Goal: Task Accomplishment & Management: Use online tool/utility

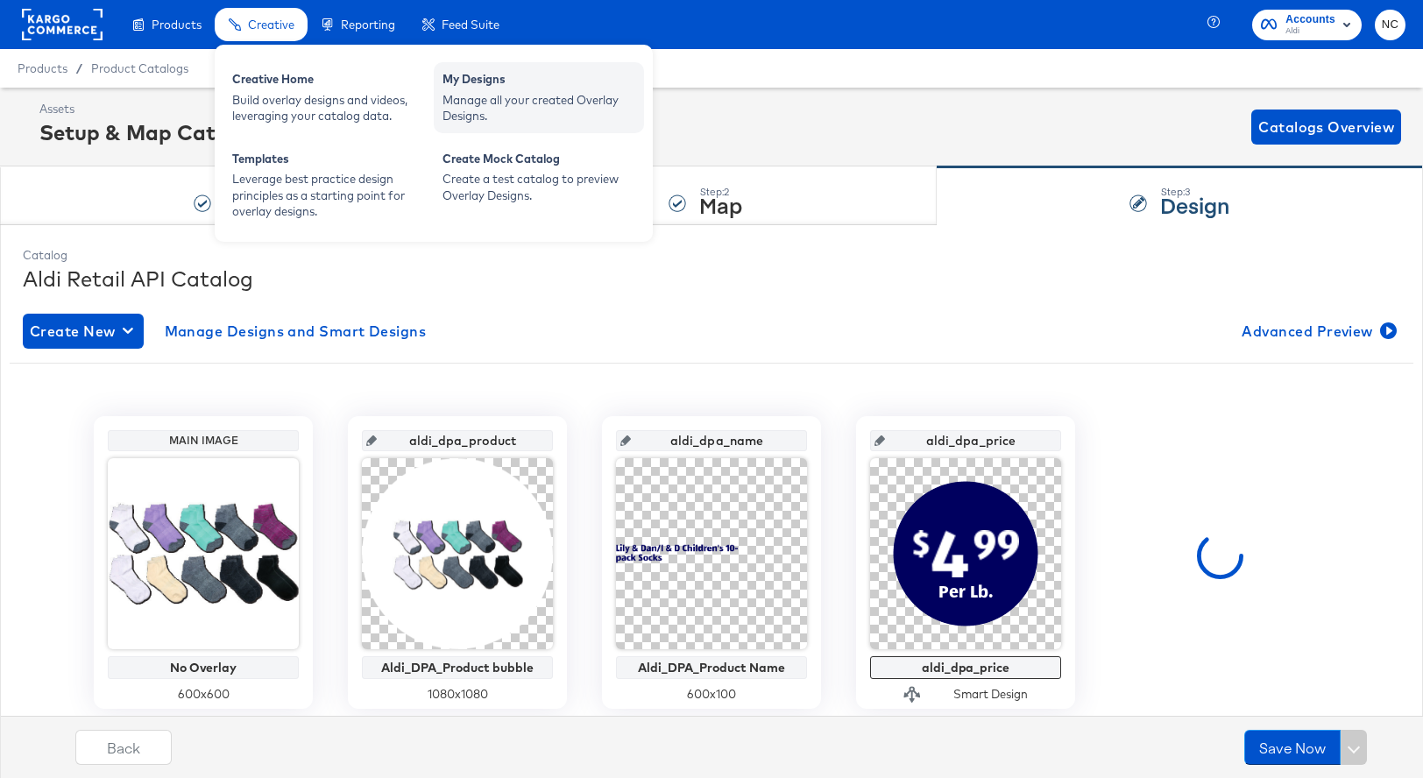
click at [466, 106] on div "Manage all your created Overlay Designs." at bounding box center [538, 108] width 193 height 32
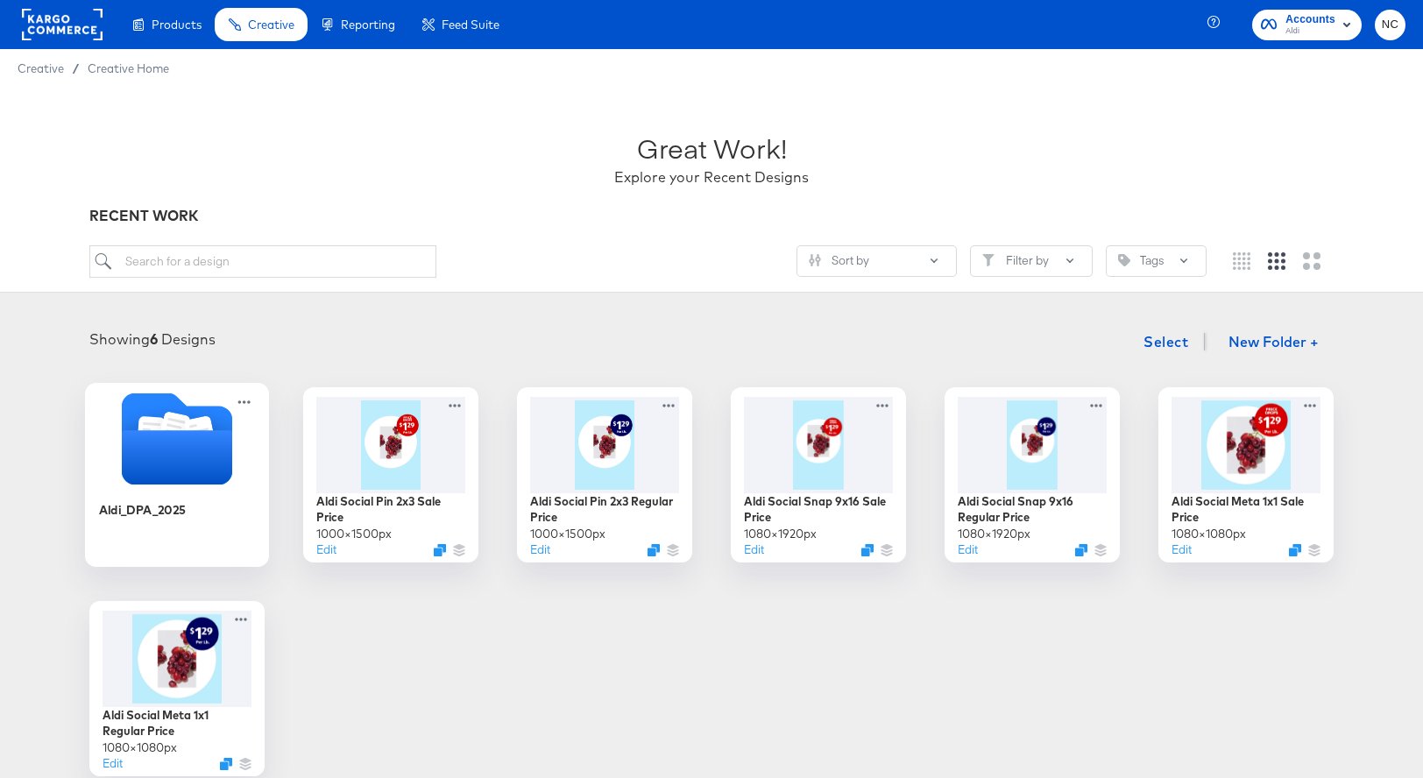
click at [161, 486] on div at bounding box center [177, 440] width 184 height 96
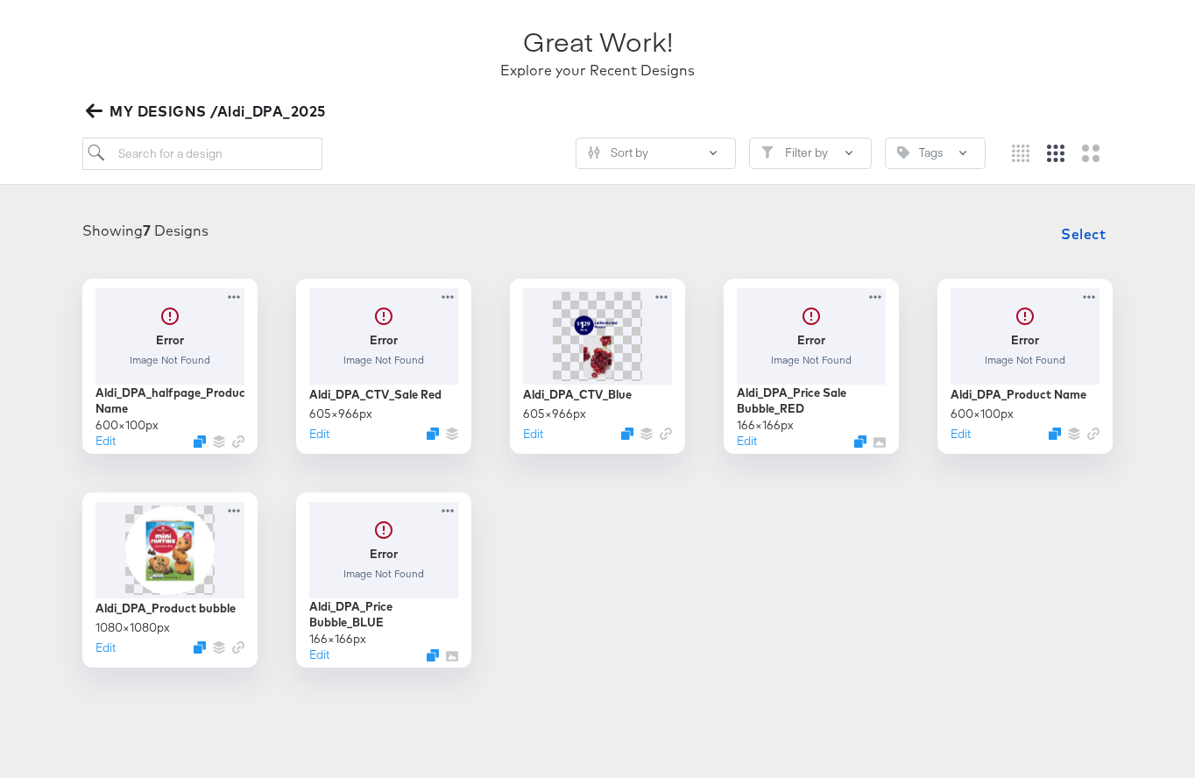
scroll to position [125, 0]
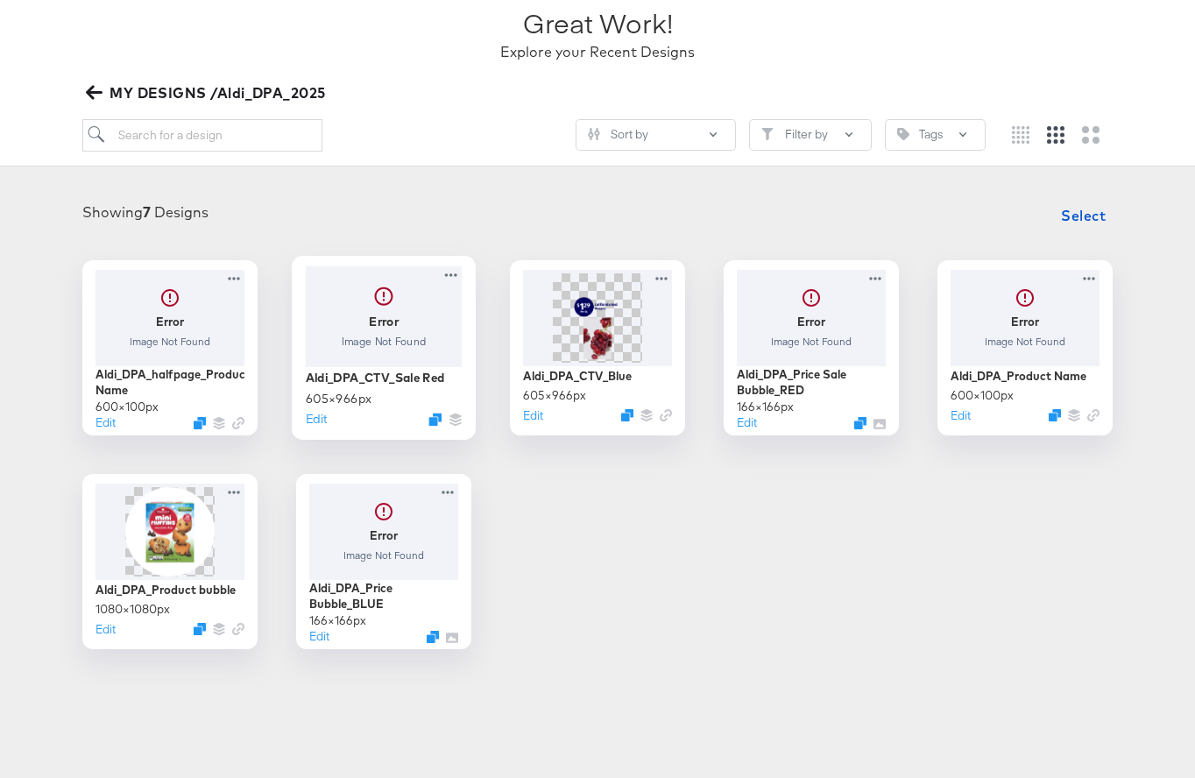
click at [382, 346] on div at bounding box center [384, 315] width 157 height 101
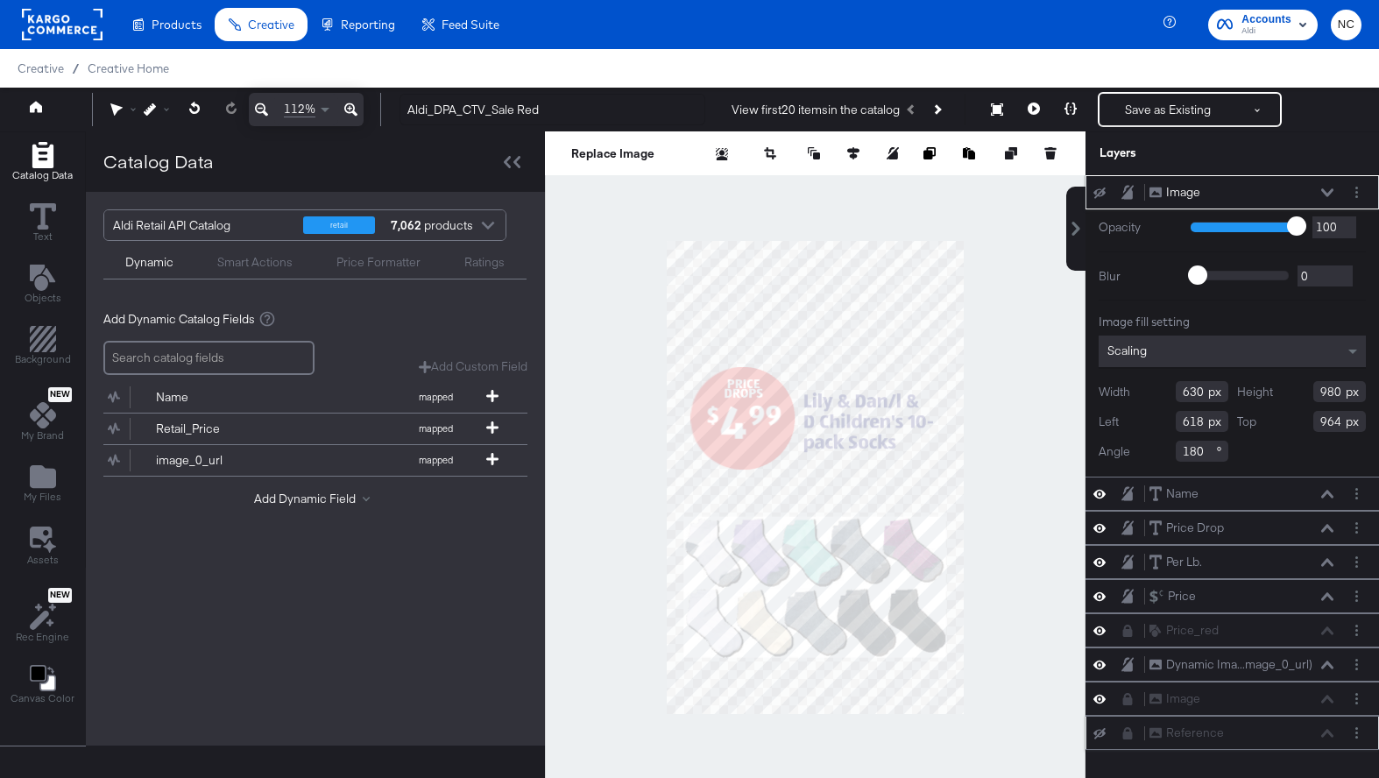
click at [1100, 731] on icon at bounding box center [1099, 733] width 12 height 11
click at [1101, 732] on icon at bounding box center [1099, 732] width 12 height 15
click at [41, 285] on icon "Add Text" at bounding box center [41, 278] width 25 height 26
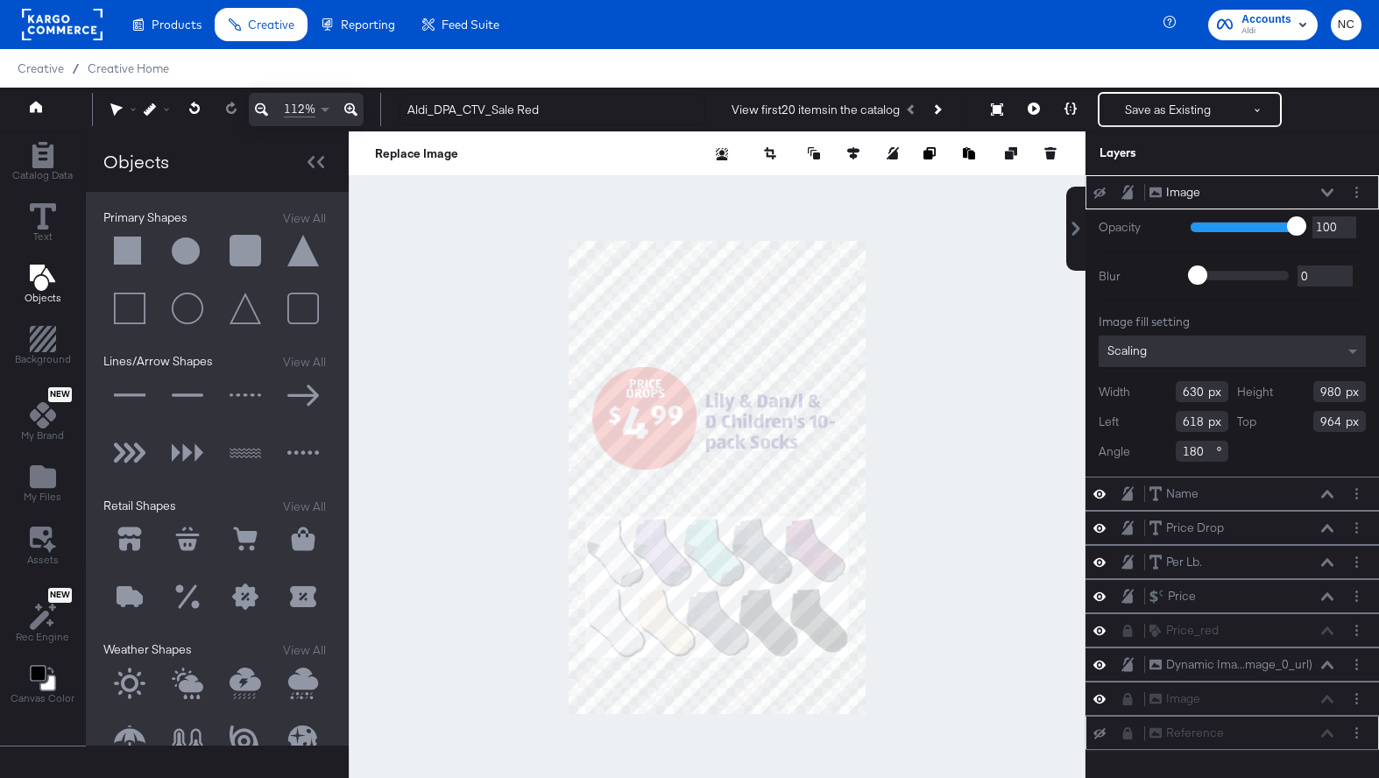
click at [244, 259] on button at bounding box center [245, 251] width 53 height 53
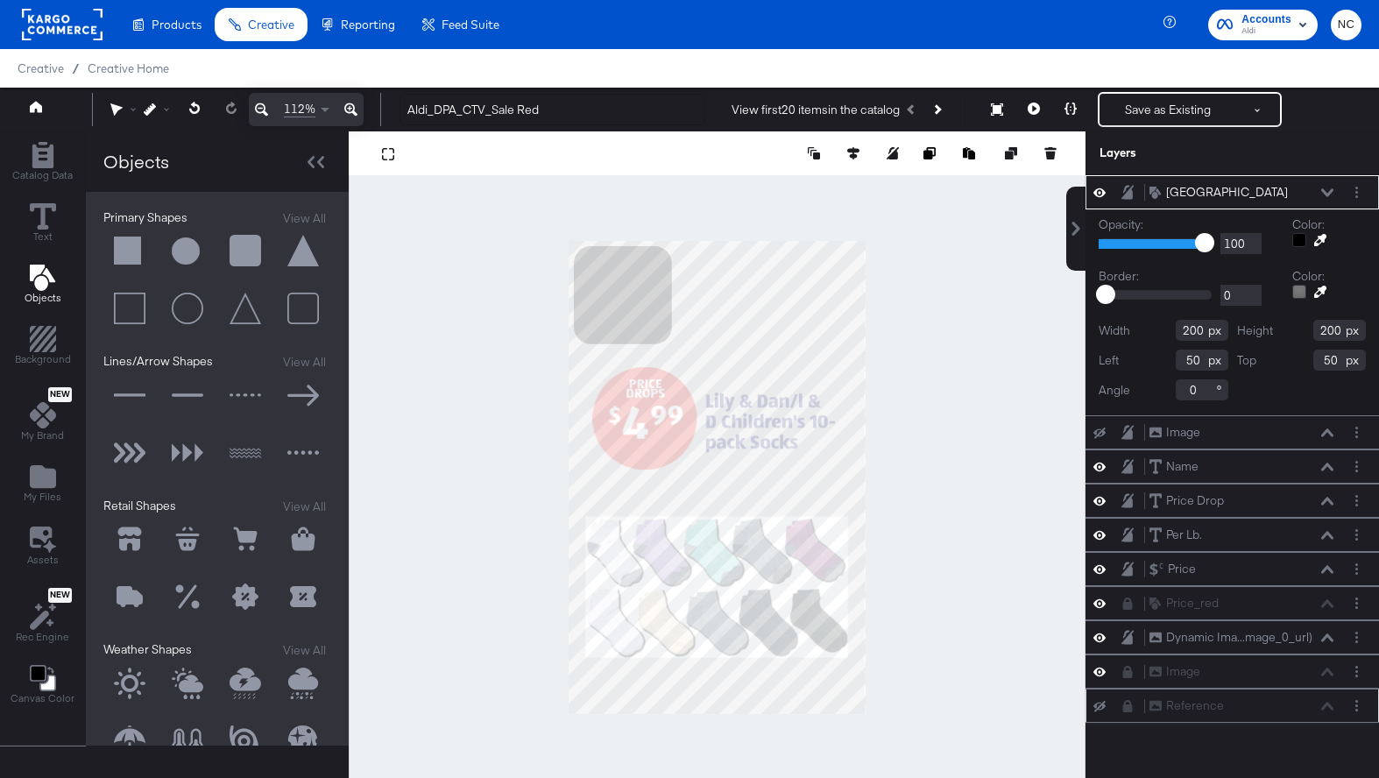
type input "11"
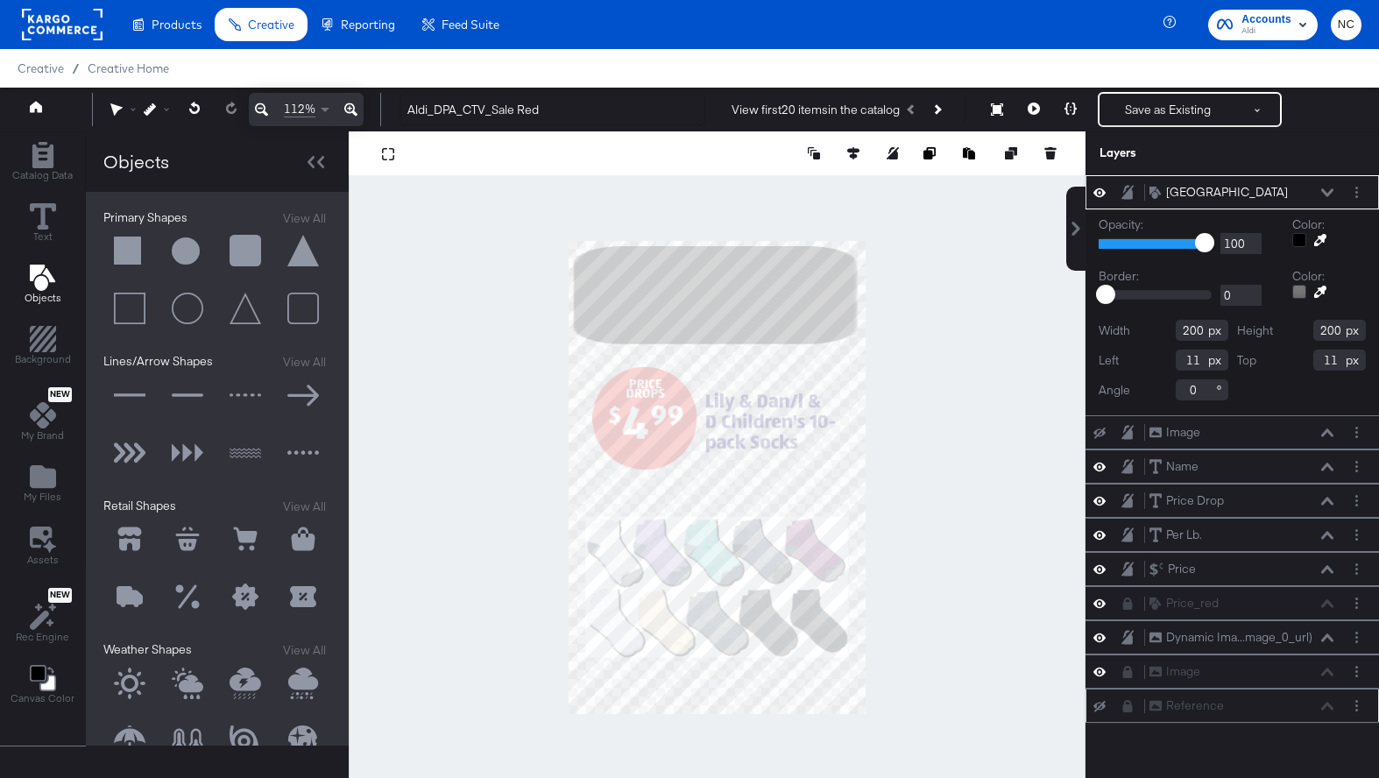
type input "579"
type input "940"
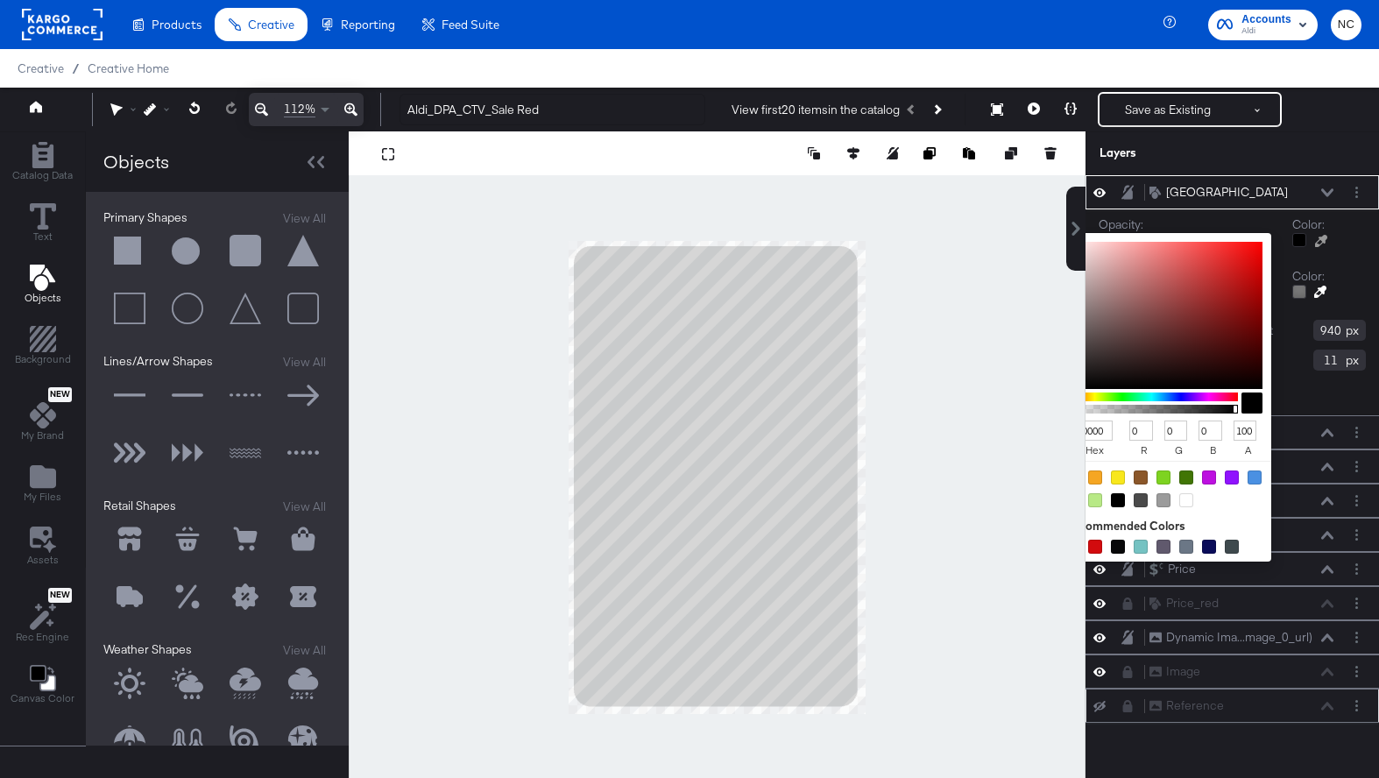
click at [1298, 242] on div at bounding box center [1299, 240] width 14 height 14
click at [1187, 499] on div at bounding box center [1186, 500] width 14 height 14
type input "FFFFFF"
type input "255"
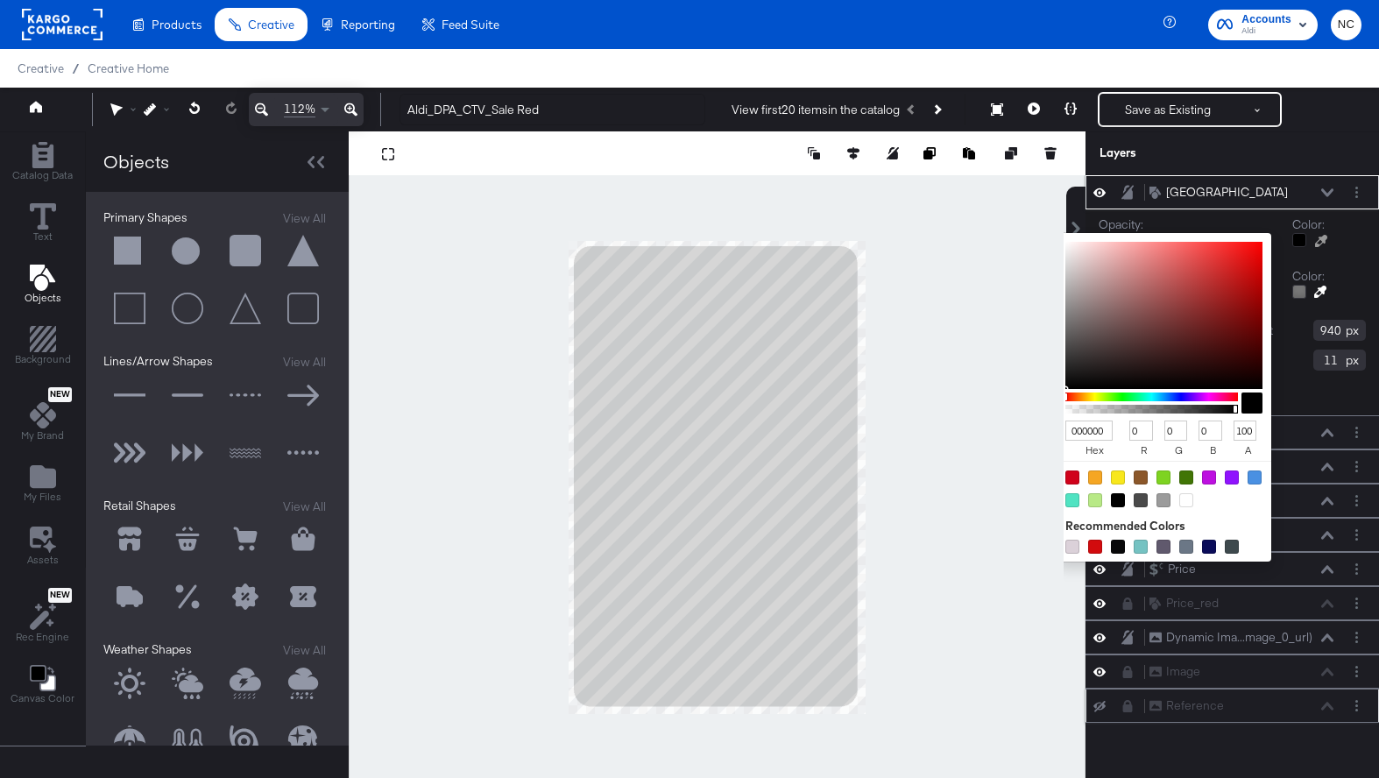
type input "255"
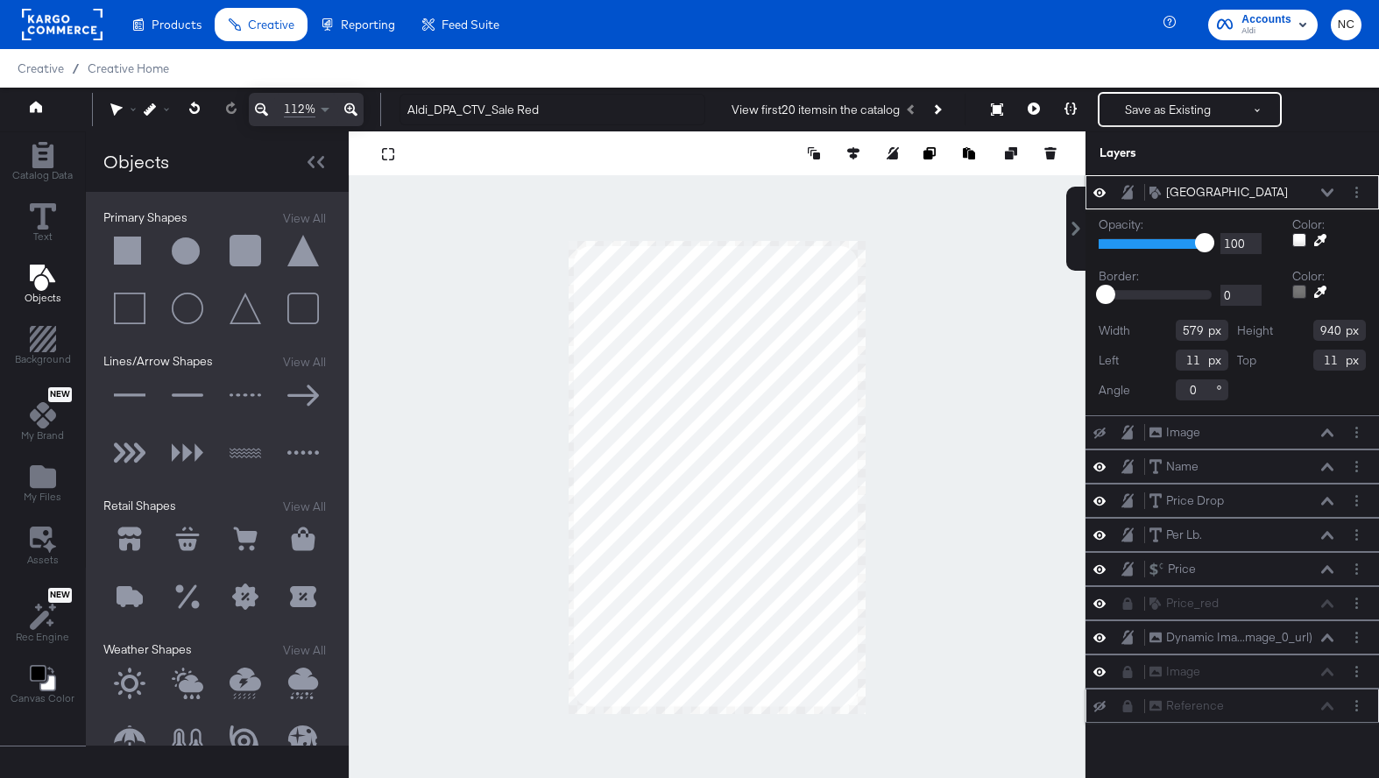
click at [1327, 191] on icon at bounding box center [1327, 192] width 12 height 9
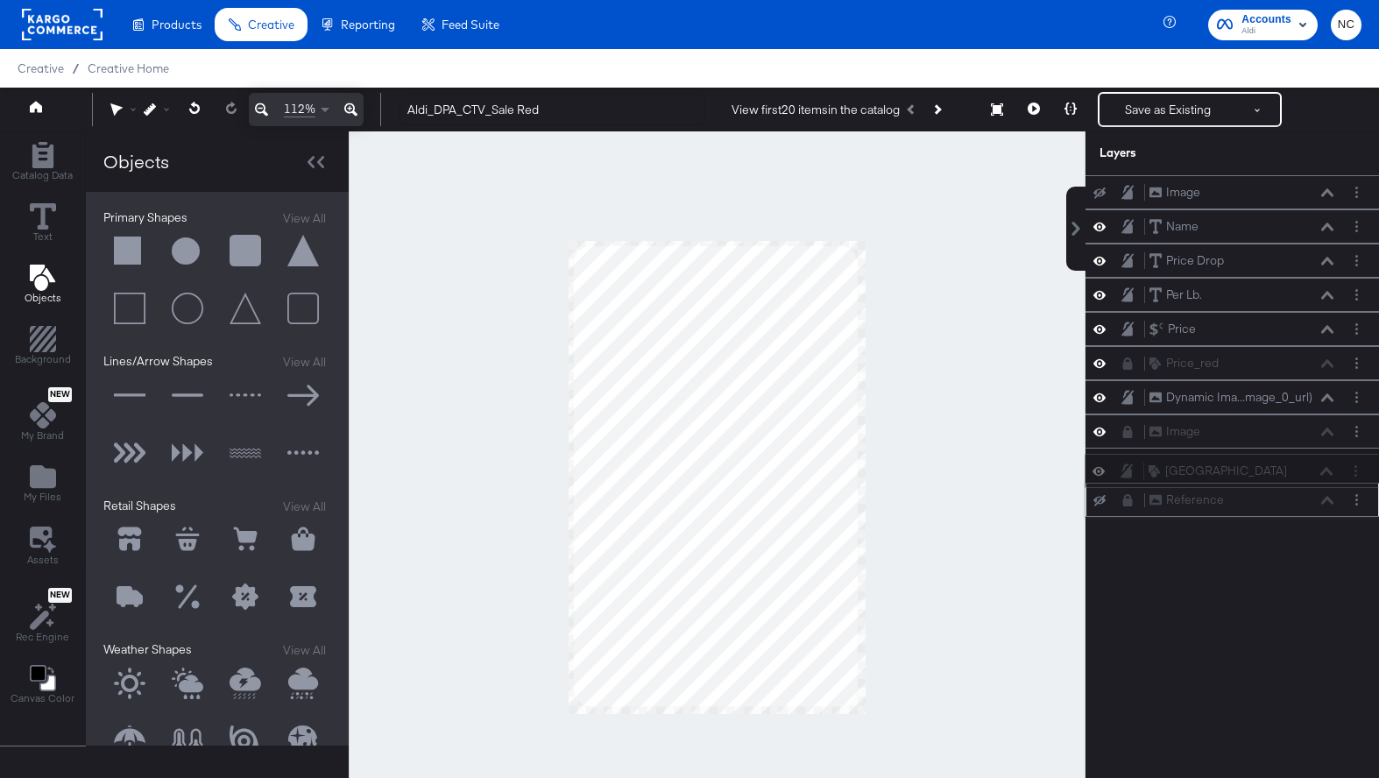
drag, startPoint x: 1138, startPoint y: 184, endPoint x: 1136, endPoint y: 468, distance: 283.8
click at [1136, 469] on div "Rounded Square Rounded Square Image Image Name Name Price Drop Price Drop Per L…" at bounding box center [1231, 346] width 293 height 342
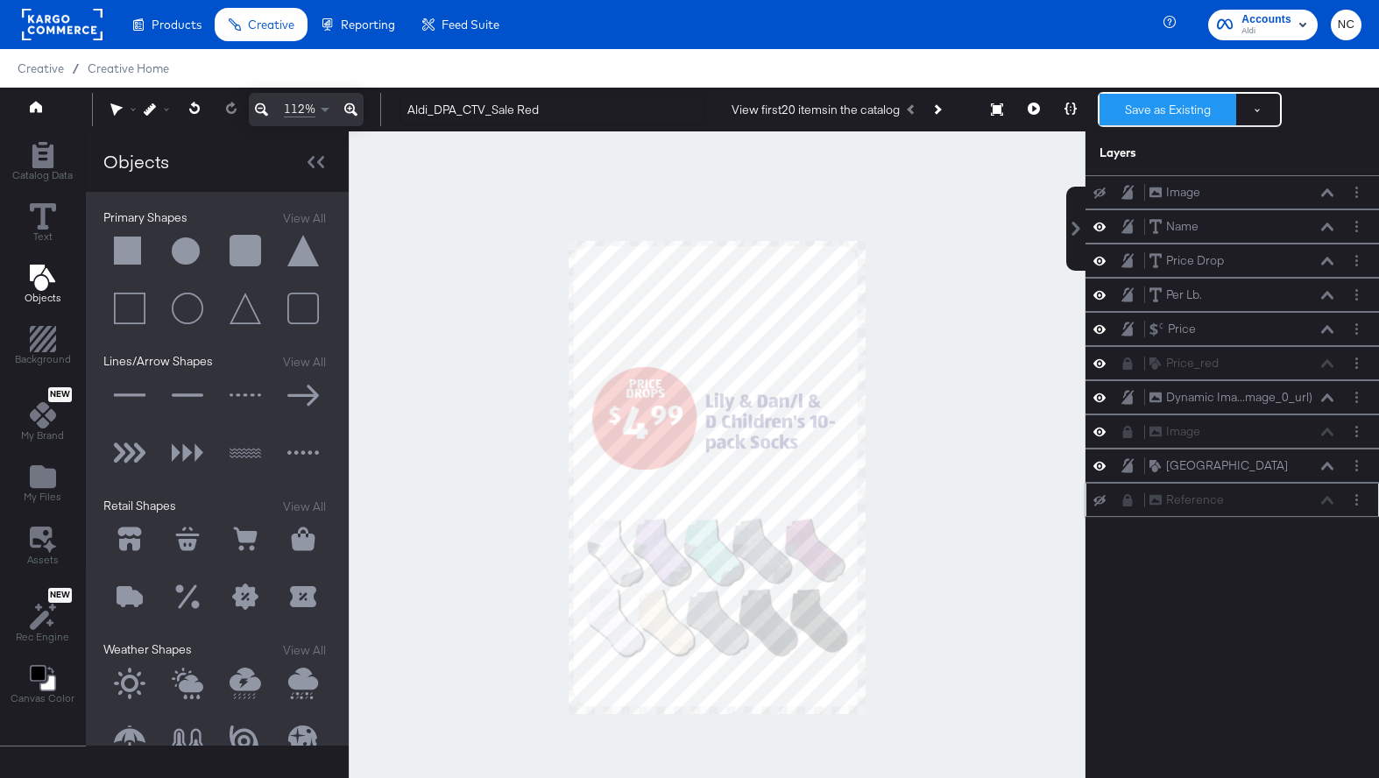
click at [1146, 104] on button "Save as Existing" at bounding box center [1167, 110] width 137 height 32
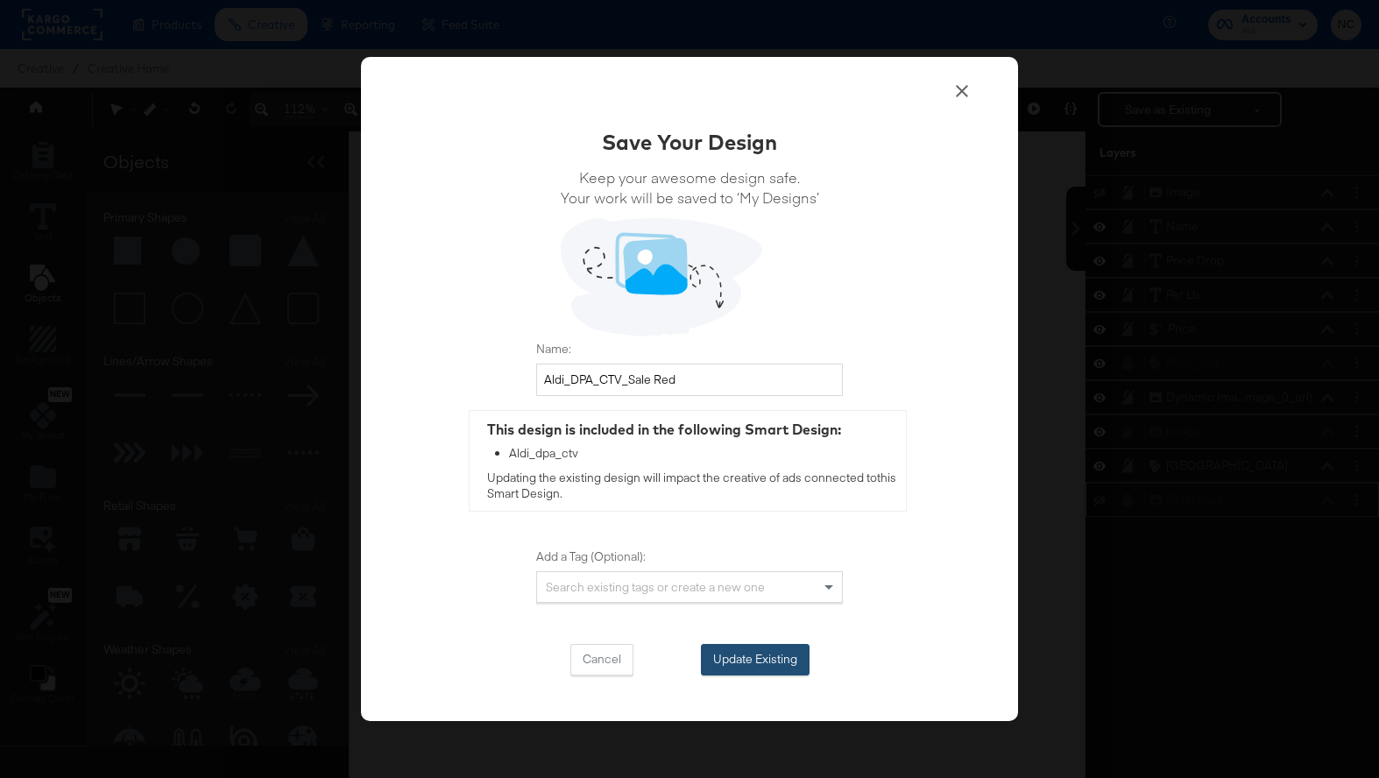
click at [749, 647] on button "Update Existing" at bounding box center [755, 660] width 109 height 32
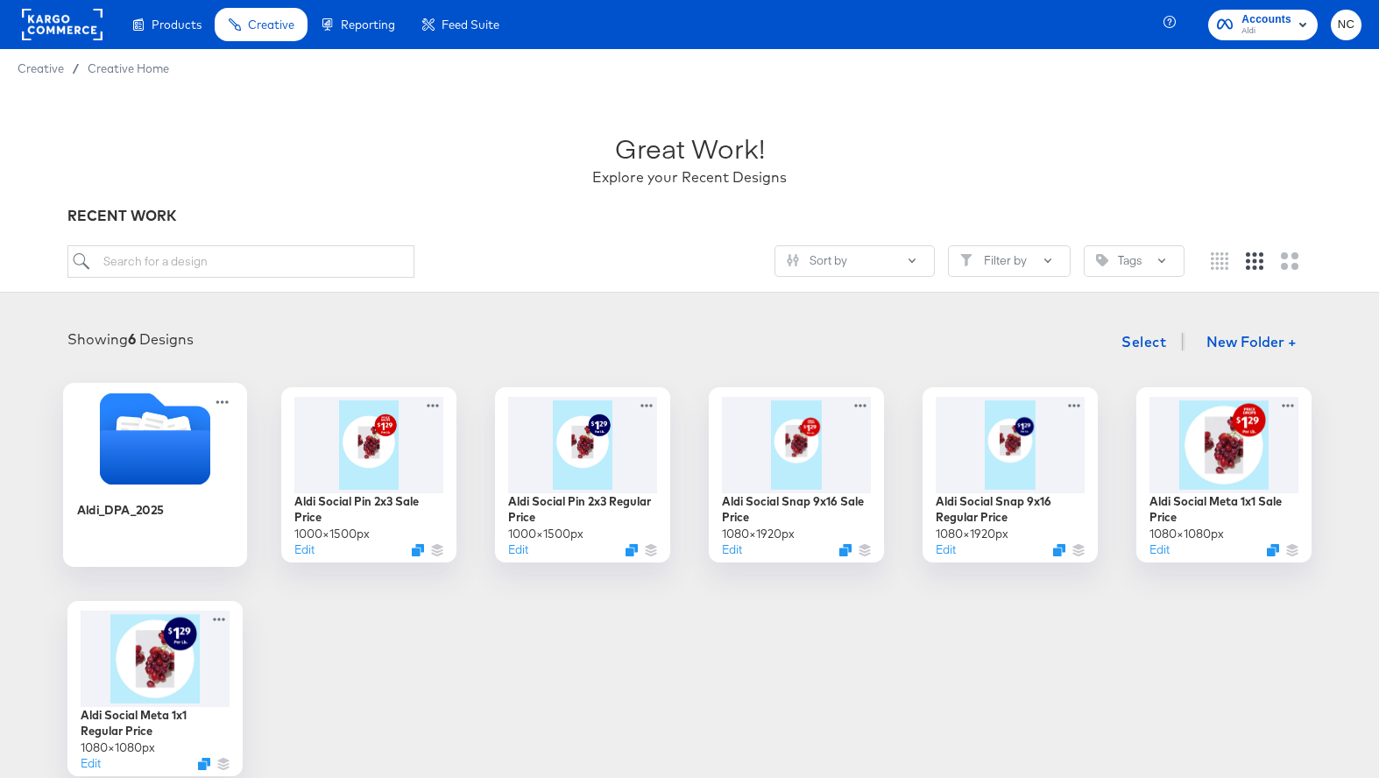
click at [106, 475] on icon "Folder" at bounding box center [155, 457] width 110 height 54
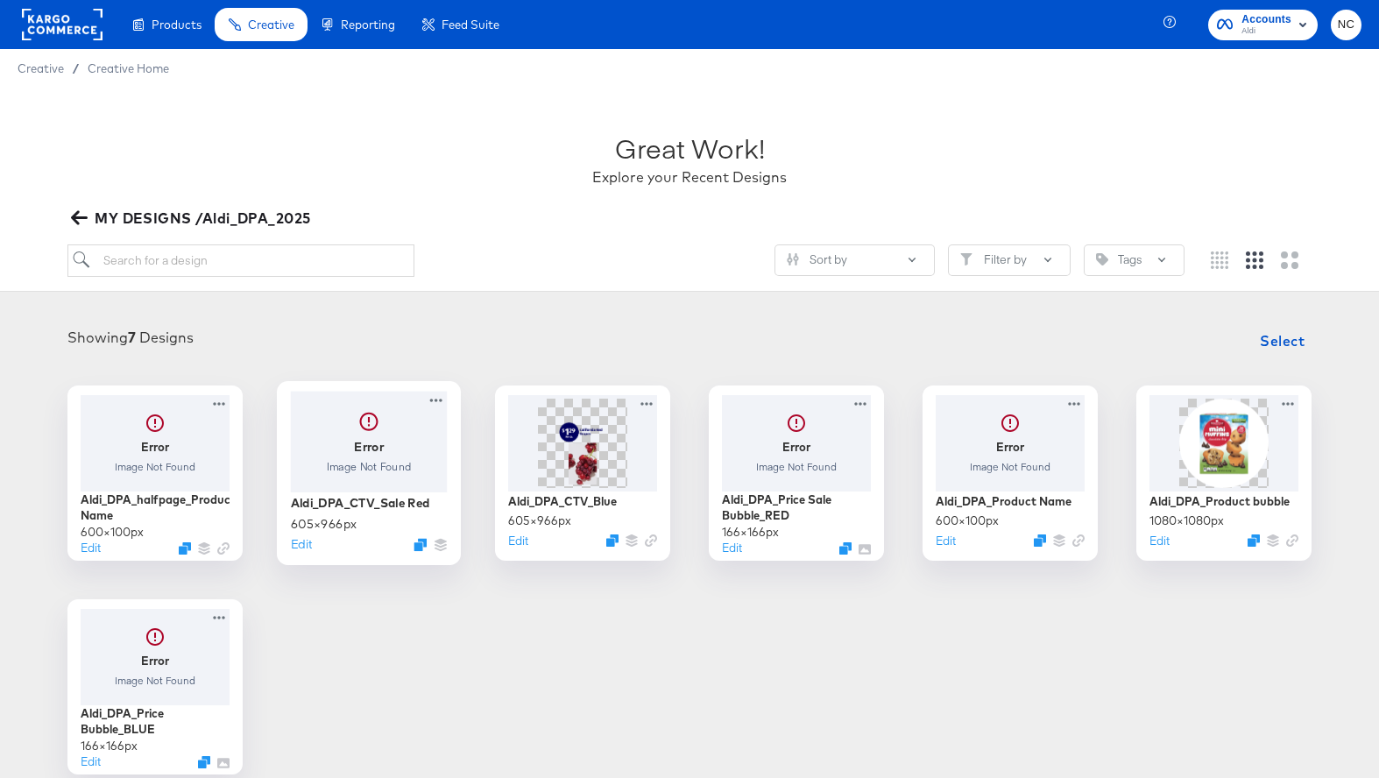
click at [392, 446] on div at bounding box center [369, 441] width 157 height 101
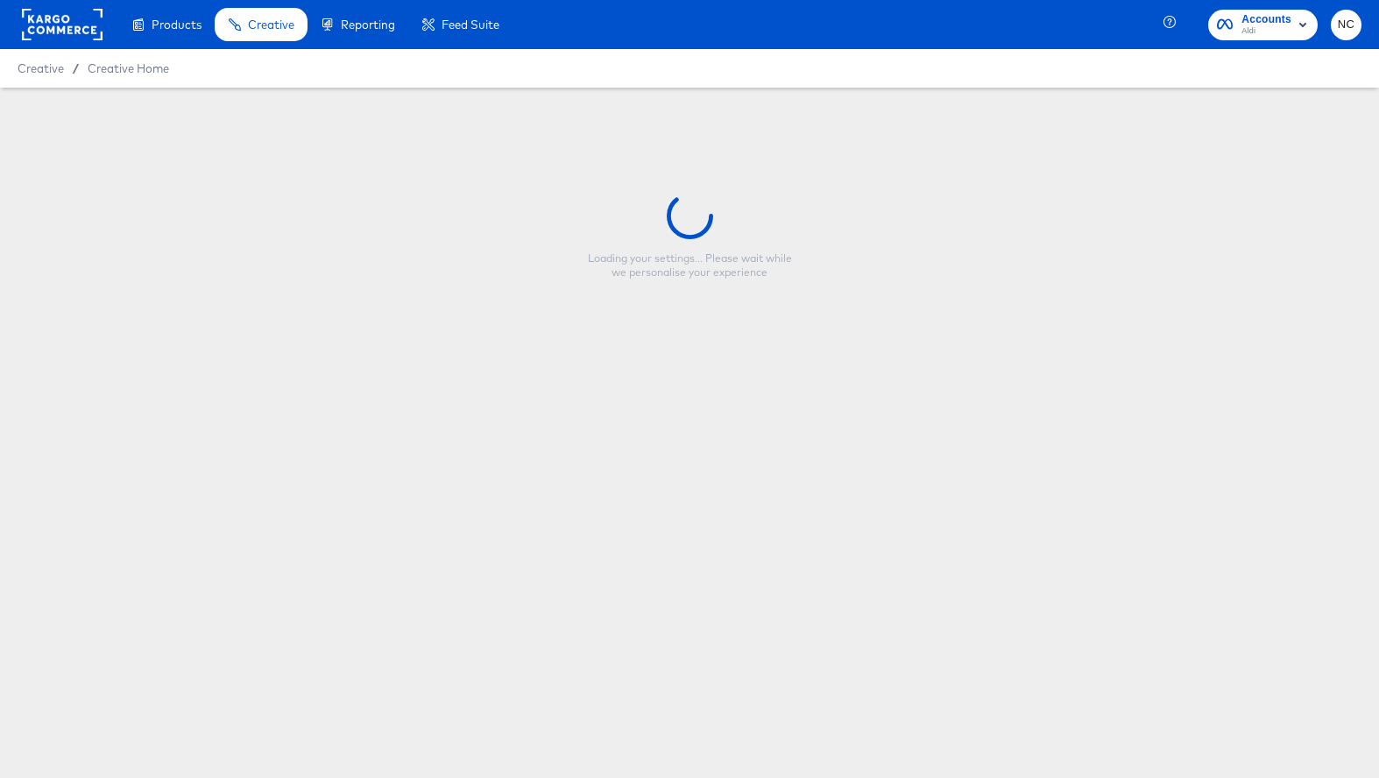
type input "Aldi_DPA_CTV_Sale Red"
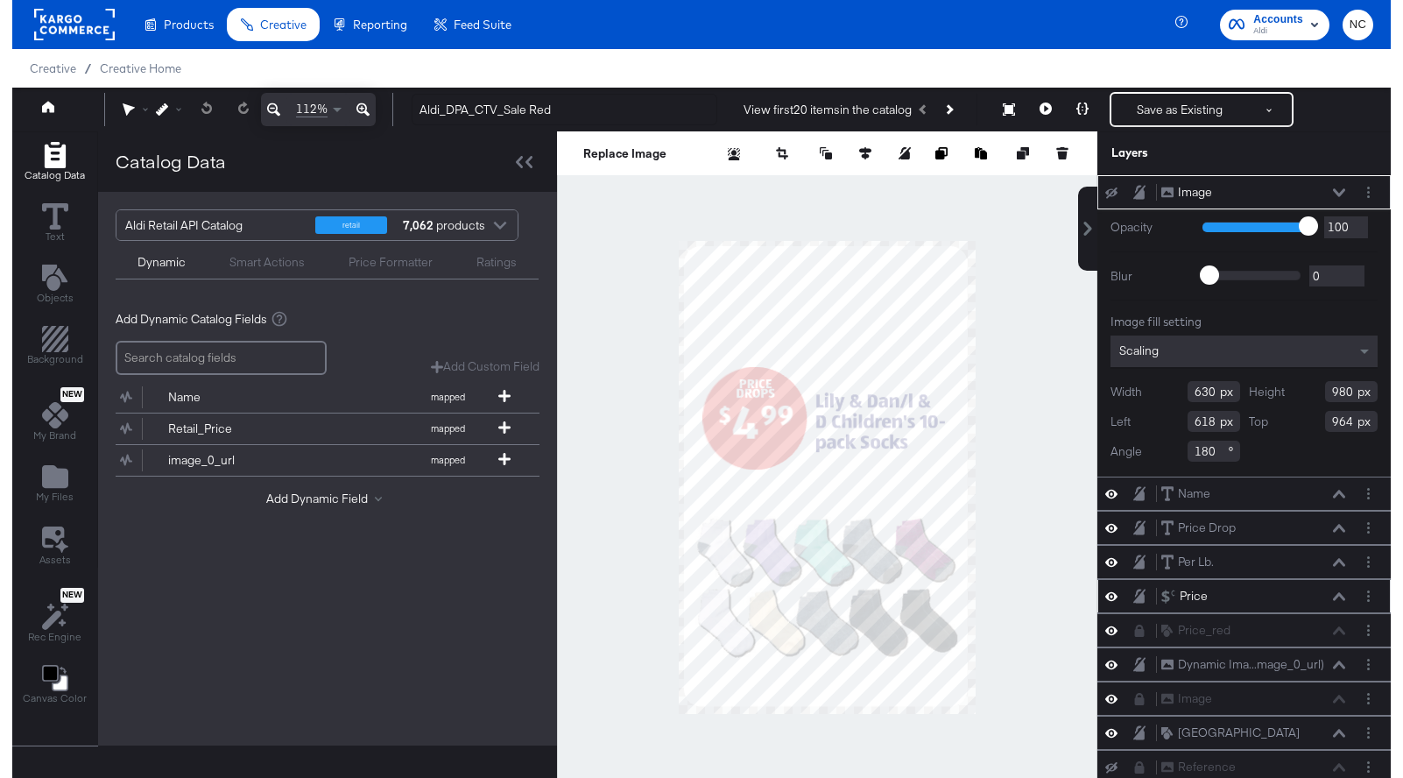
scroll to position [45, 0]
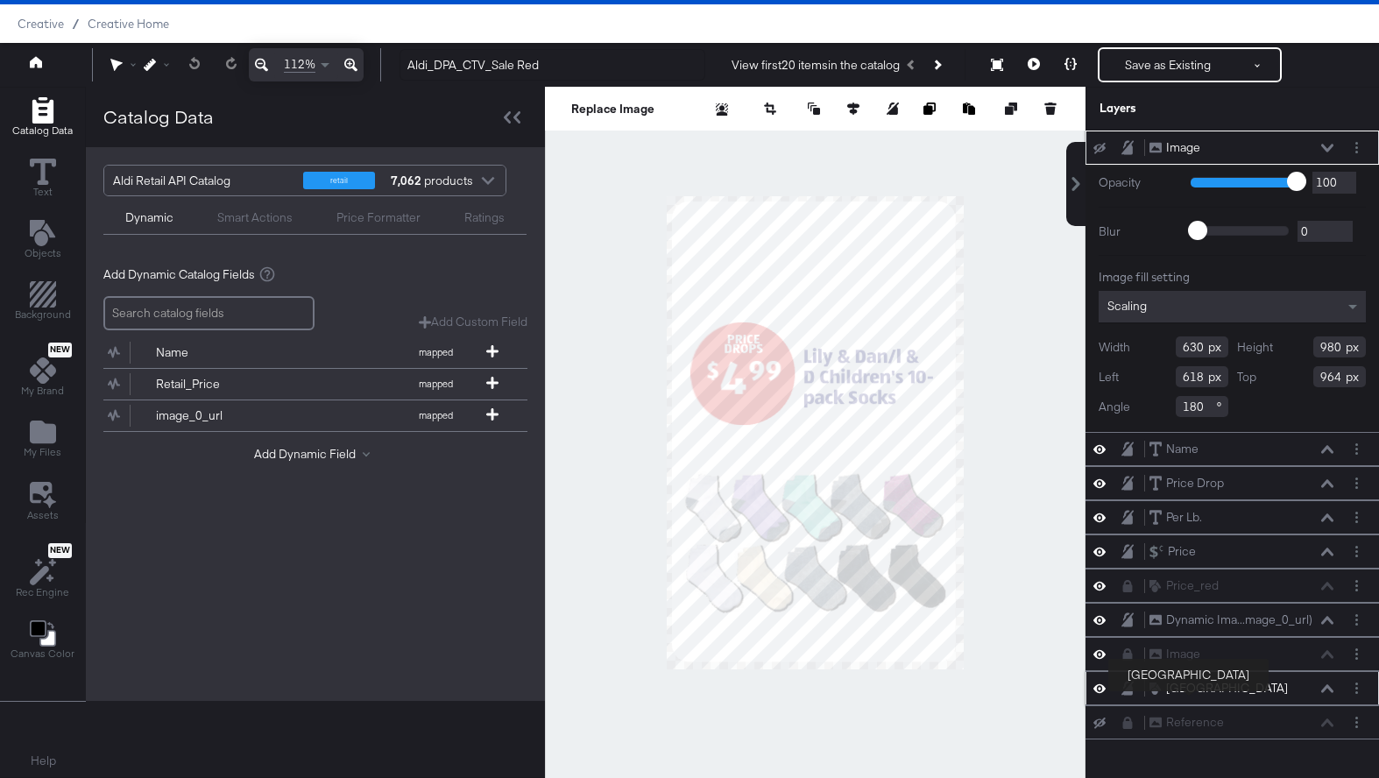
click at [1173, 695] on div "[GEOGRAPHIC_DATA]" at bounding box center [1227, 688] width 122 height 17
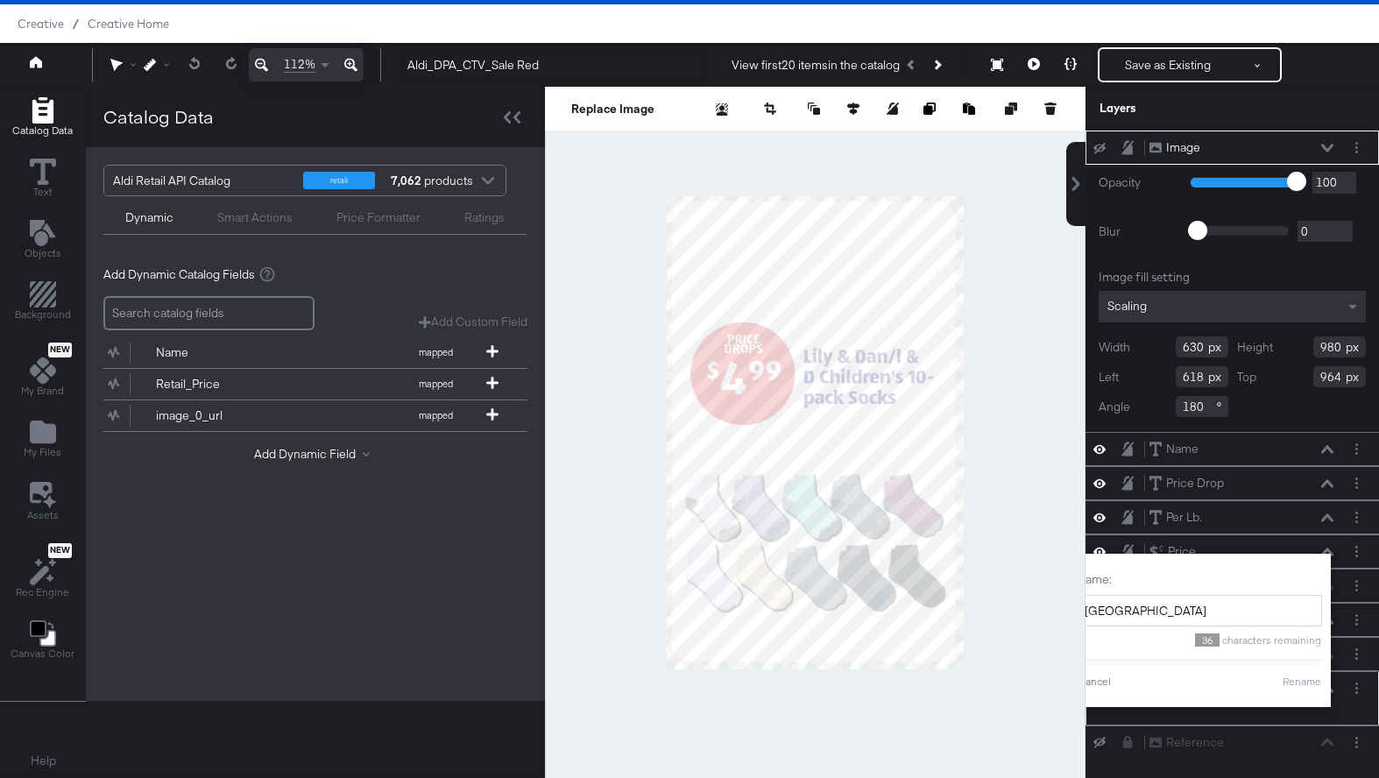
click at [1355, 708] on div "Rounded Square Rounded Square Name: Rounded Square 36 characters remaining Canc…" at bounding box center [1231, 698] width 279 height 39
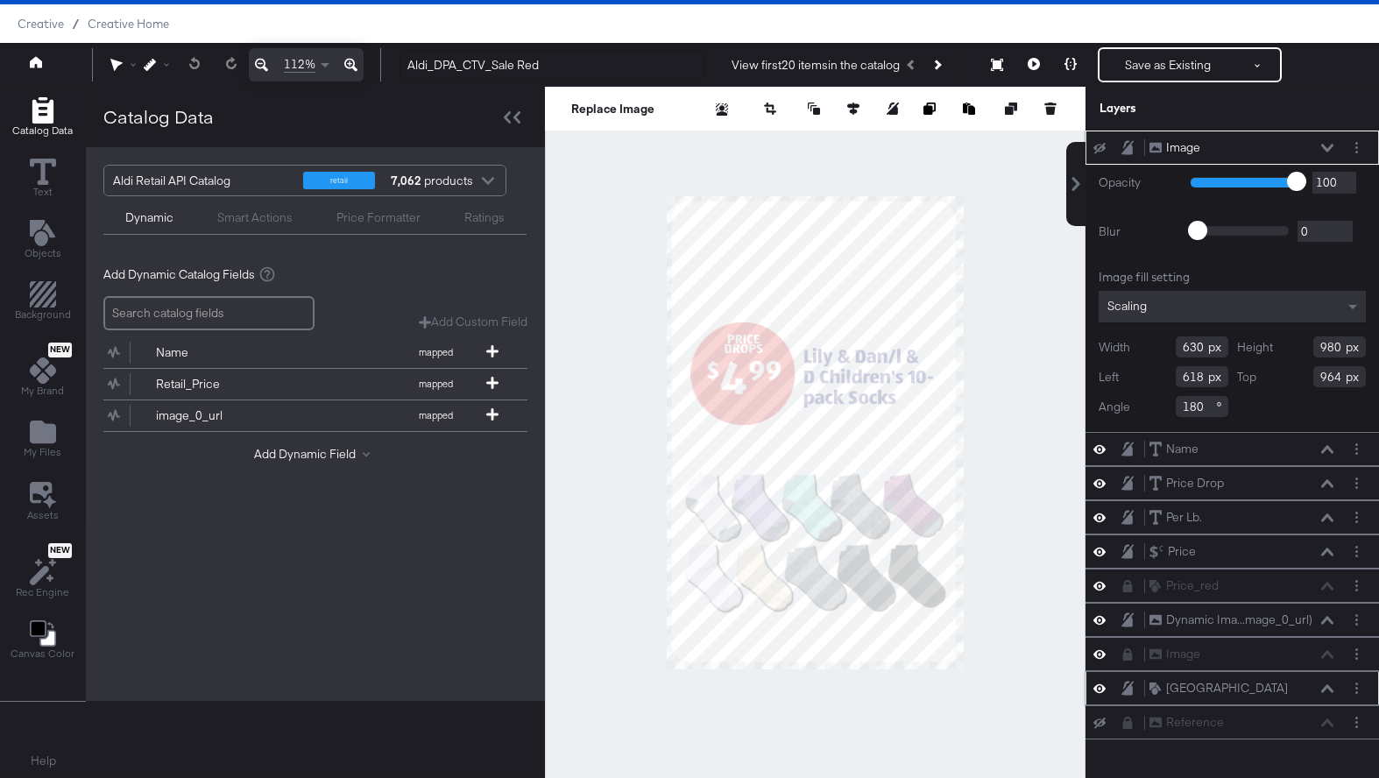
click at [1331, 690] on icon at bounding box center [1327, 688] width 12 height 8
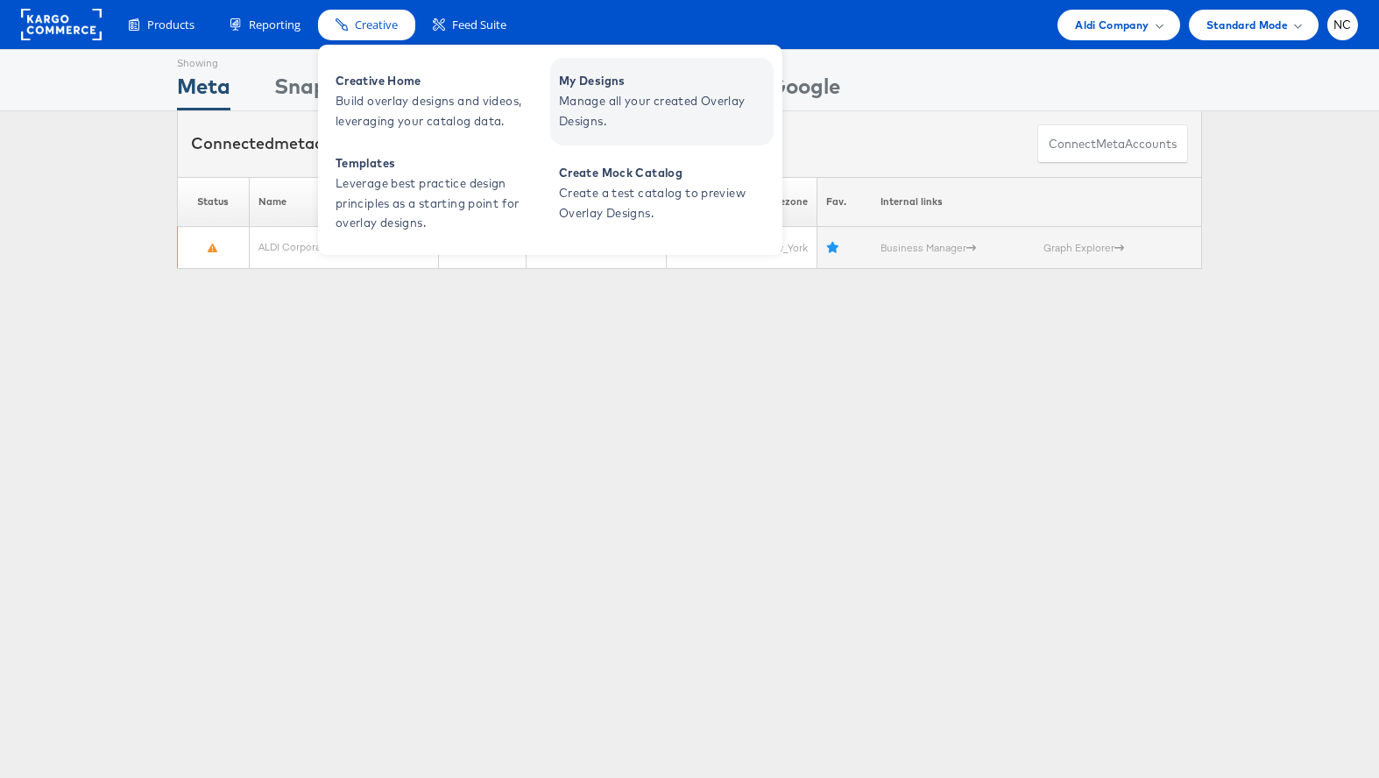
click at [616, 88] on span "My Designs" at bounding box center [664, 81] width 210 height 20
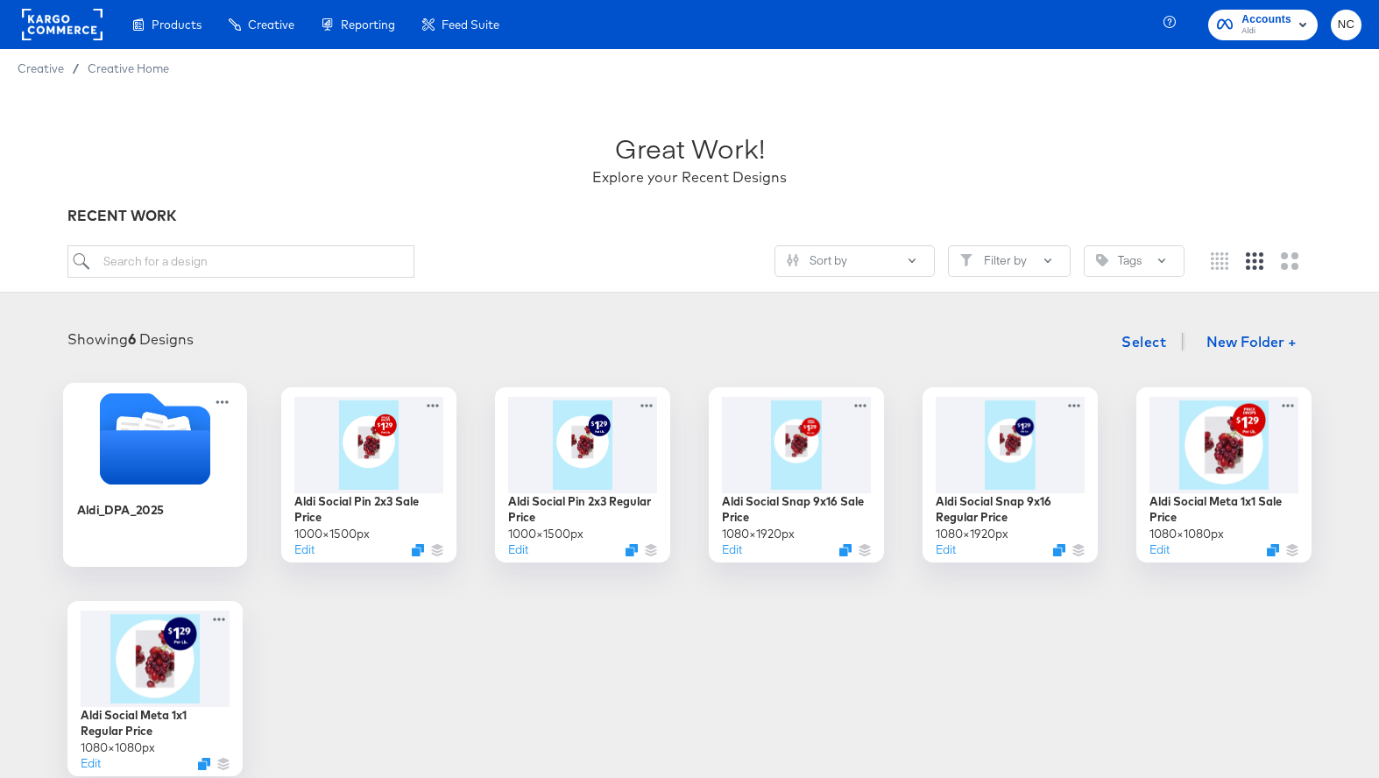
click at [218, 497] on div "Aldi_DPA_2025" at bounding box center [155, 522] width 157 height 67
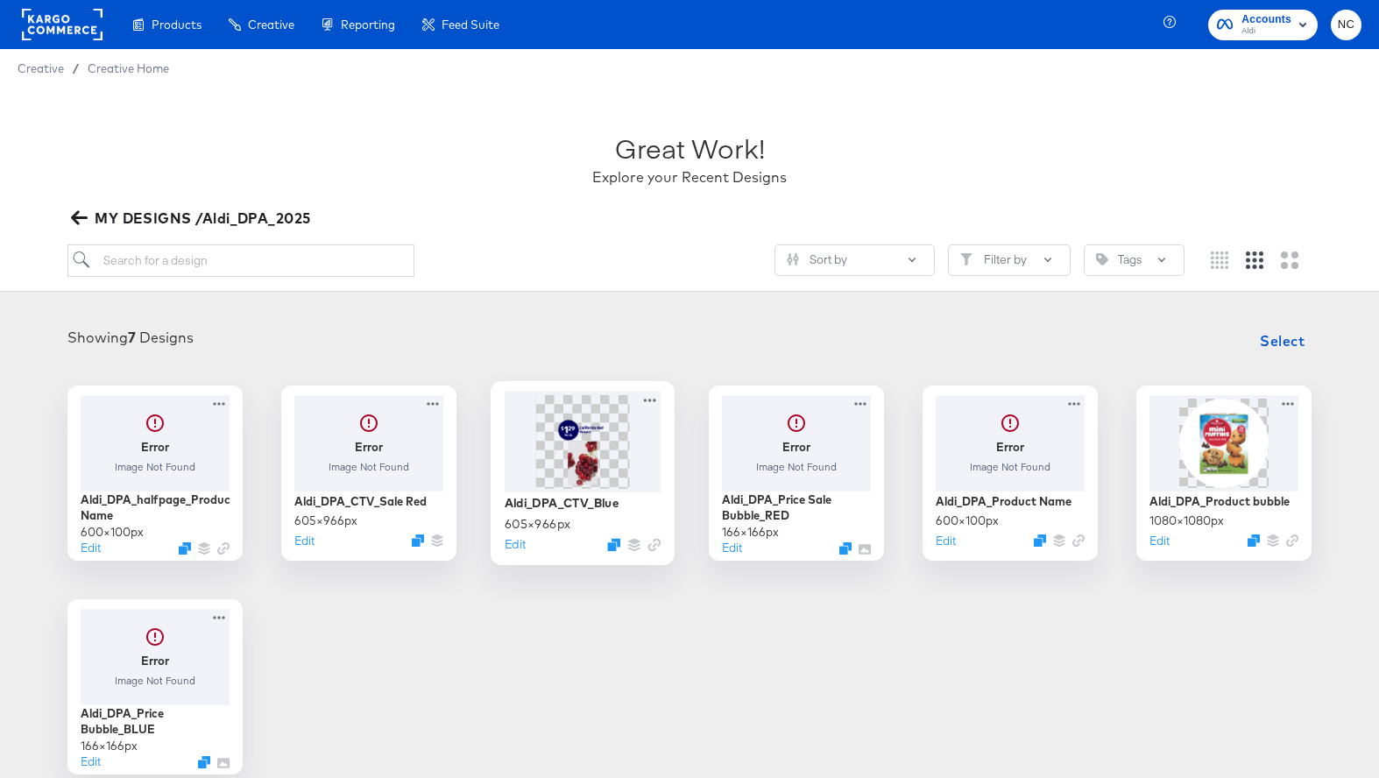
click at [585, 475] on img at bounding box center [582, 441] width 59 height 94
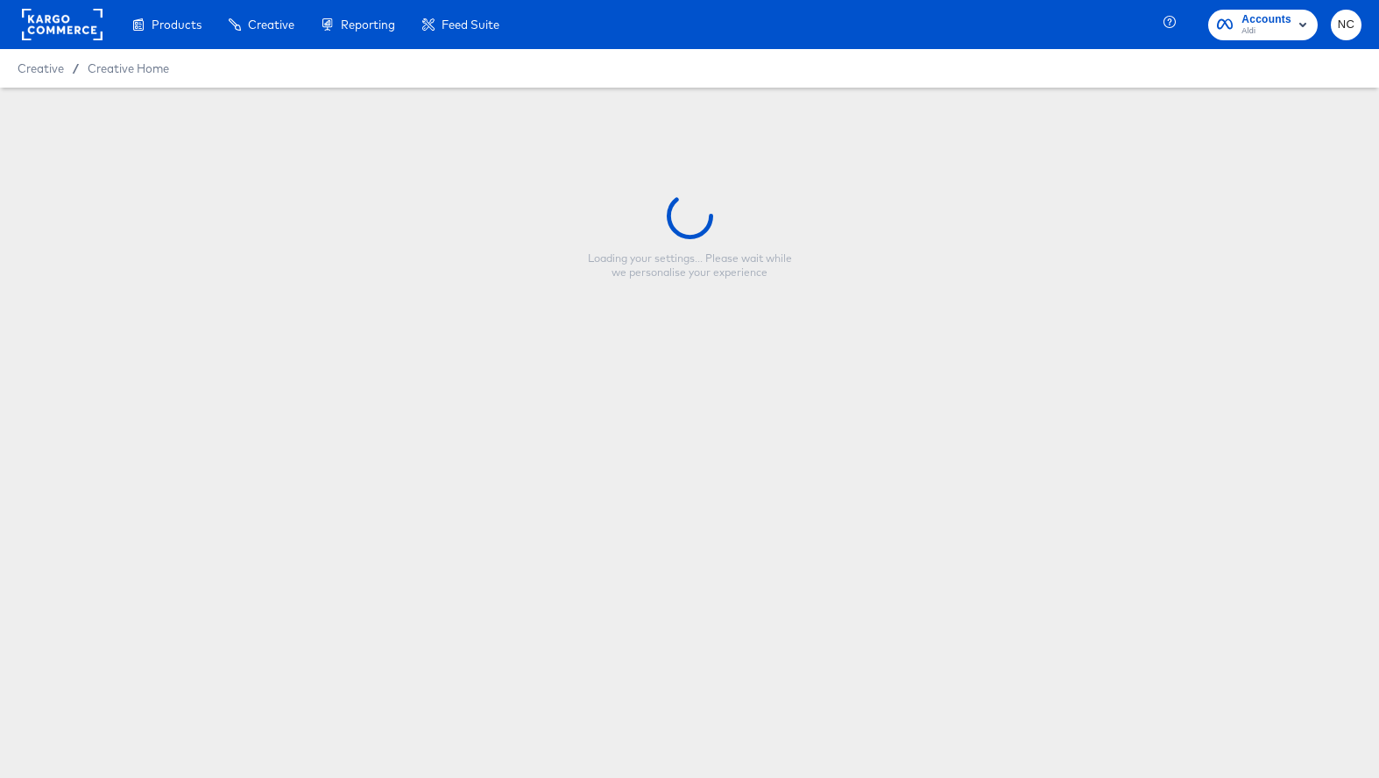
type input "Aldi_DPA_CTV_Blue"
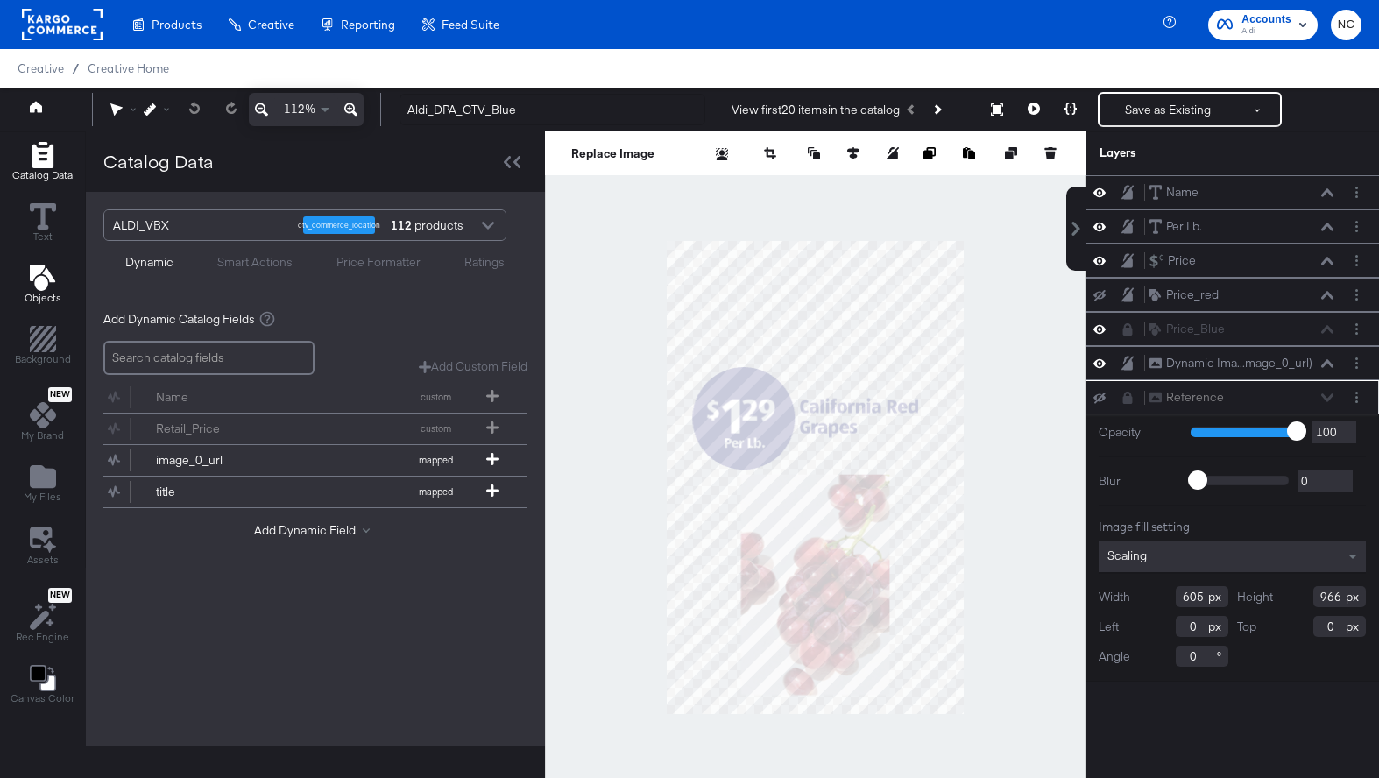
click at [42, 276] on icon "Add Text" at bounding box center [43, 278] width 26 height 26
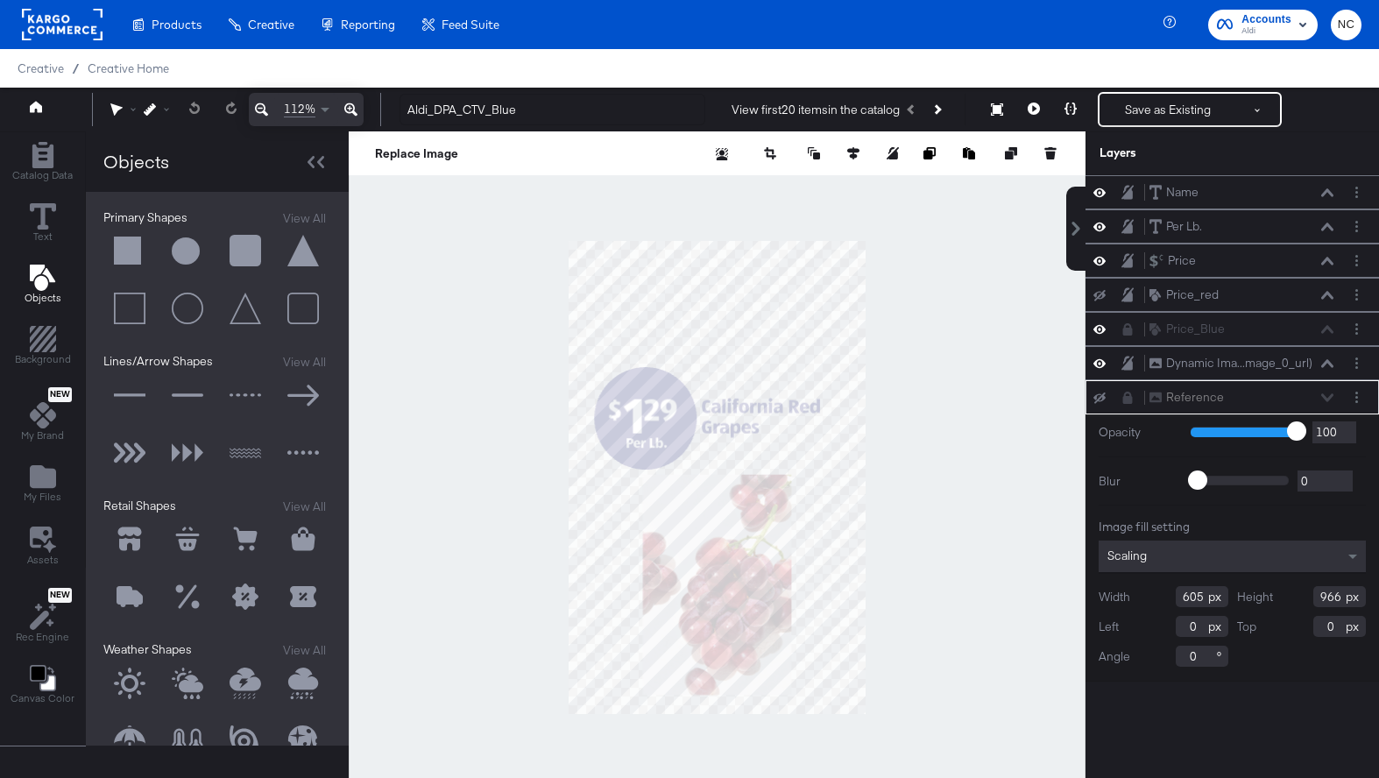
click at [237, 250] on button at bounding box center [245, 251] width 53 height 53
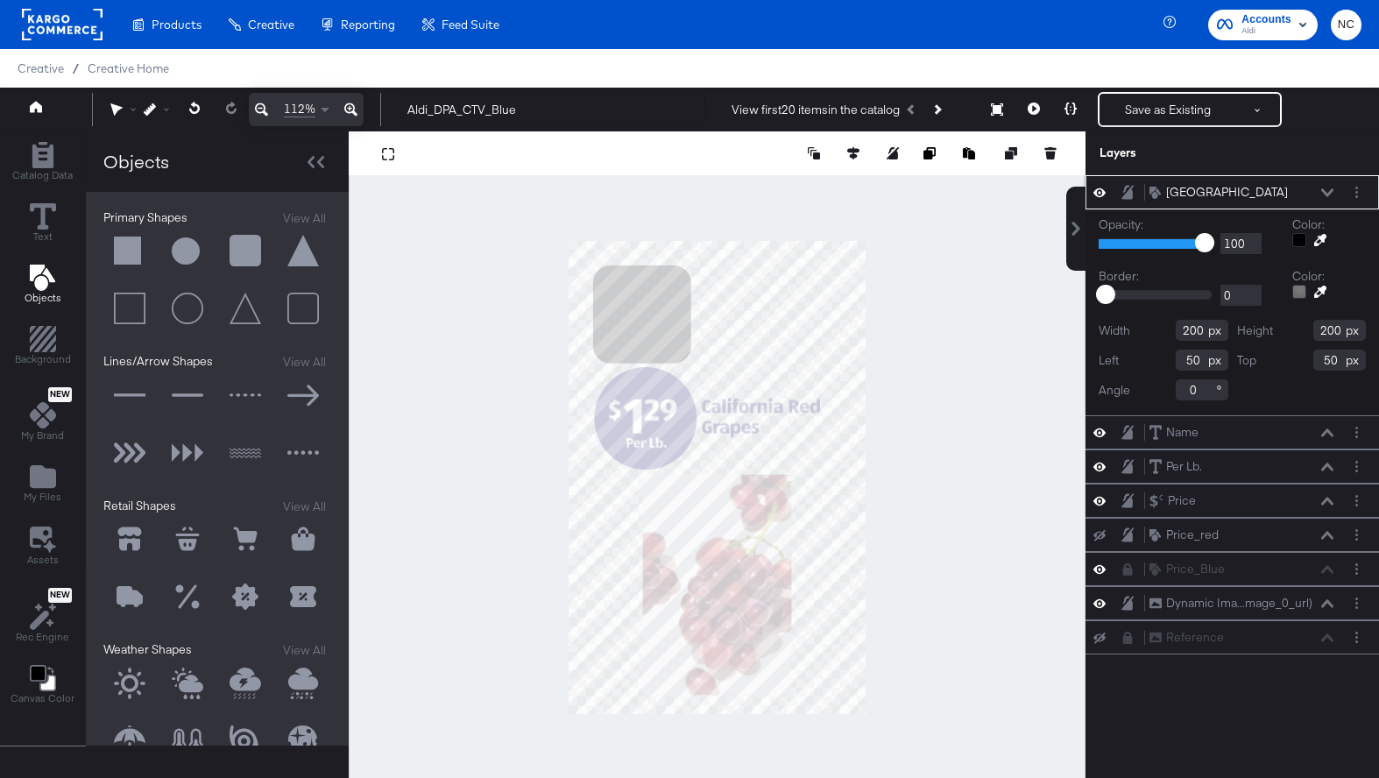
drag, startPoint x: 1199, startPoint y: 334, endPoint x: 1160, endPoint y: 333, distance: 39.4
click at [1160, 334] on div "Width 200" at bounding box center [1164, 330] width 130 height 21
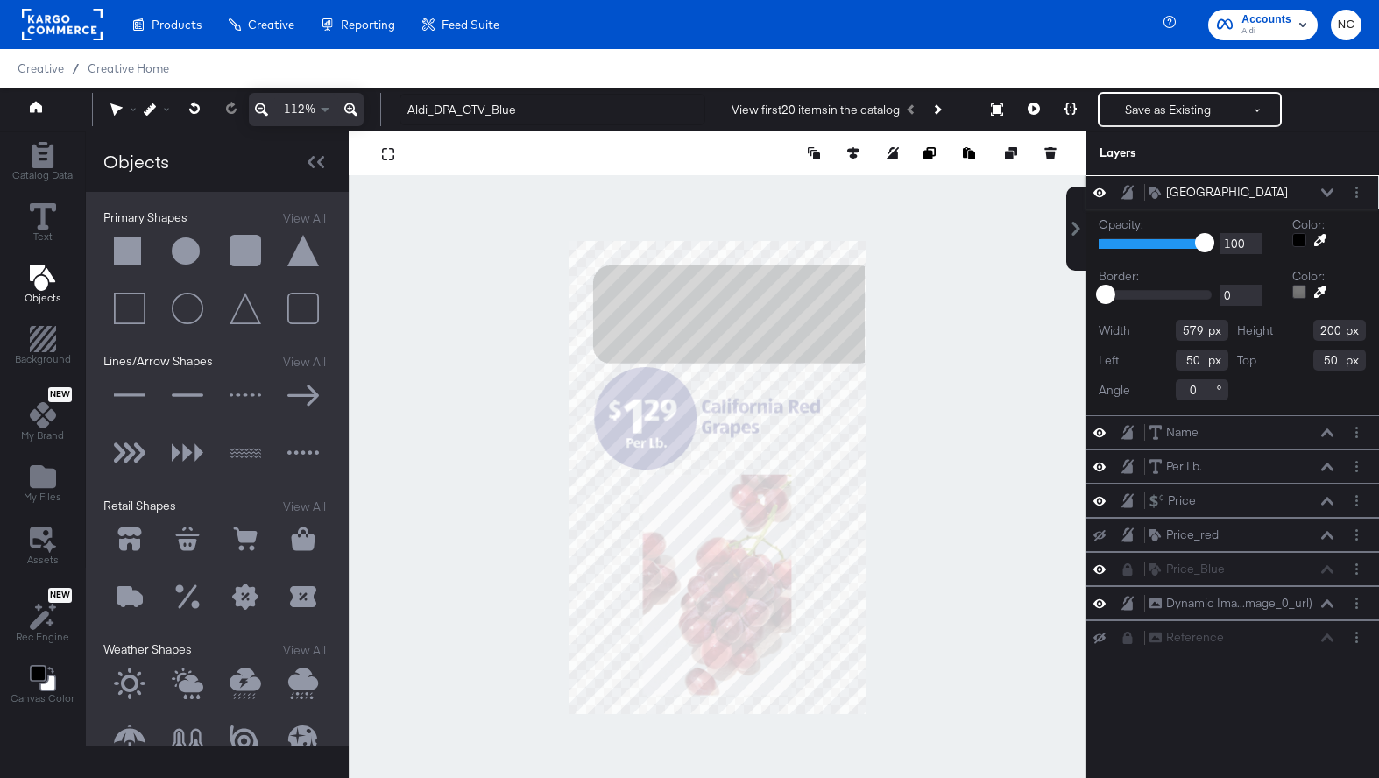
type input "579"
click at [1335, 332] on input "200" at bounding box center [1339, 330] width 53 height 21
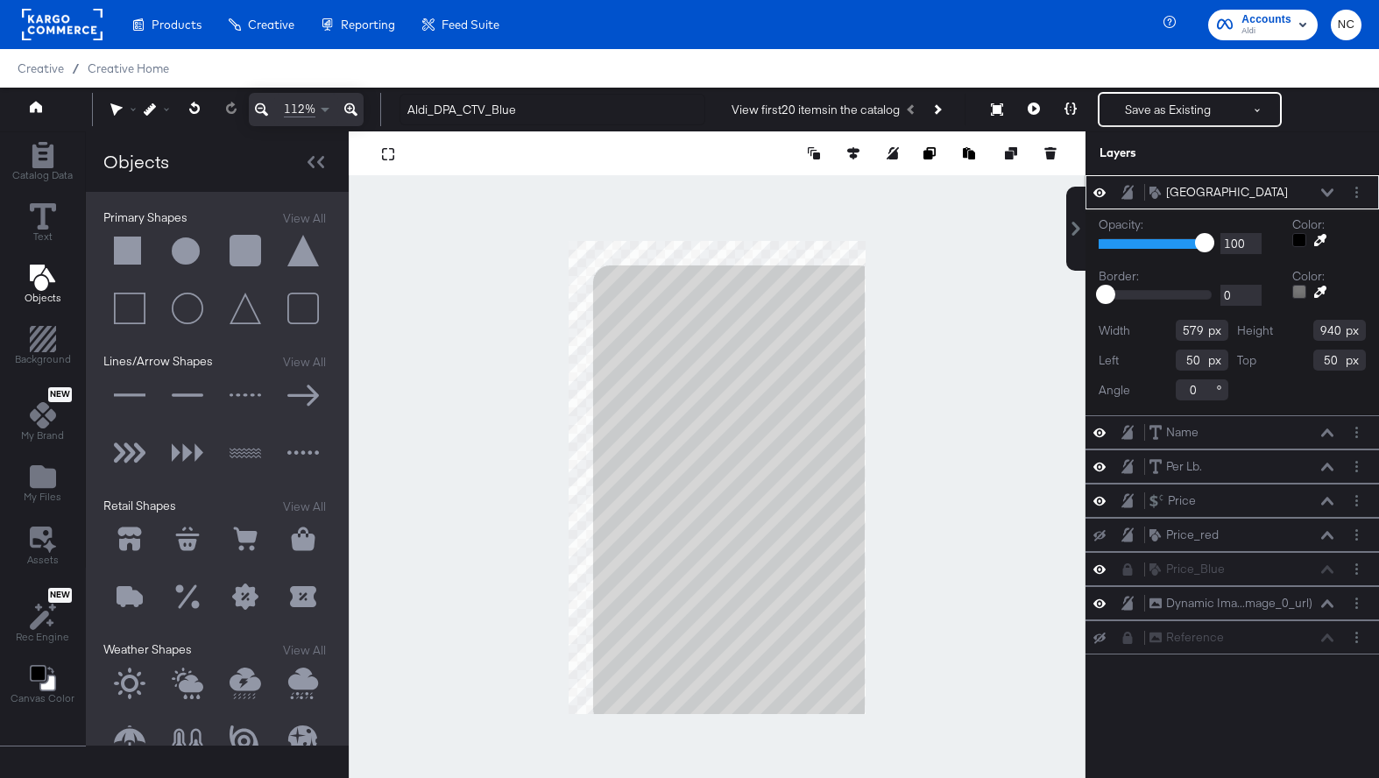
type input "940"
click at [1192, 357] on input "50" at bounding box center [1202, 360] width 53 height 21
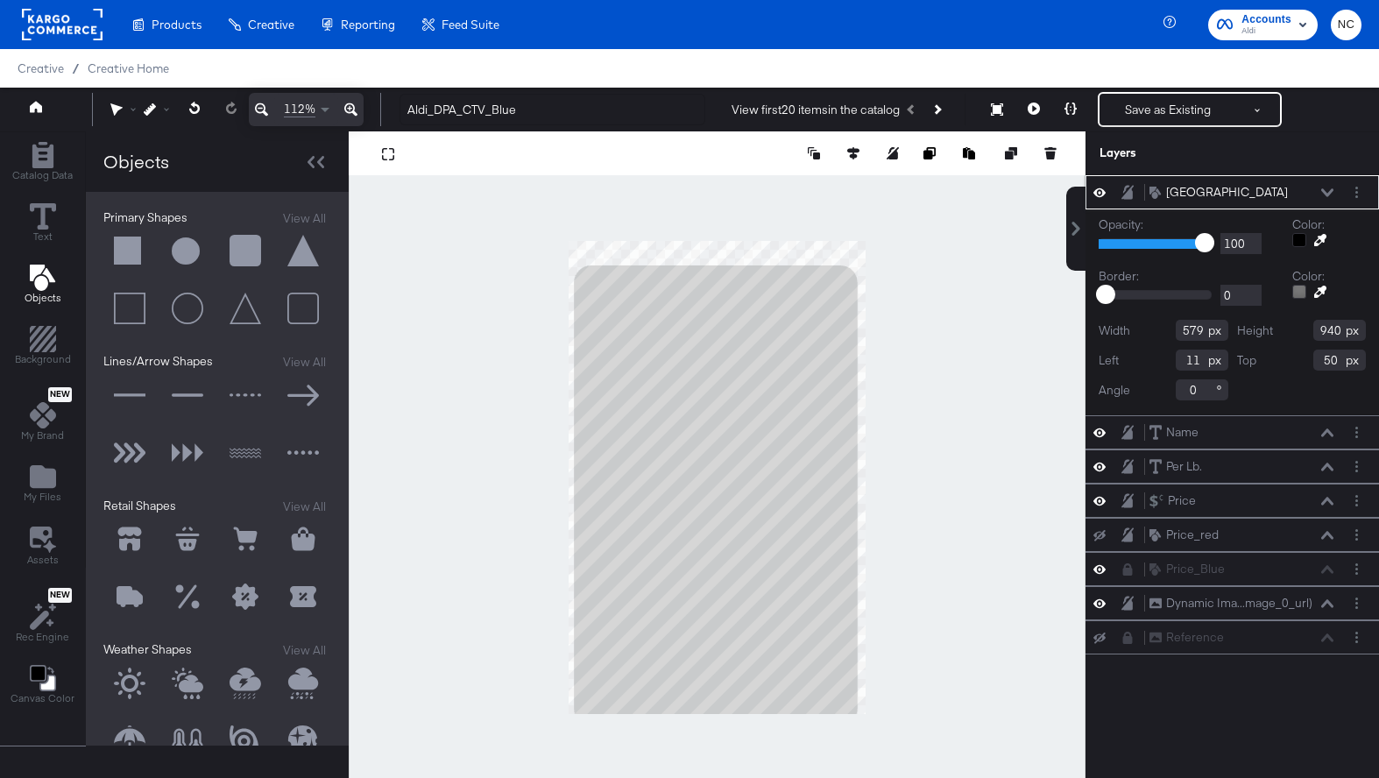
type input "11"
click at [1332, 365] on input "50" at bounding box center [1339, 360] width 53 height 21
type input "11"
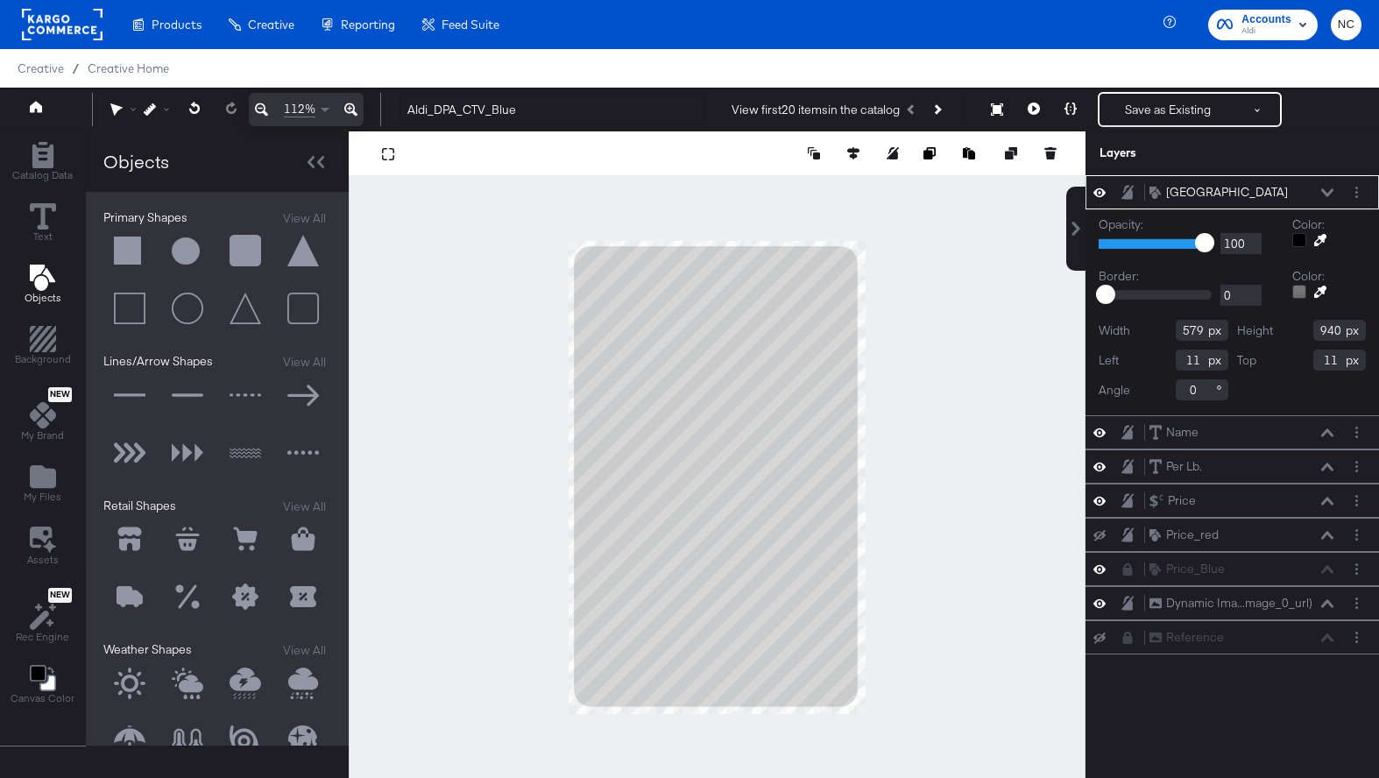
click at [1300, 244] on div at bounding box center [1299, 240] width 14 height 14
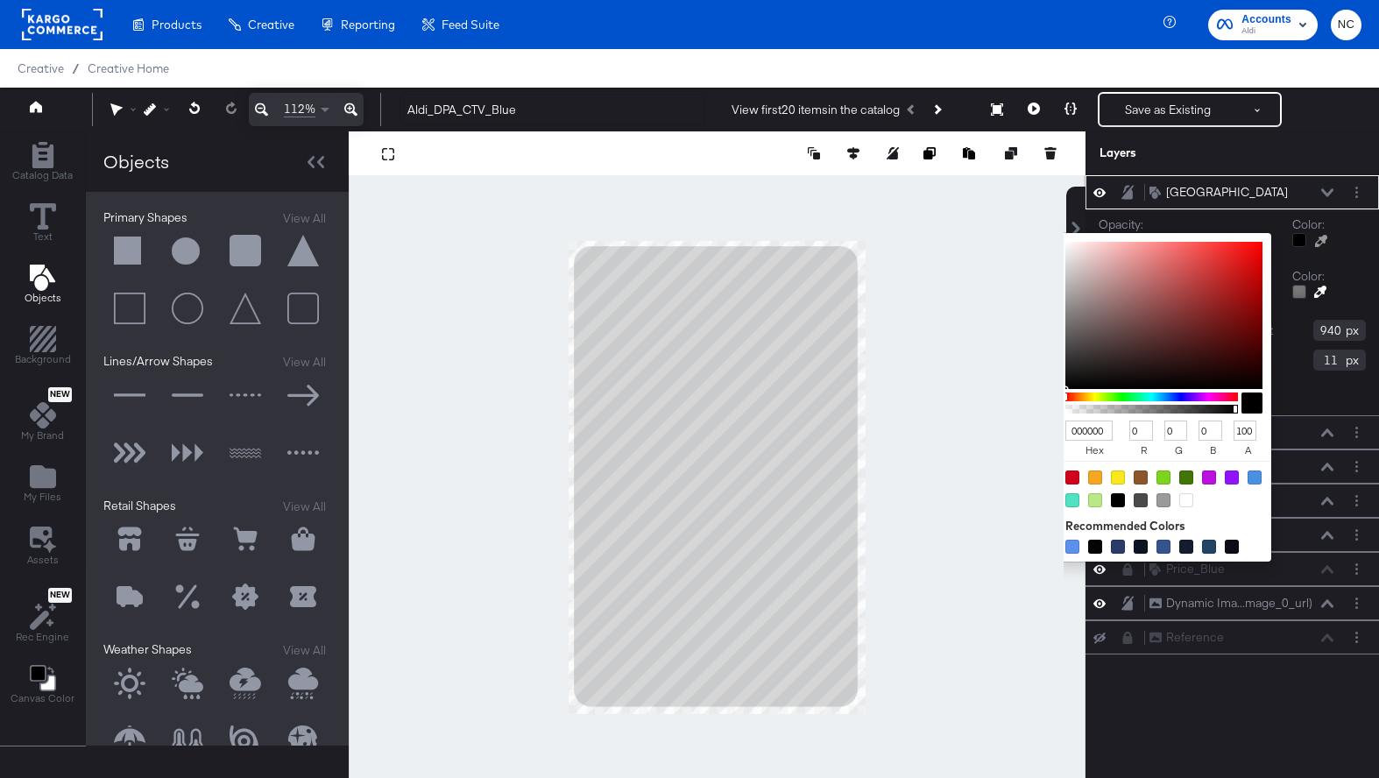
click at [1187, 505] on div at bounding box center [1186, 500] width 14 height 14
type input "FFFFFF"
type input "255"
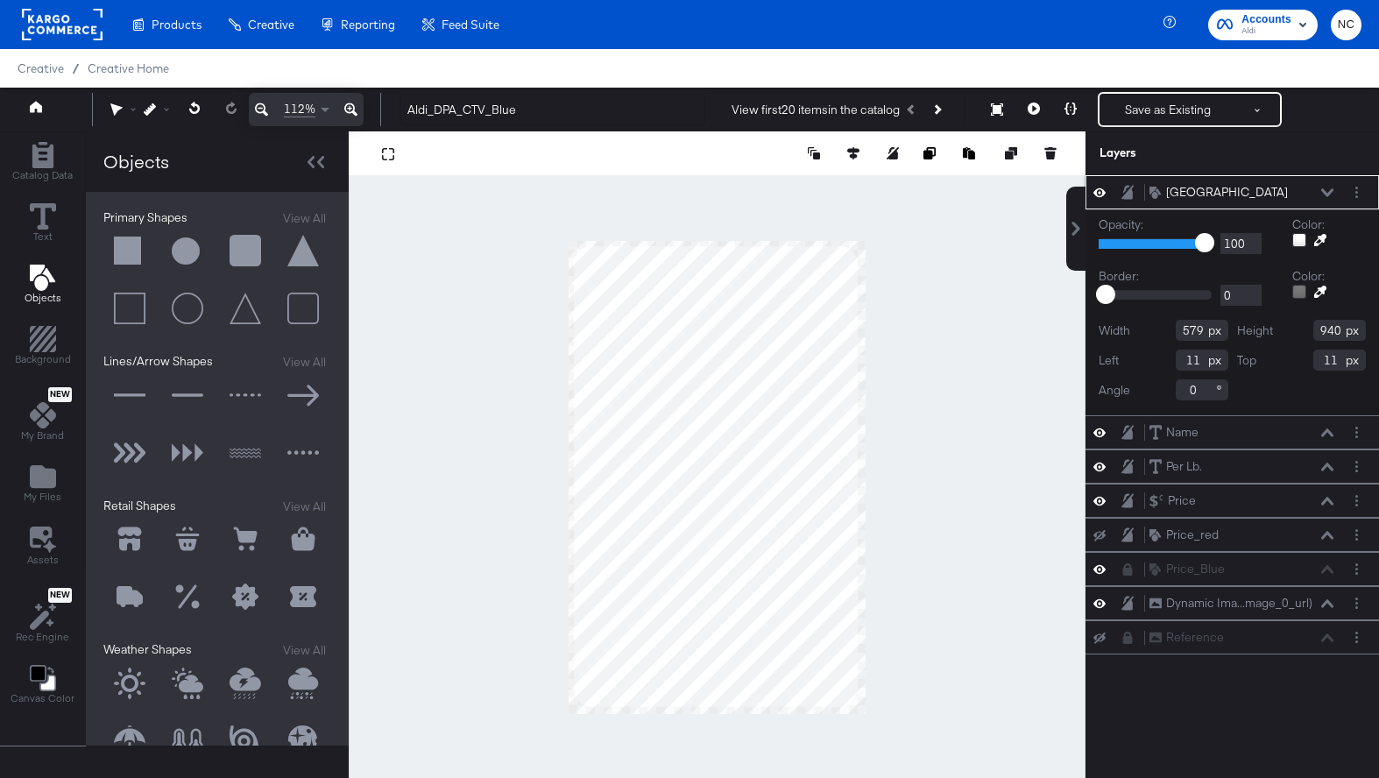
click at [1333, 186] on div "Rounded Square [GEOGRAPHIC_DATA]" at bounding box center [1241, 192] width 186 height 18
drag, startPoint x: 1179, startPoint y: 188, endPoint x: 1167, endPoint y: 506, distance: 318.2
click at [1167, 506] on div "Rounded Square Rounded Square Opacity: 1 100 100 Color: Border: 0 287 0 Color: …" at bounding box center [1231, 414] width 293 height 479
click at [1327, 194] on icon at bounding box center [1327, 192] width 12 height 8
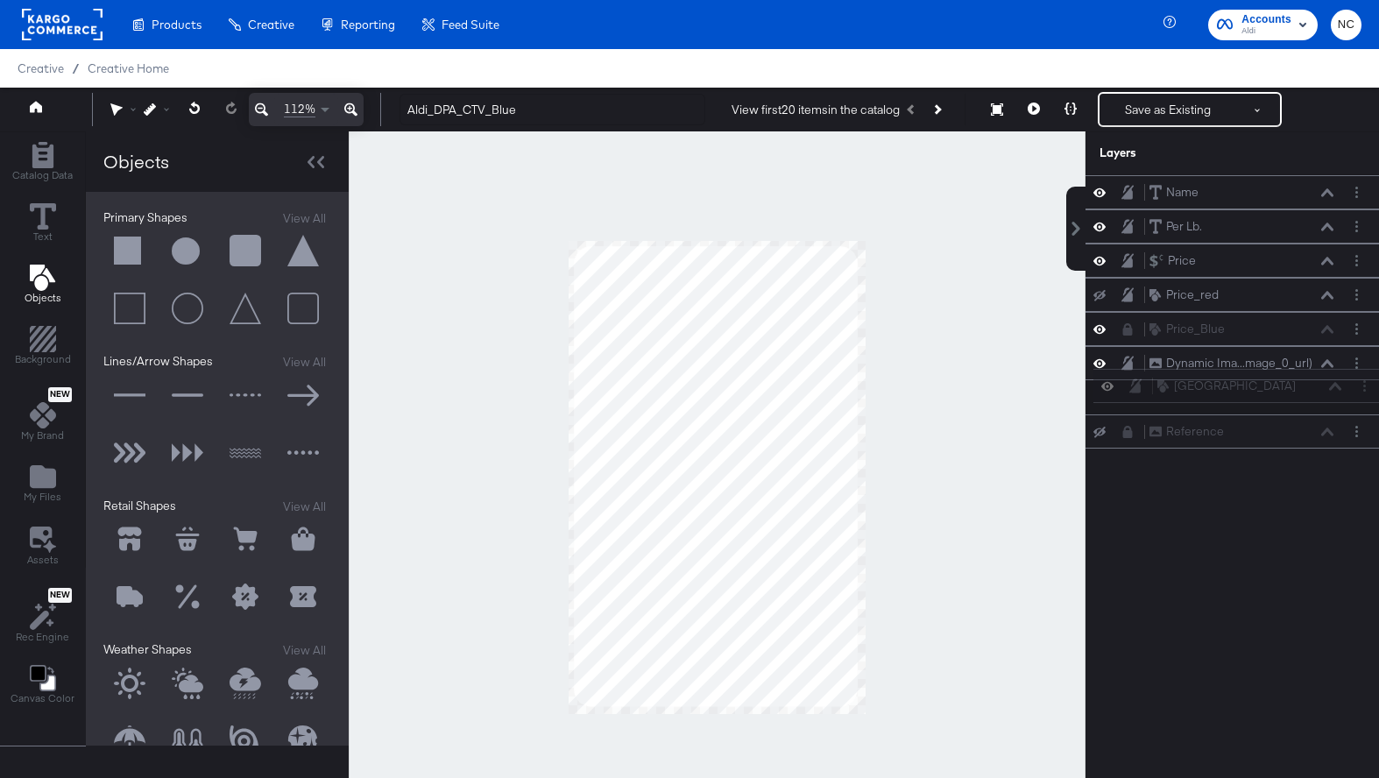
drag, startPoint x: 1142, startPoint y: 185, endPoint x: 1150, endPoint y: 390, distance: 205.1
click at [1150, 390] on div "Rounded Square Rounded Square Name Name Per Lb. Per Lb. Price Price Price_red P…" at bounding box center [1231, 311] width 293 height 273
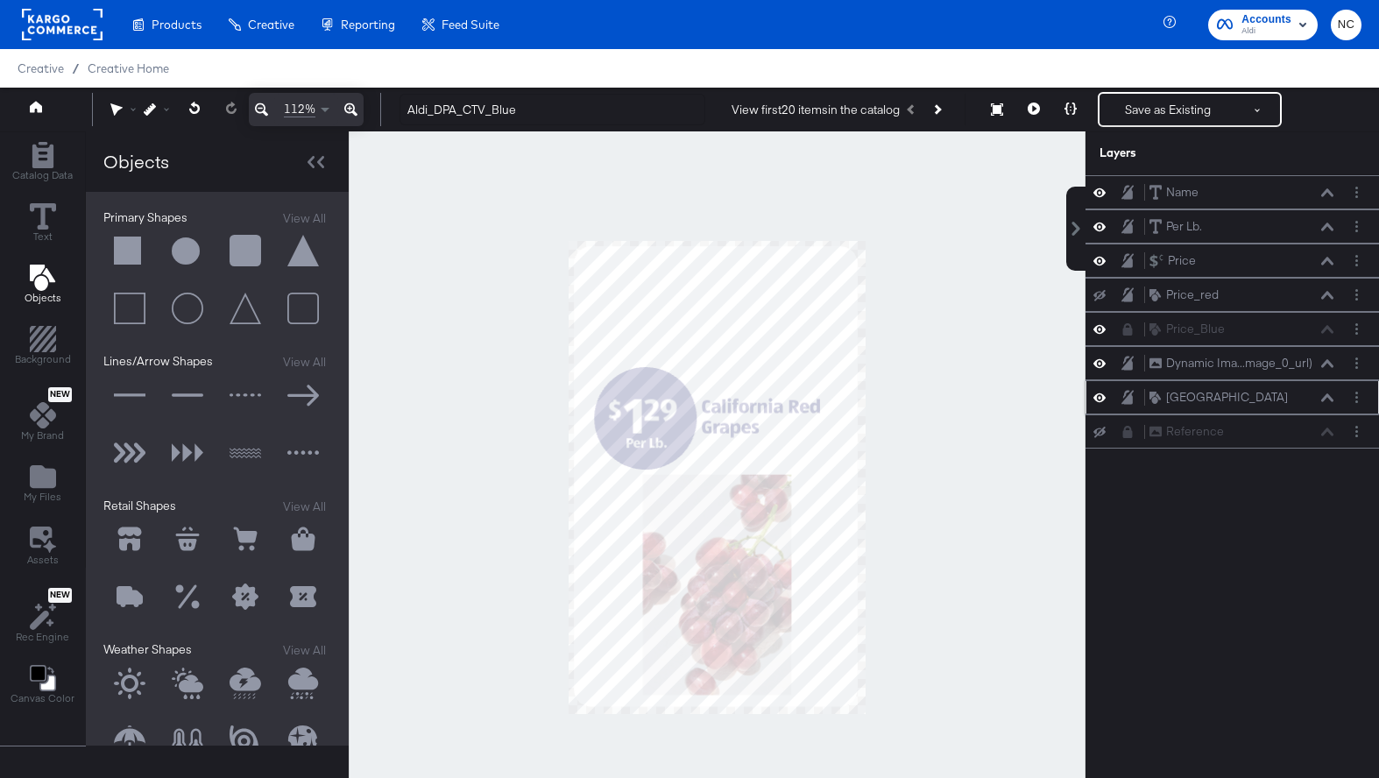
click at [1324, 398] on icon at bounding box center [1327, 397] width 12 height 8
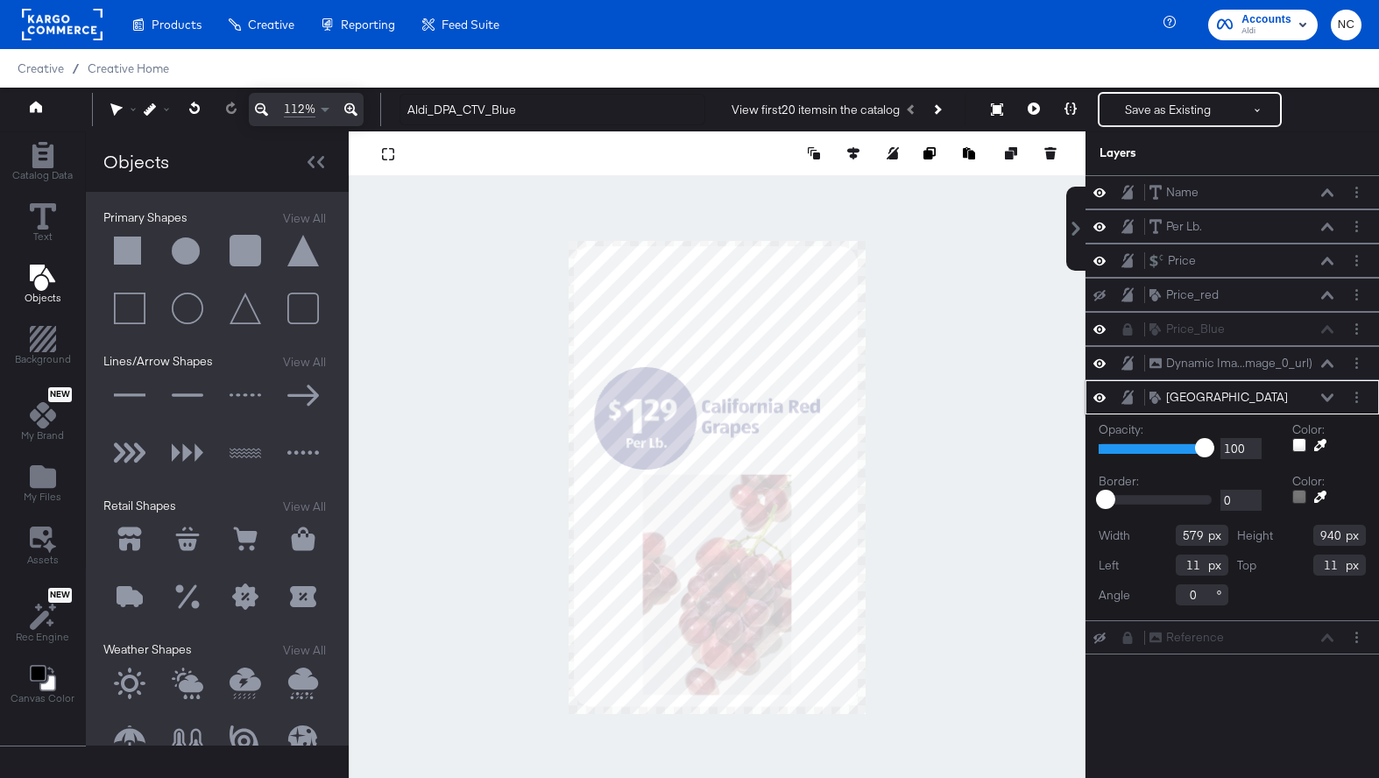
click at [1324, 398] on icon at bounding box center [1327, 397] width 12 height 8
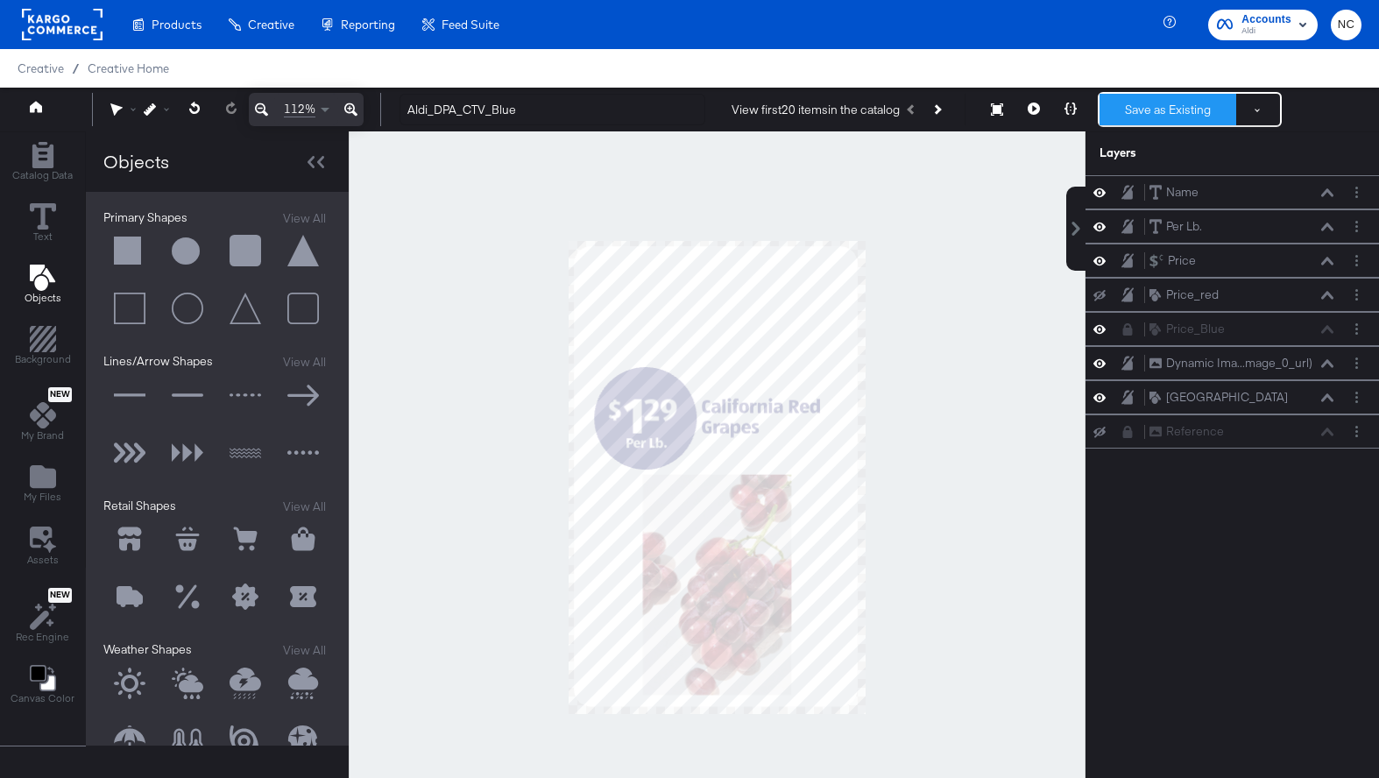
click at [1120, 101] on button "Save as Existing" at bounding box center [1167, 110] width 137 height 32
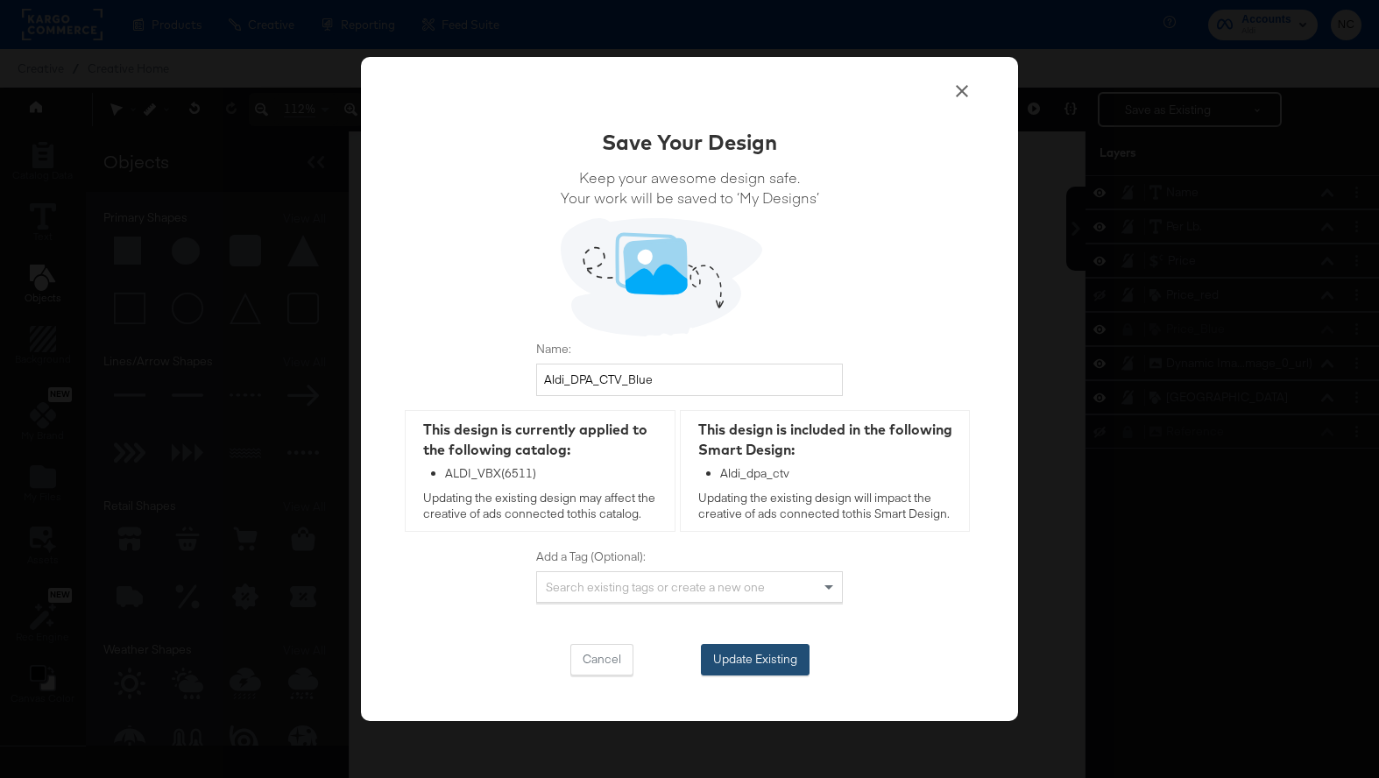
click at [775, 662] on button "Update Existing" at bounding box center [755, 660] width 109 height 32
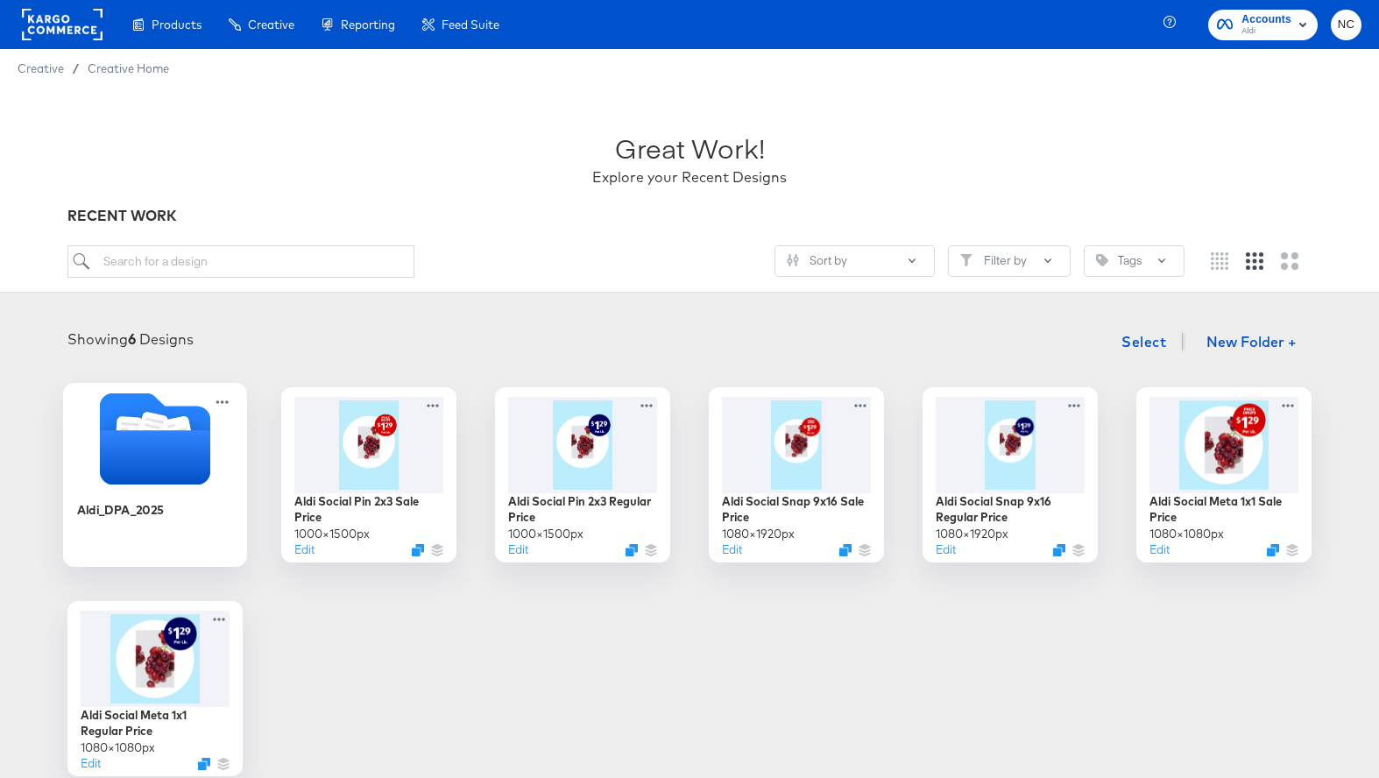
click at [159, 474] on icon "Folder" at bounding box center [155, 457] width 110 height 54
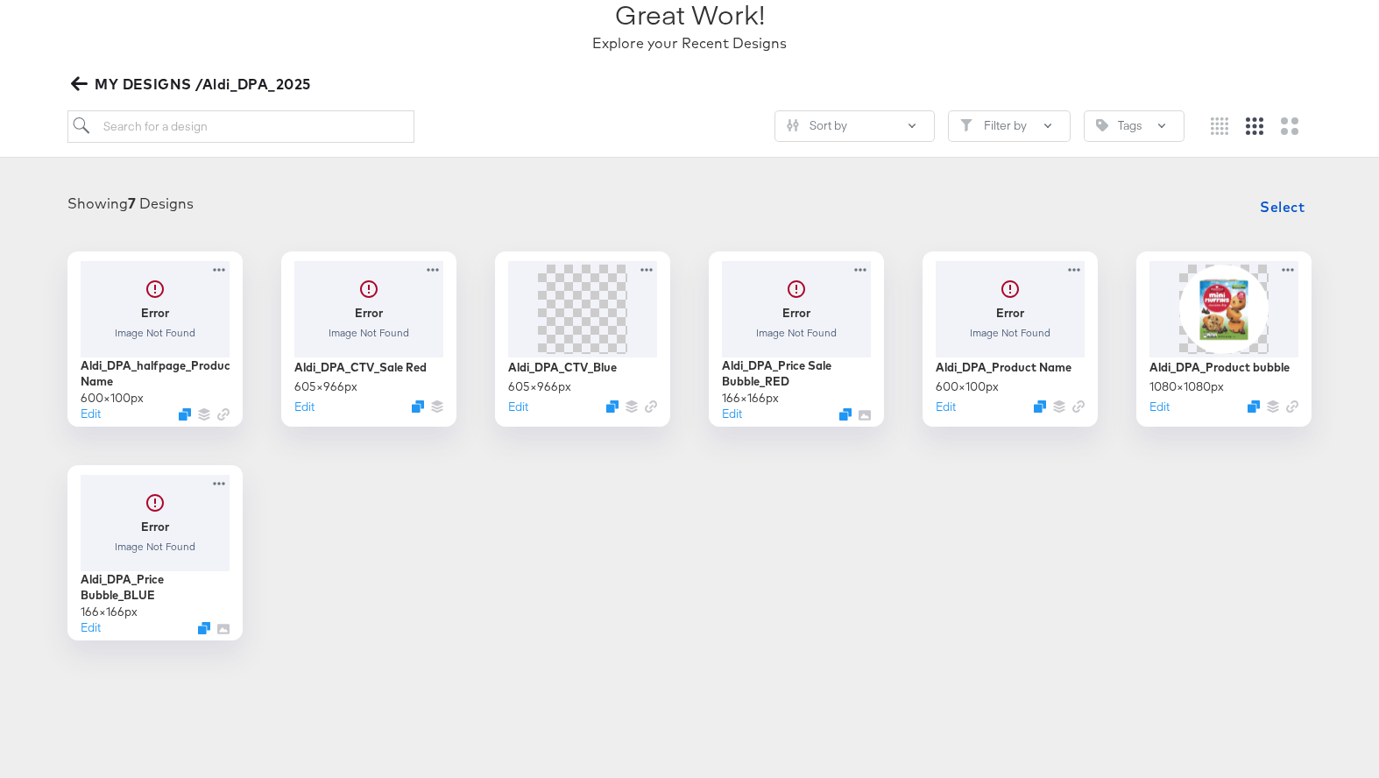
scroll to position [136, 0]
click at [1007, 321] on div at bounding box center [1010, 305] width 157 height 101
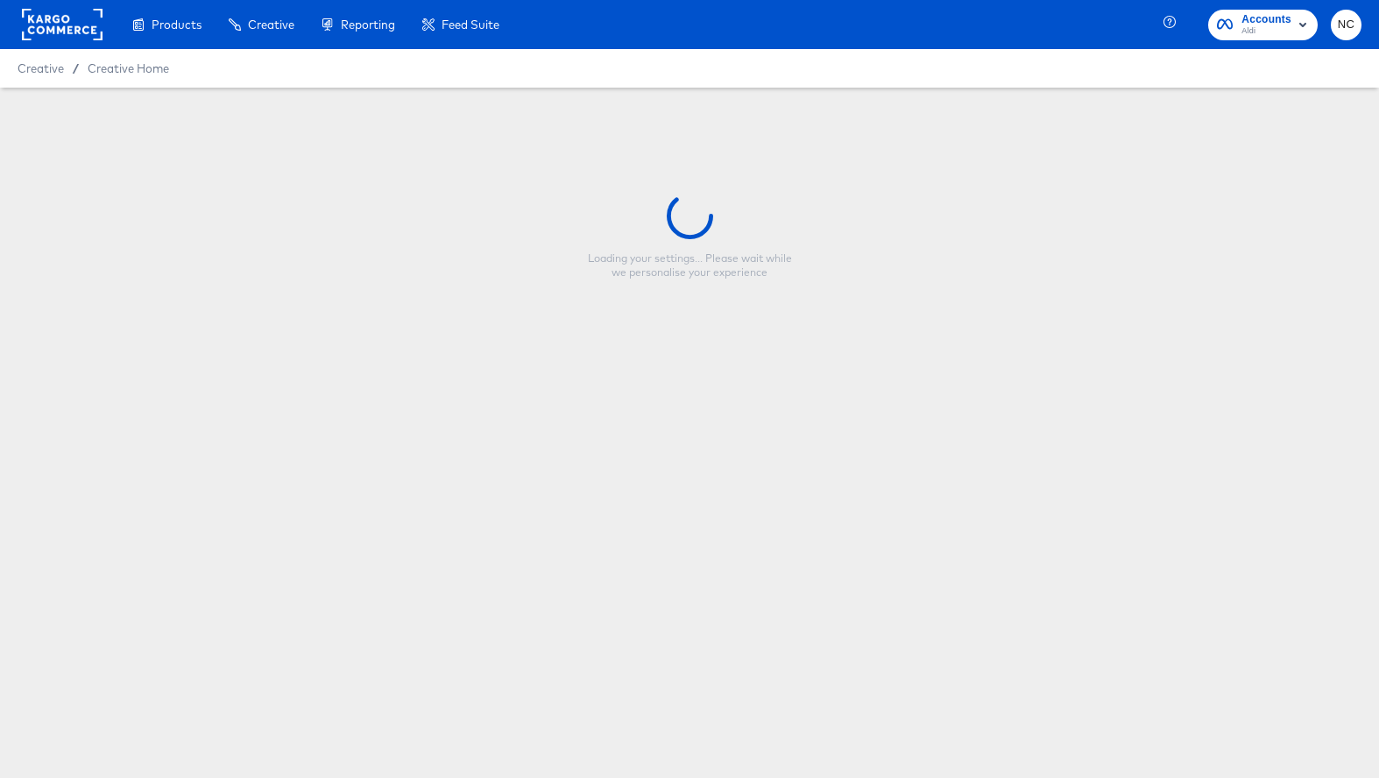
type input "Aldi_DPA_Product Name"
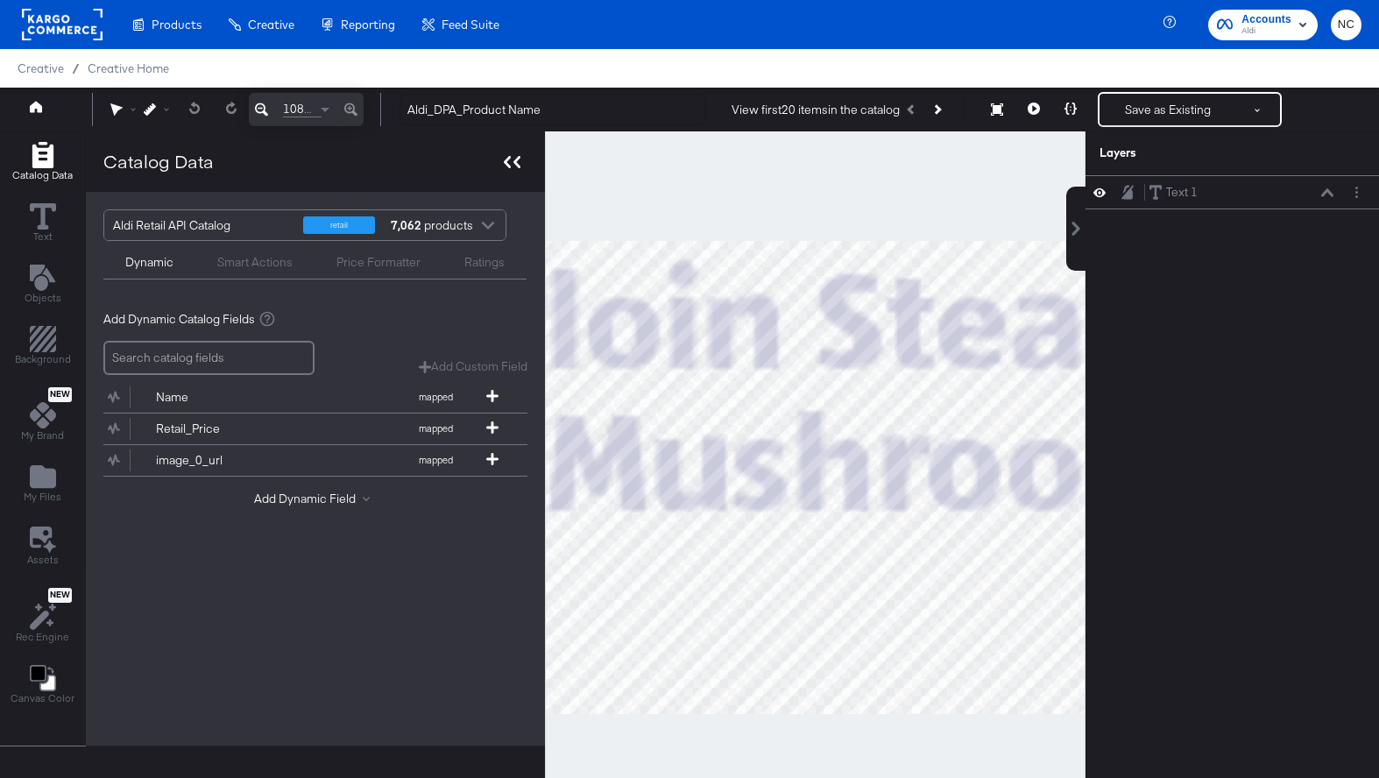
click at [508, 162] on icon at bounding box center [512, 162] width 17 height 12
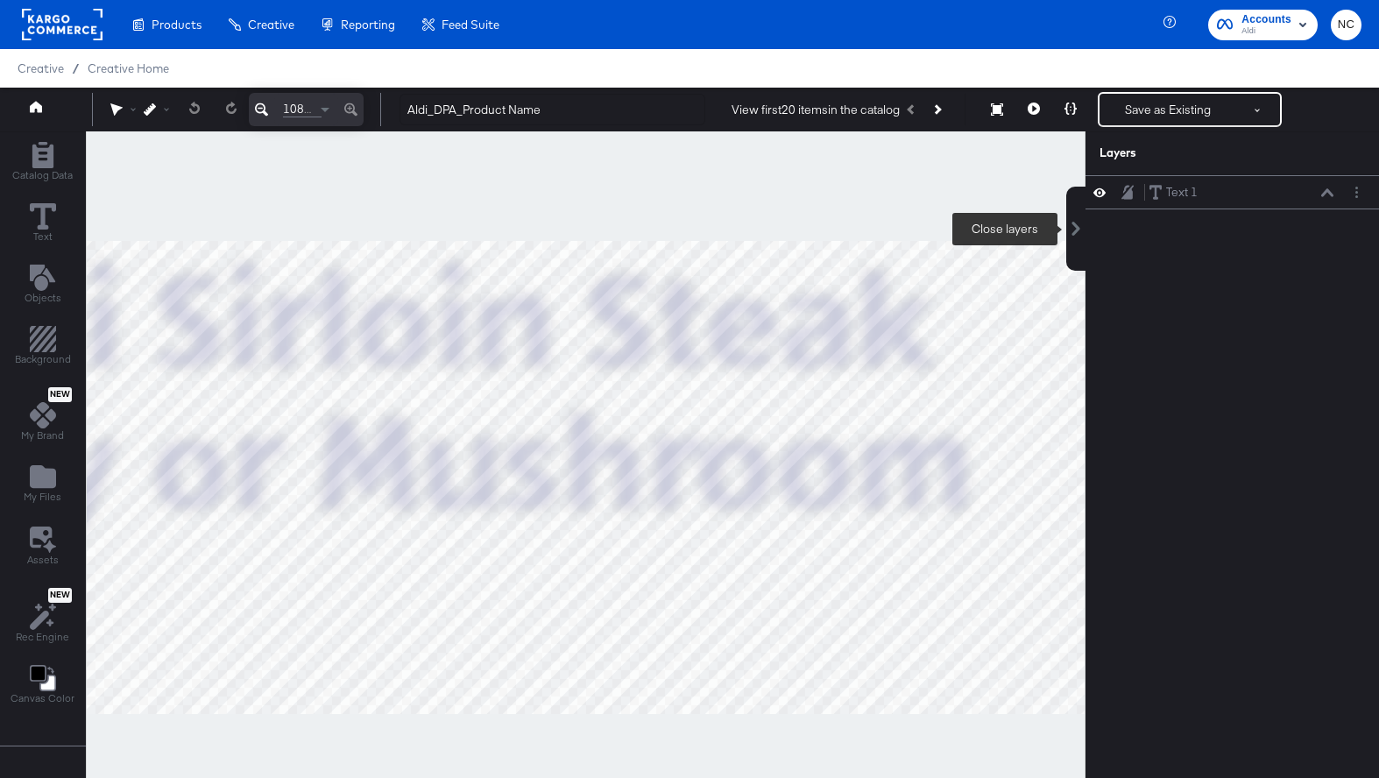
click at [1070, 231] on icon at bounding box center [1076, 229] width 14 height 14
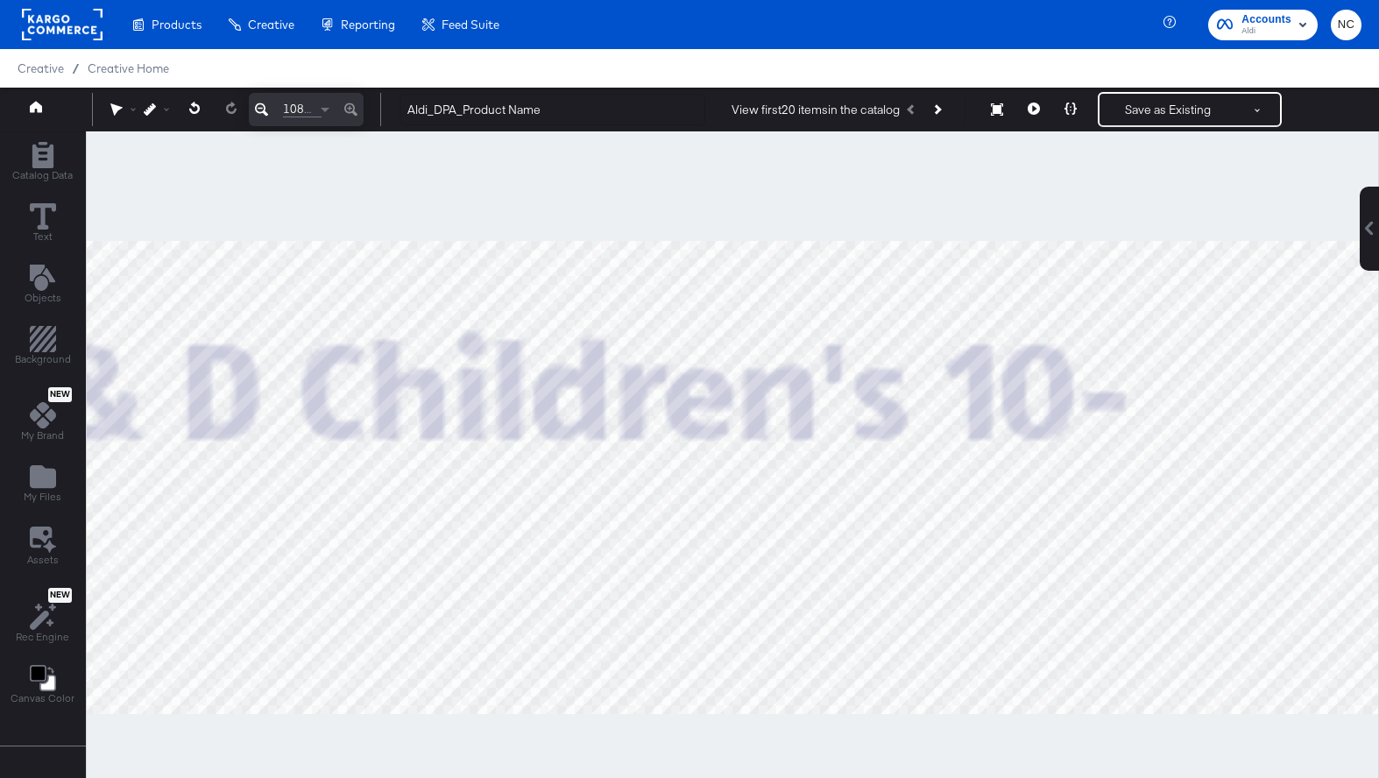
click at [263, 111] on icon at bounding box center [261, 109] width 13 height 21
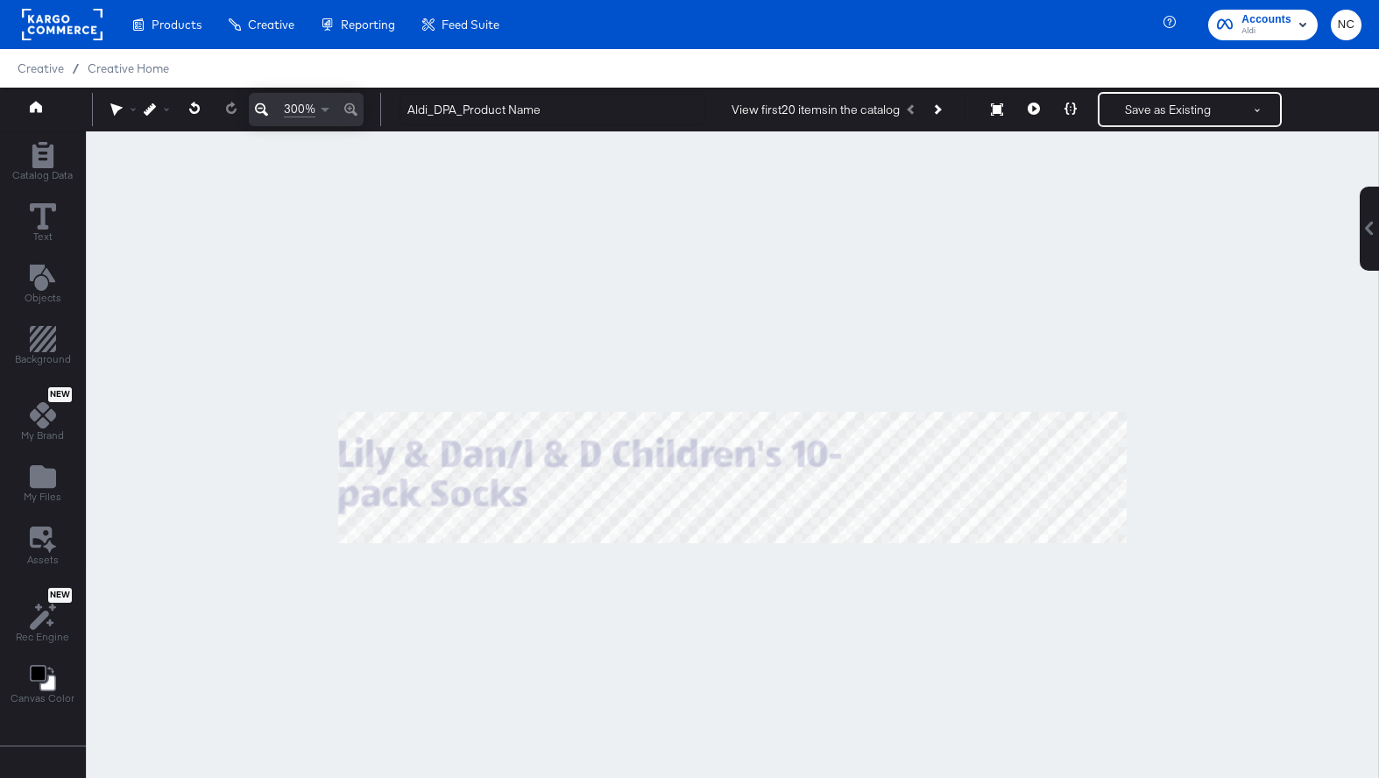
click at [263, 111] on icon at bounding box center [261, 109] width 13 height 21
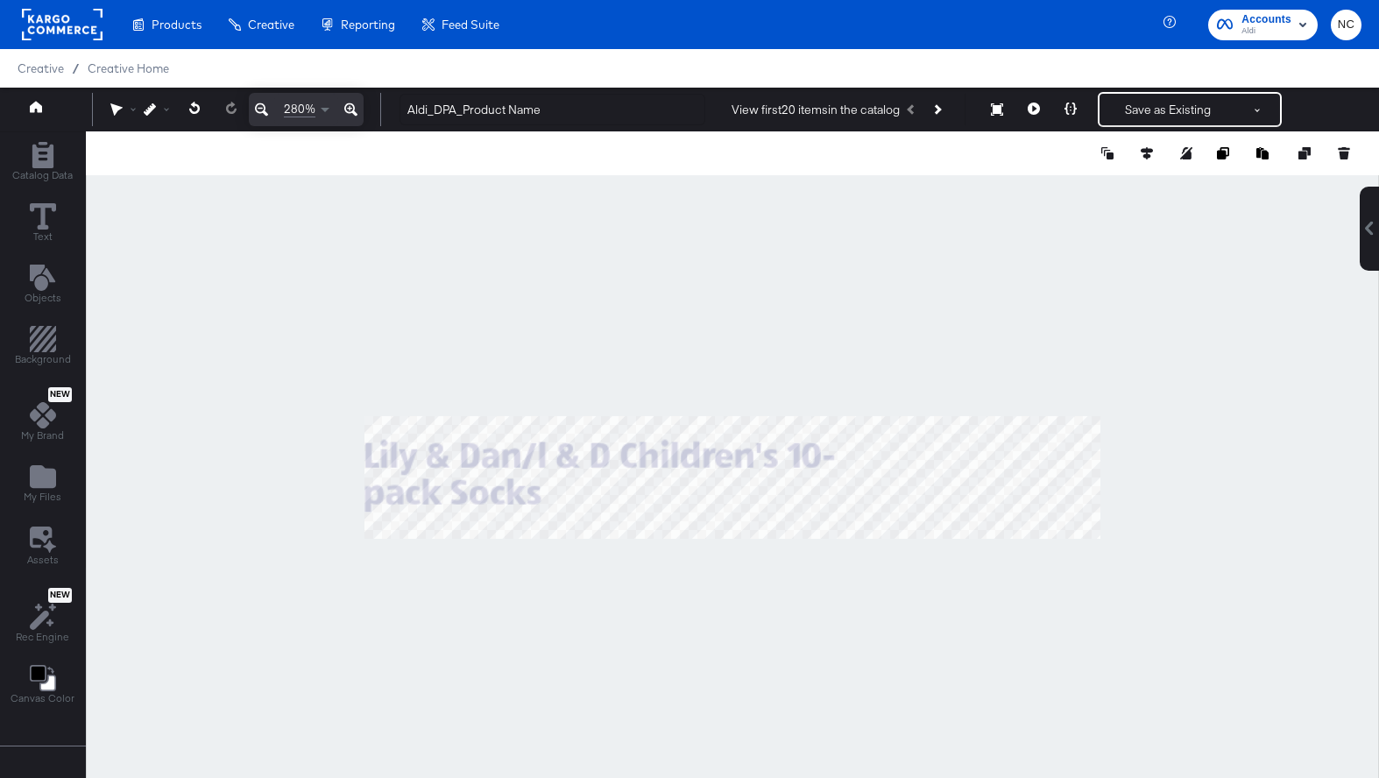
type input "376"
type input "5"
click at [1140, 106] on button "Save as Existing" at bounding box center [1167, 110] width 137 height 32
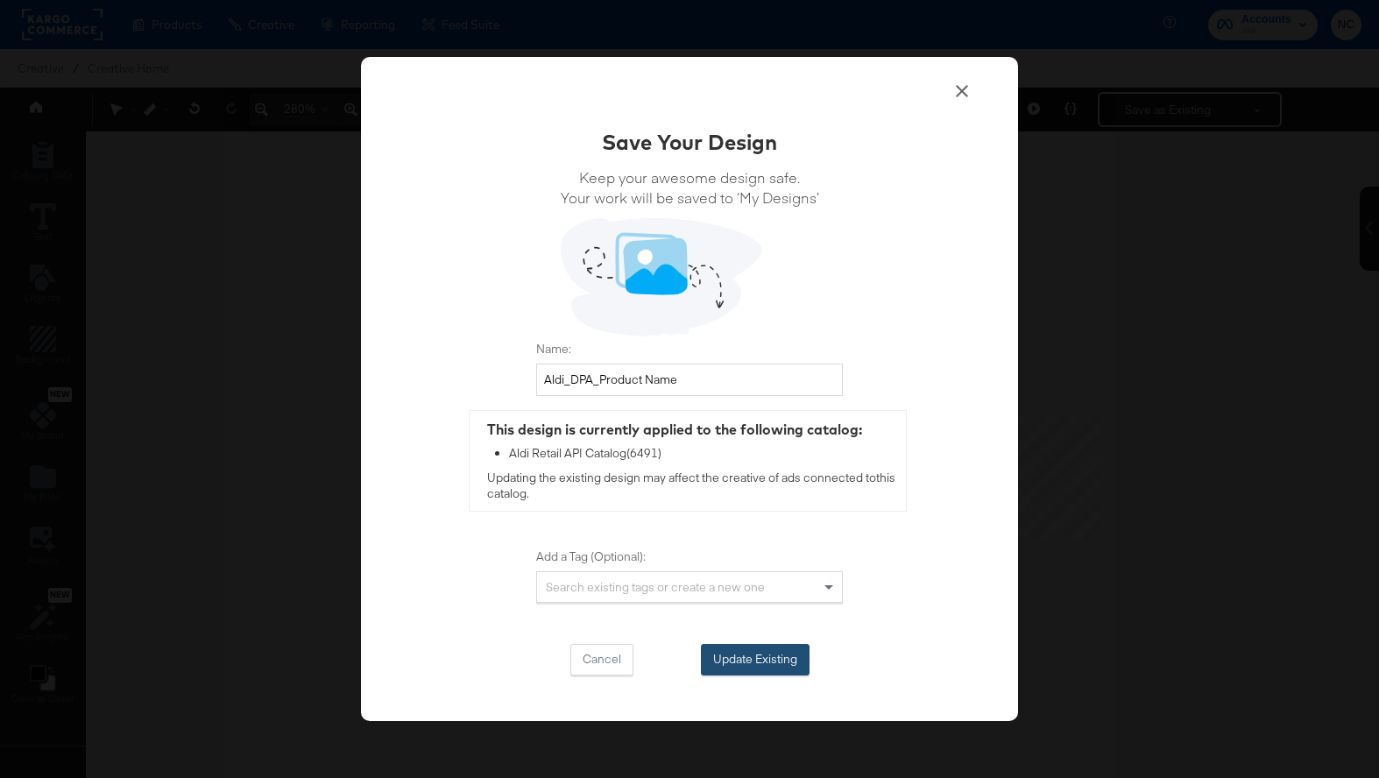
click at [777, 648] on button "Update Existing" at bounding box center [755, 660] width 109 height 32
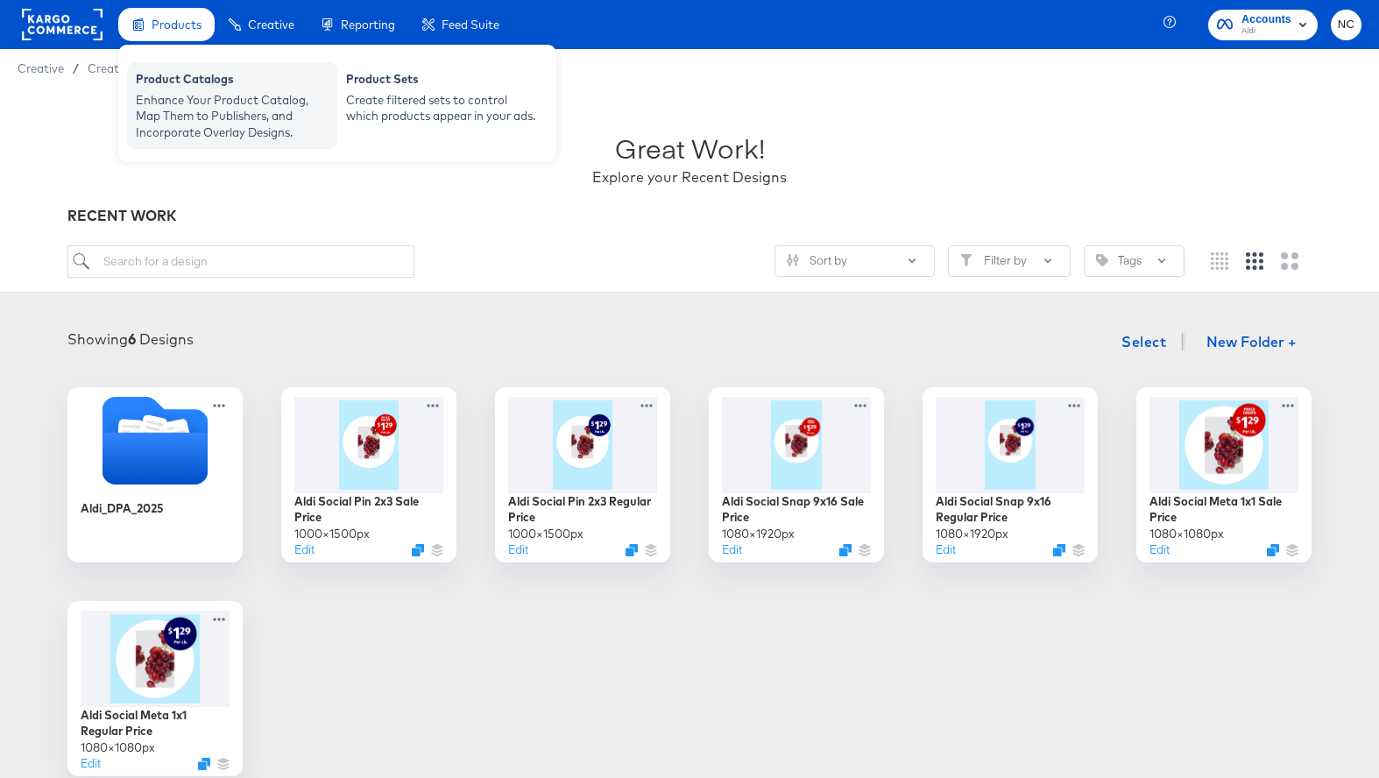
click at [190, 110] on div "Enhance Your Product Catalog, Map Them to Publishers, and Incorporate Overlay D…" at bounding box center [232, 116] width 193 height 49
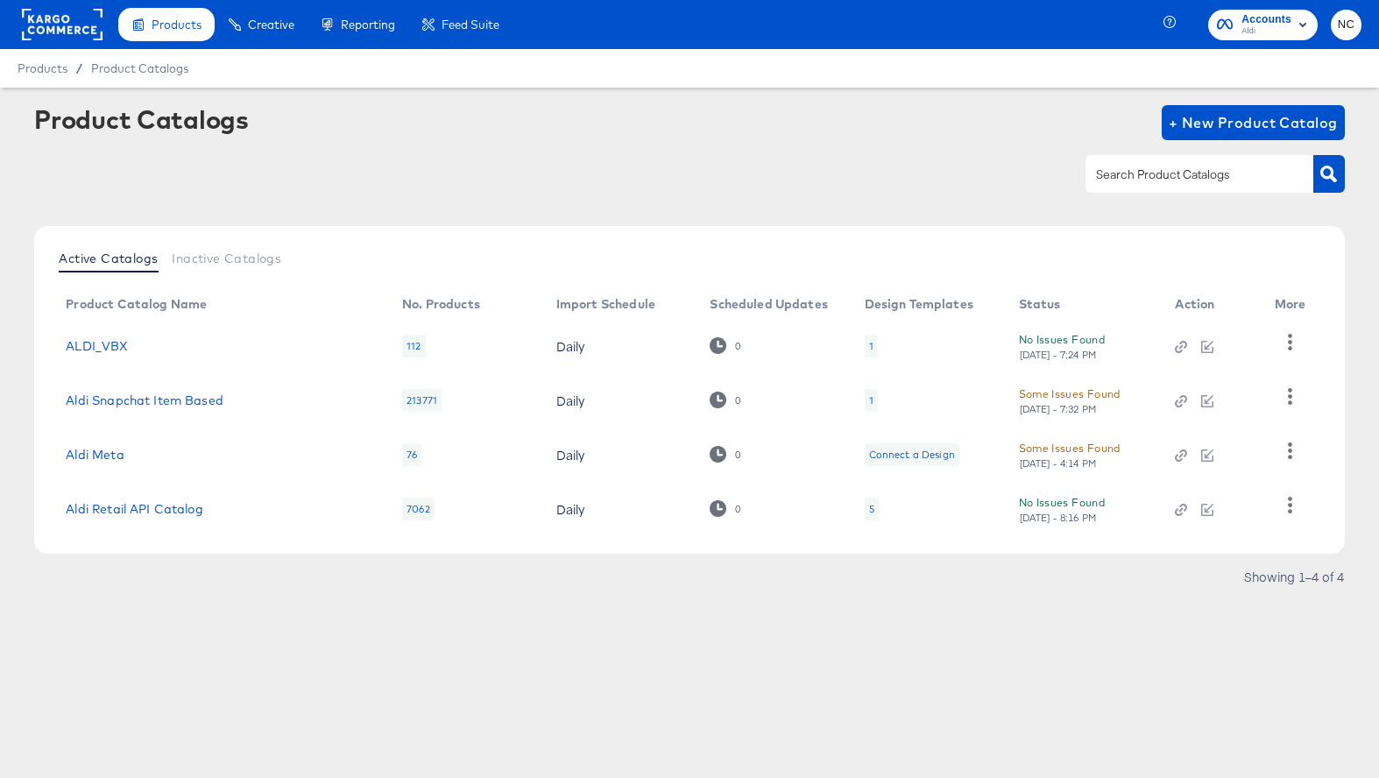
click at [870, 505] on div "5" at bounding box center [871, 509] width 5 height 14
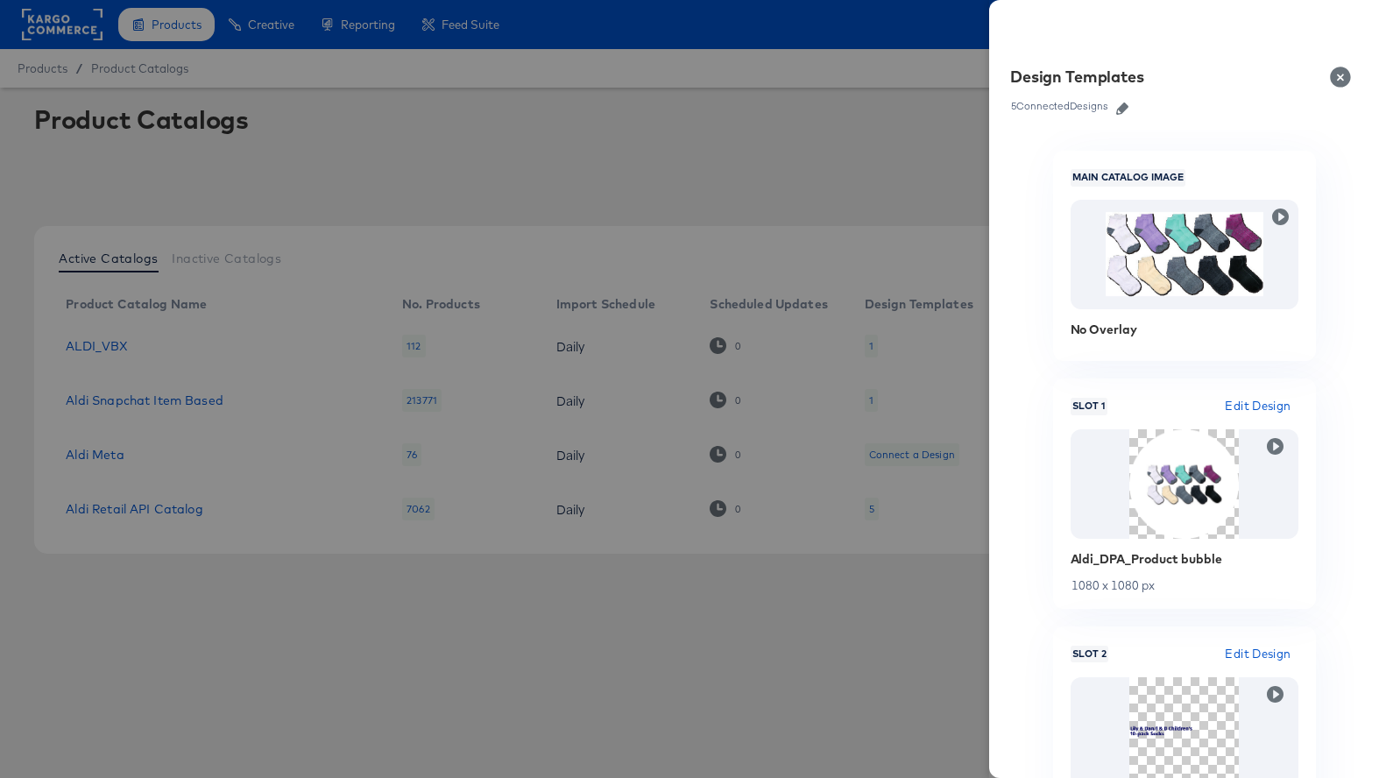
click at [1122, 110] on icon "button" at bounding box center [1122, 108] width 12 height 12
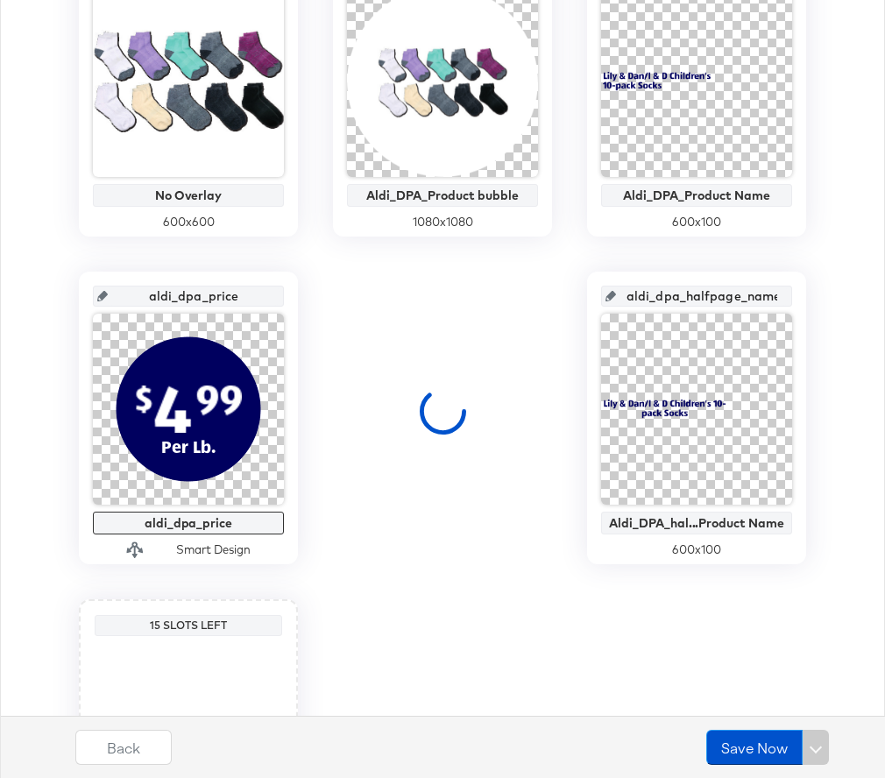
scroll to position [466, 0]
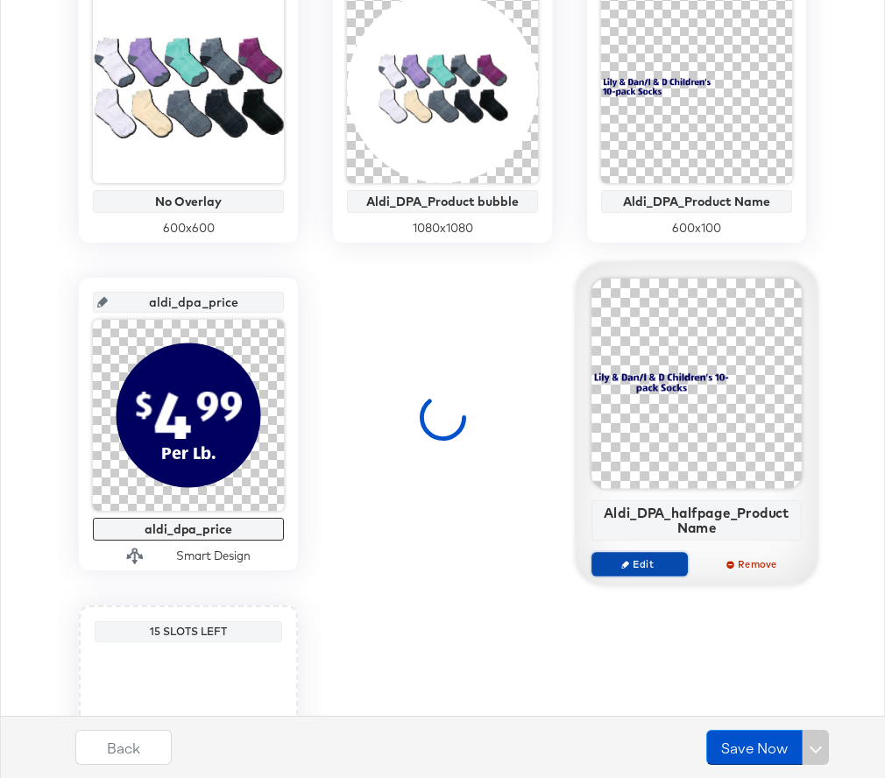
click at [649, 560] on span "Edit" at bounding box center [639, 563] width 81 height 13
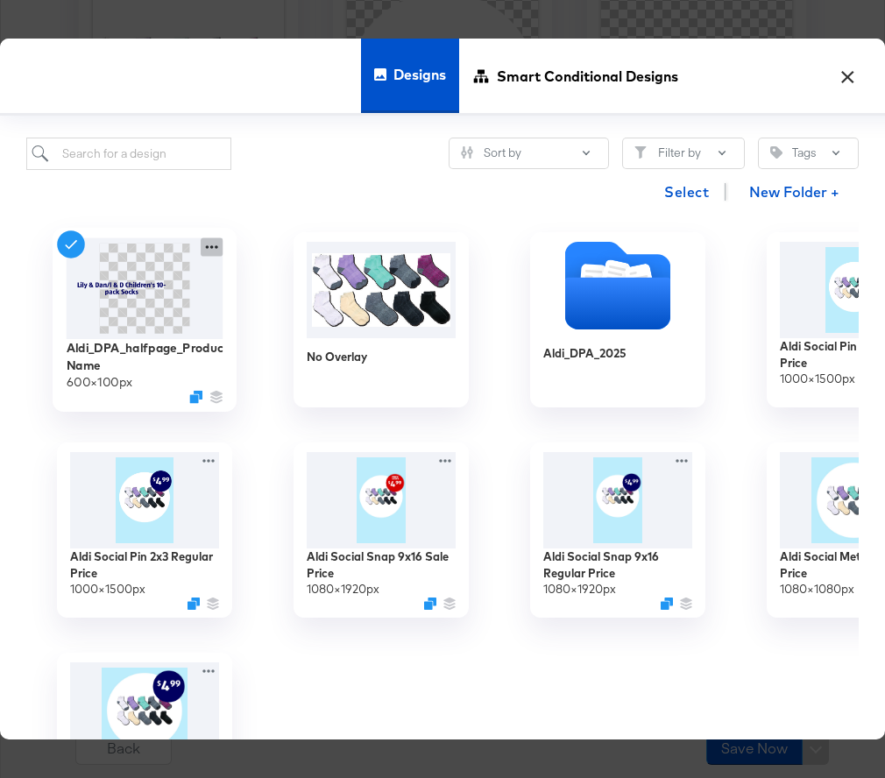
click at [213, 244] on icon at bounding box center [212, 246] width 22 height 18
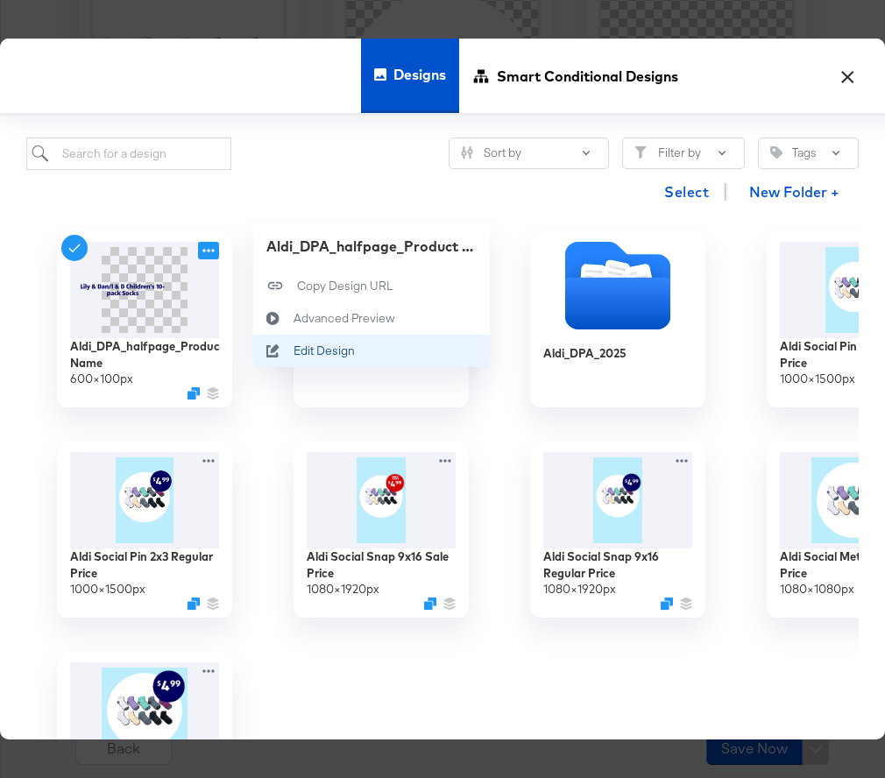
click at [289, 338] on div "Edit Design Edit Design" at bounding box center [273, 351] width 40 height 32
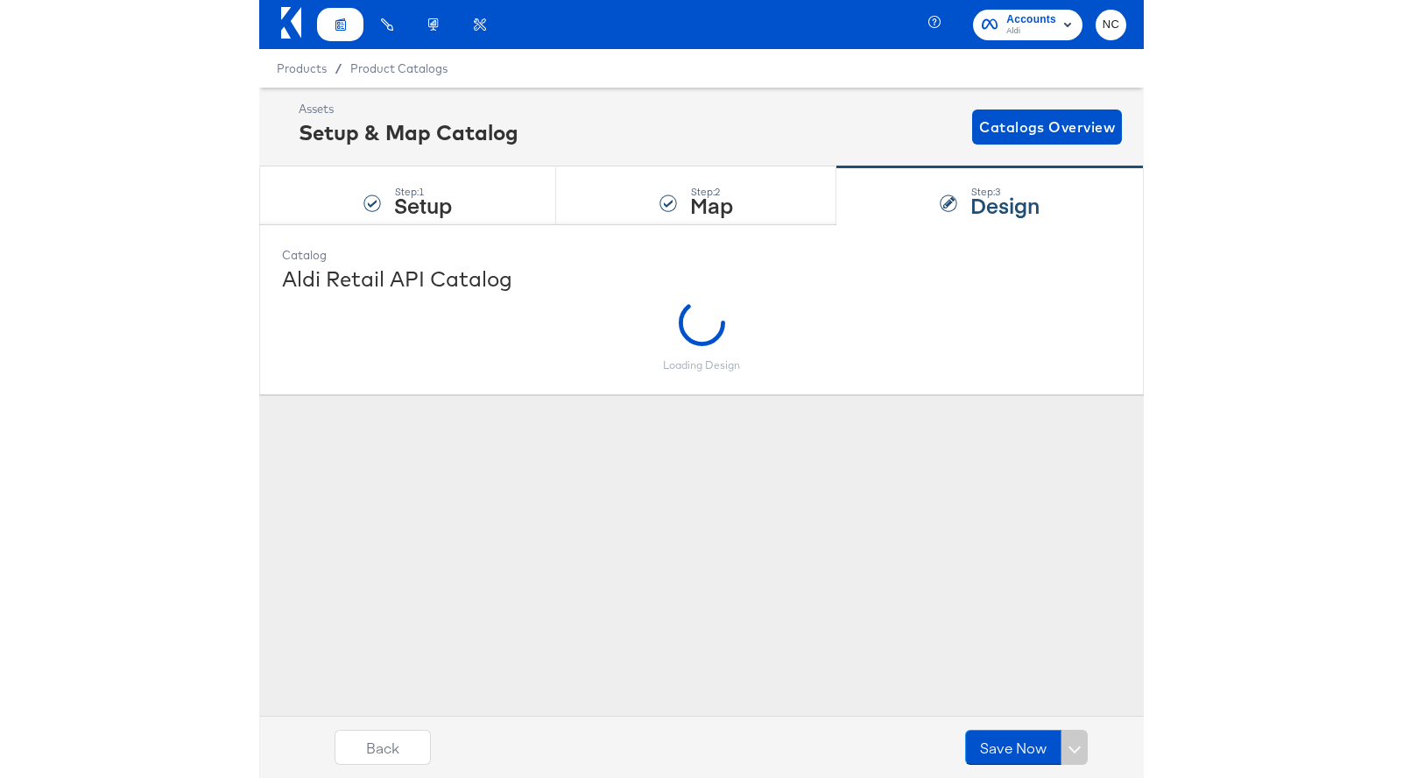
scroll to position [0, 0]
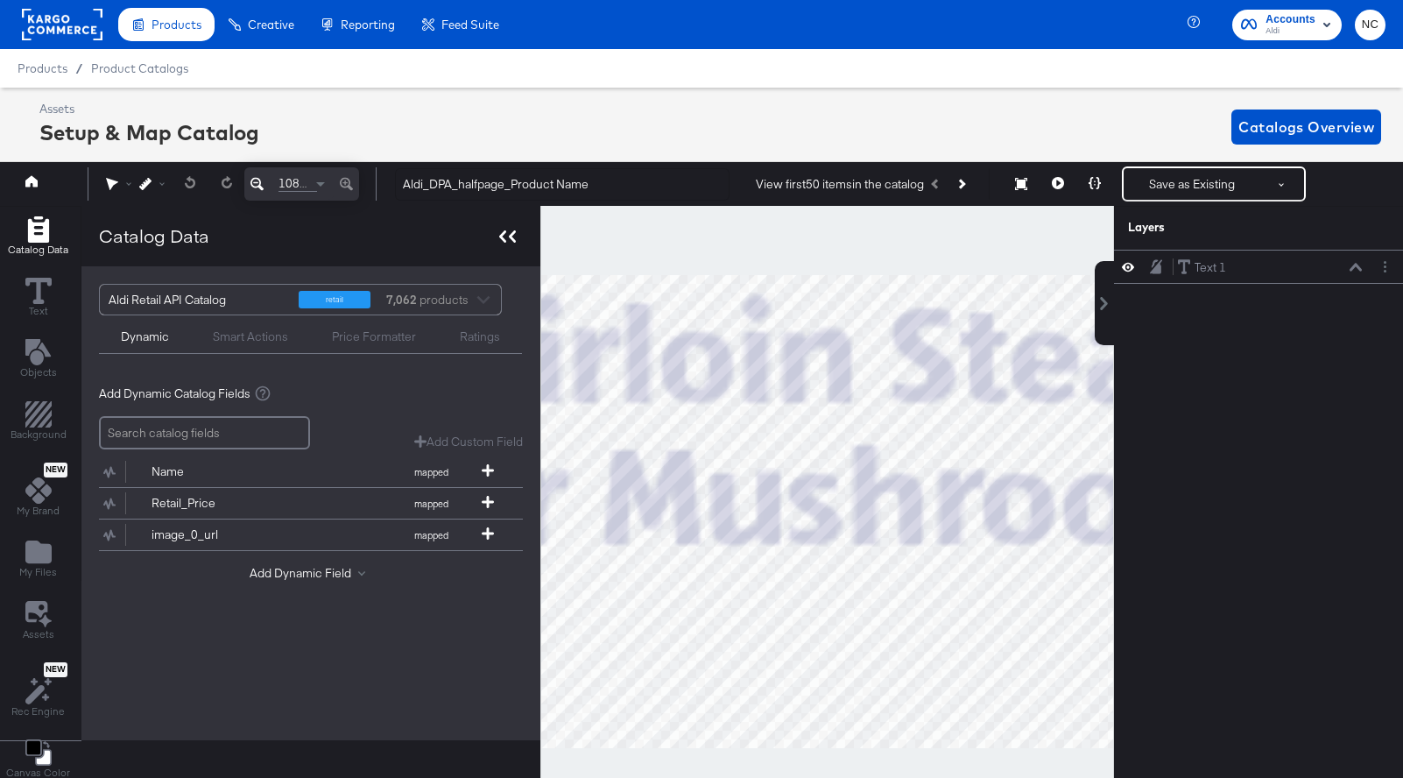
click at [507, 231] on icon at bounding box center [507, 236] width 17 height 12
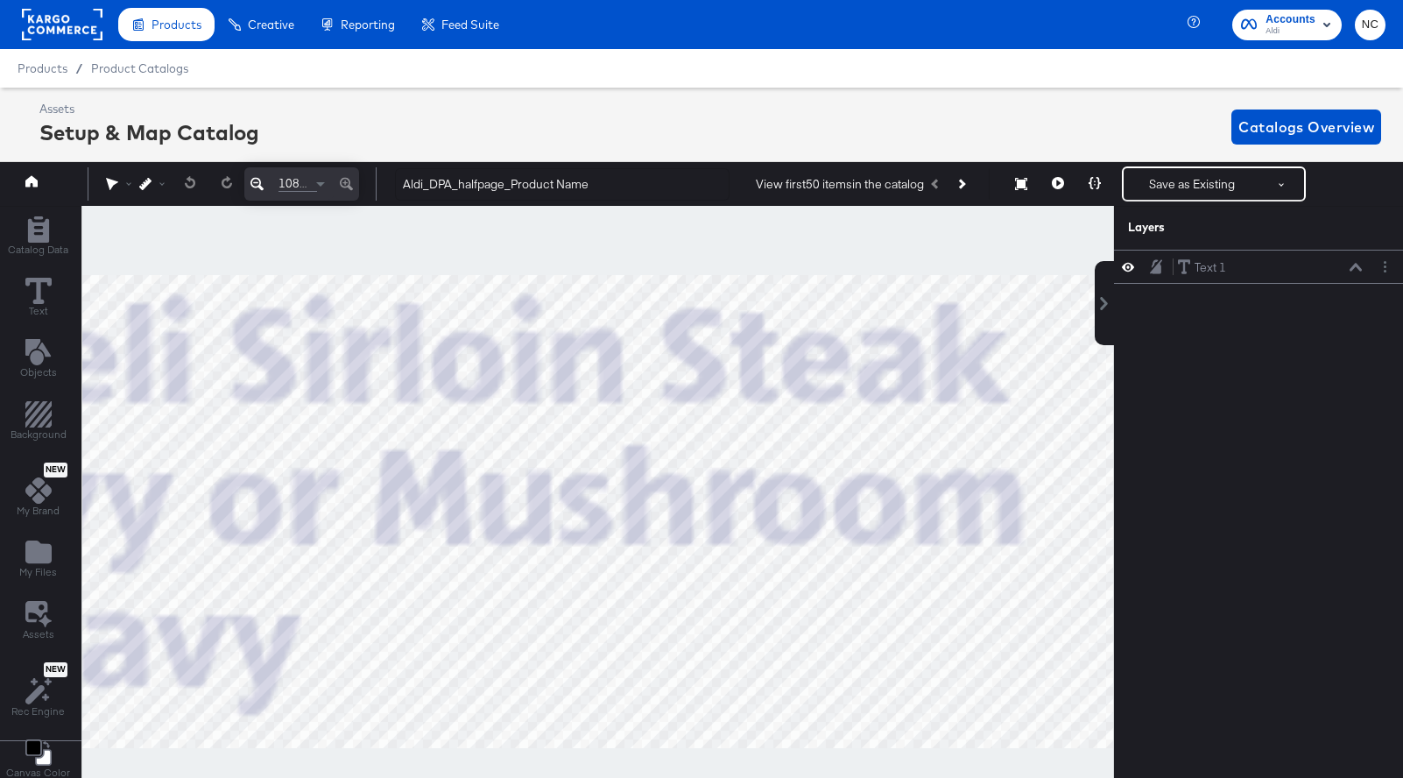
click at [258, 186] on icon at bounding box center [257, 183] width 13 height 21
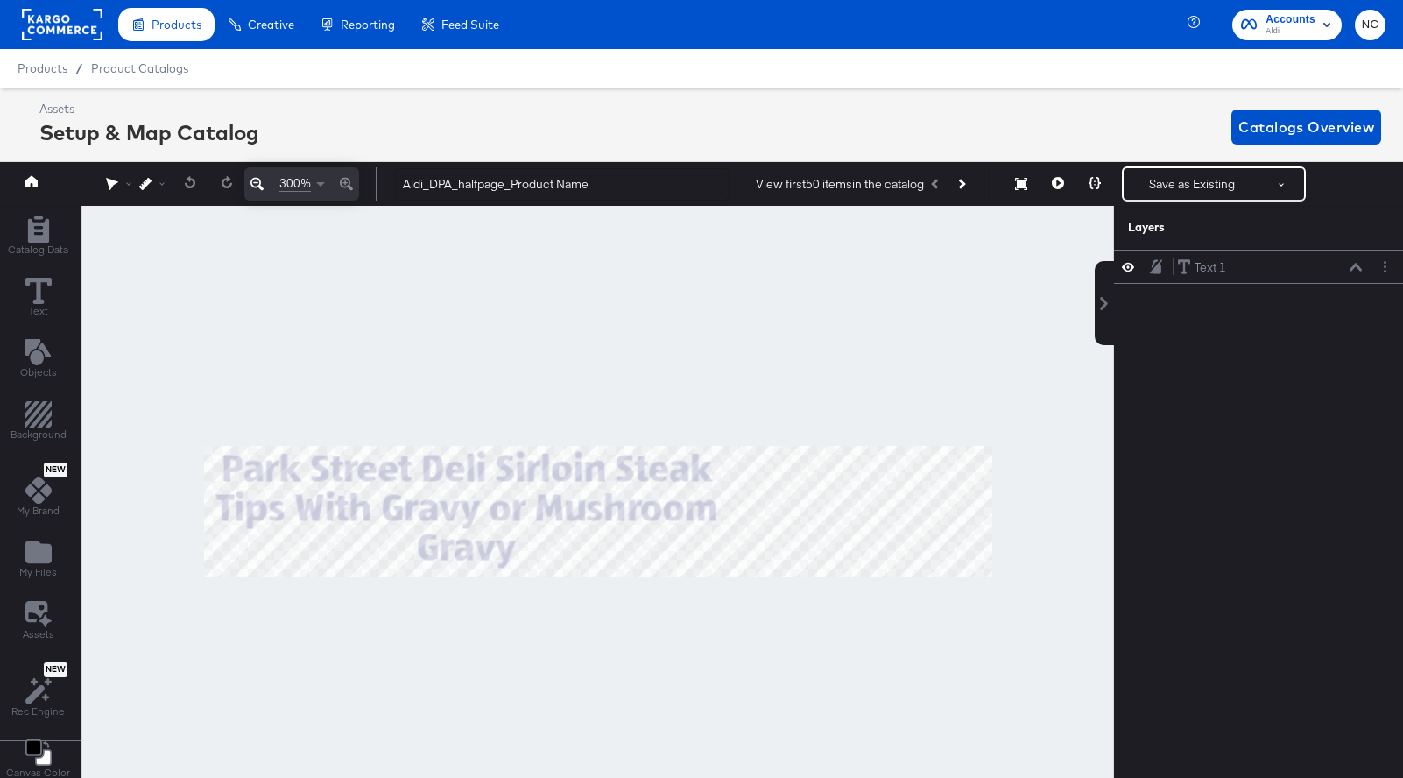
click at [258, 186] on icon at bounding box center [257, 183] width 13 height 21
click at [964, 191] on button "Next Product" at bounding box center [961, 184] width 25 height 32
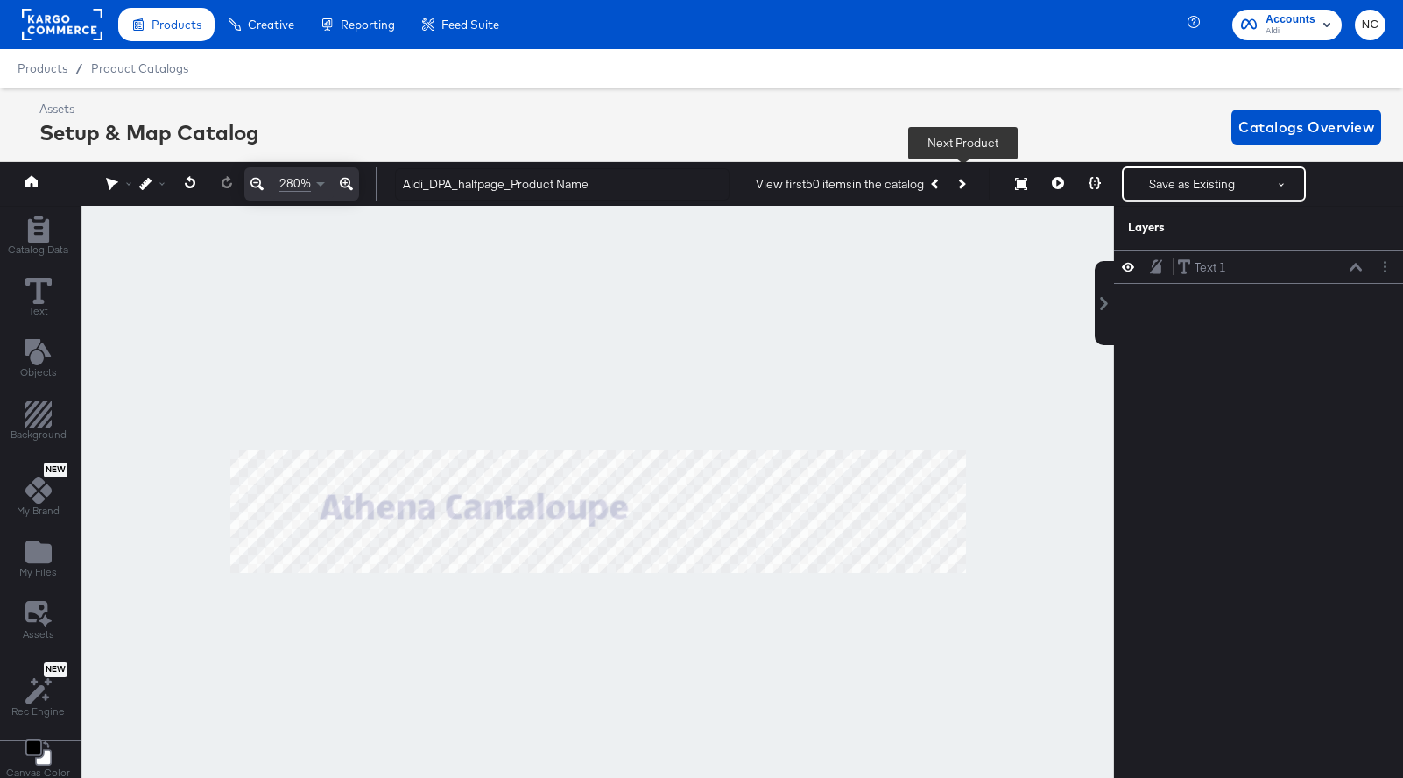
click at [963, 190] on button "Next Product" at bounding box center [961, 184] width 25 height 32
click at [964, 187] on button "Next Product" at bounding box center [961, 184] width 25 height 32
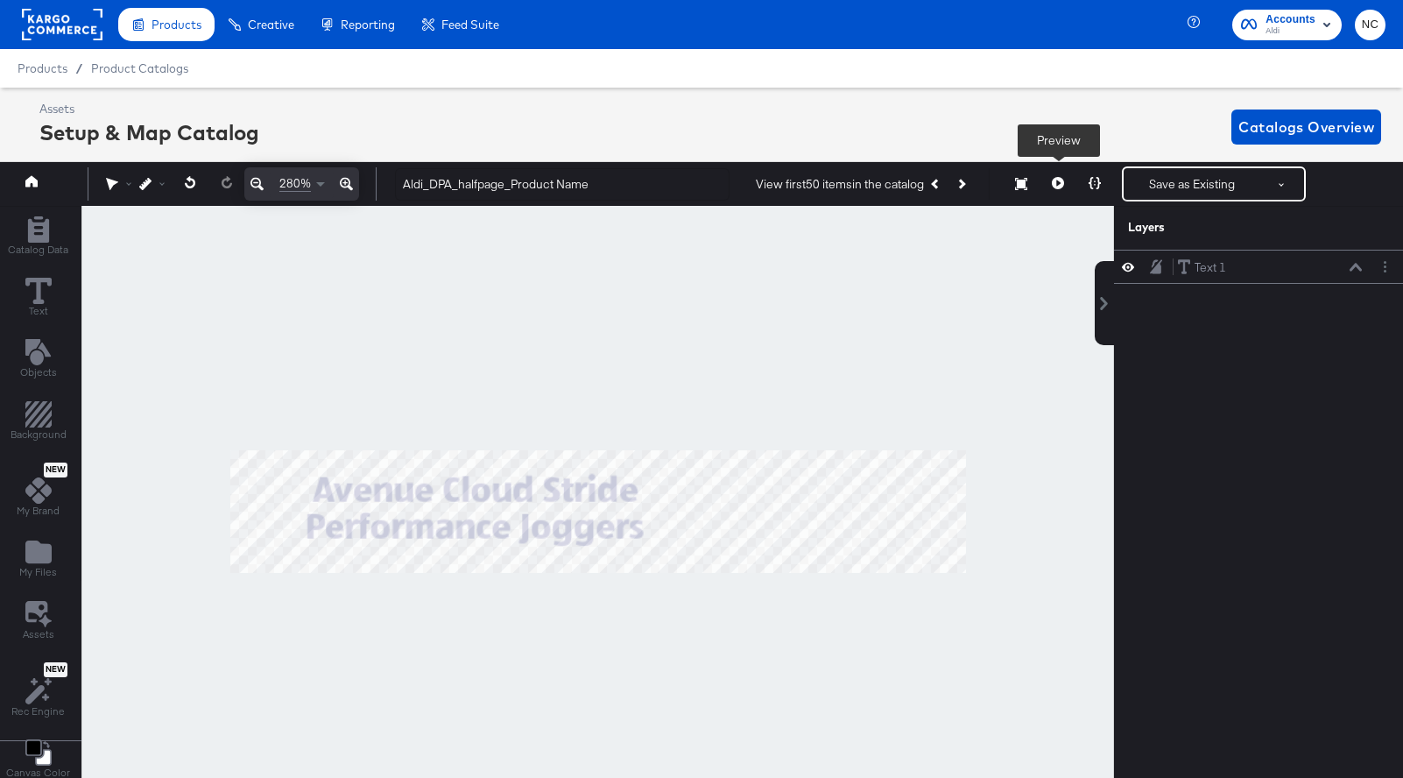
click at [1060, 184] on icon at bounding box center [1058, 183] width 12 height 12
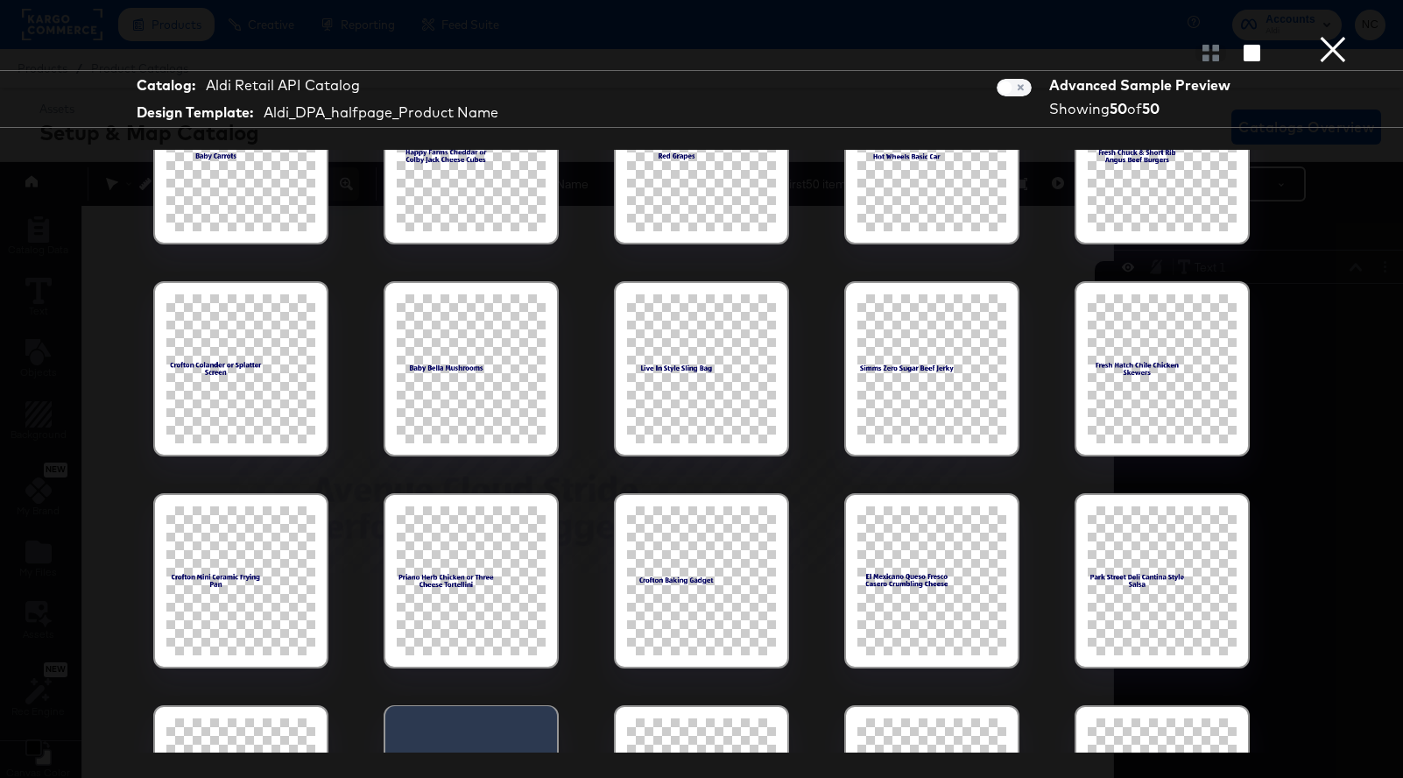
scroll to position [1480, 0]
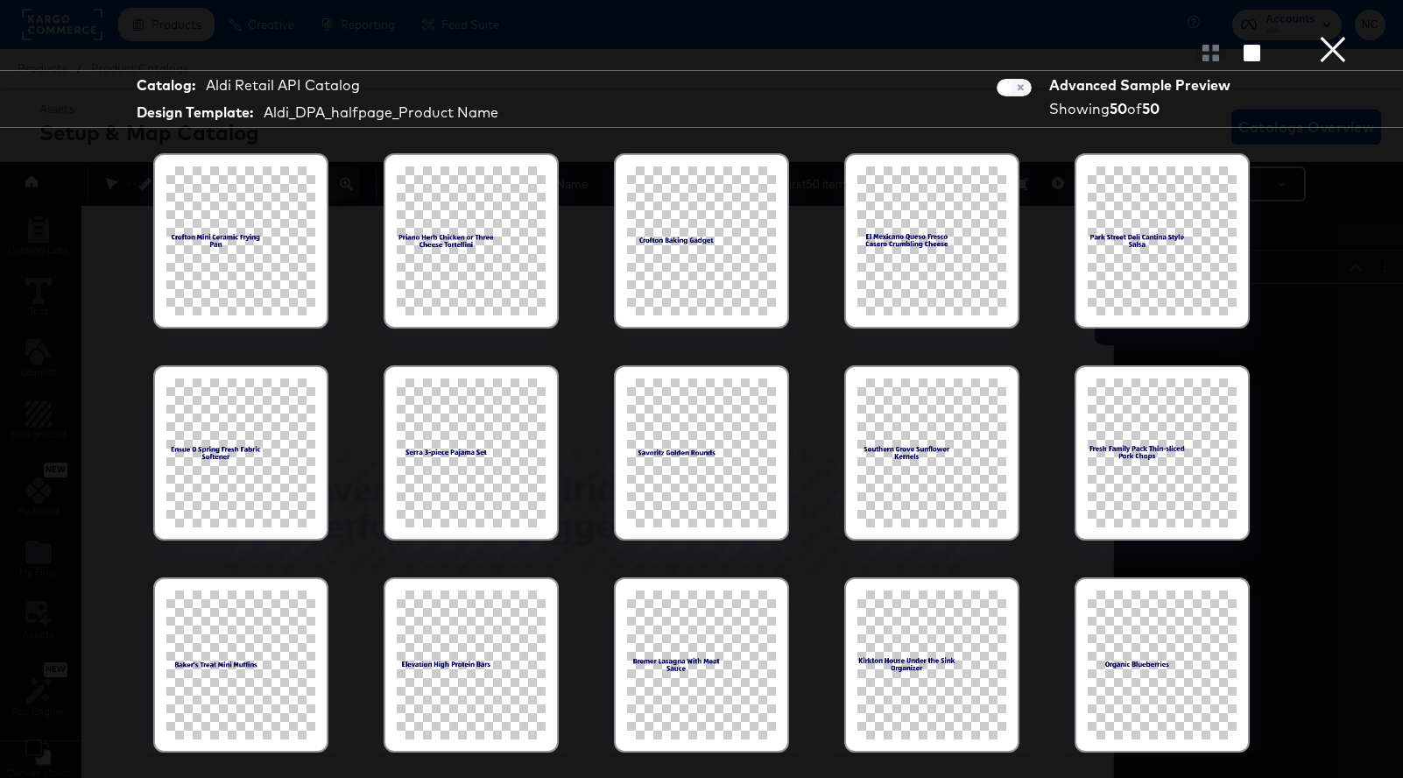
click at [1340, 35] on button "×" at bounding box center [1333, 17] width 35 height 35
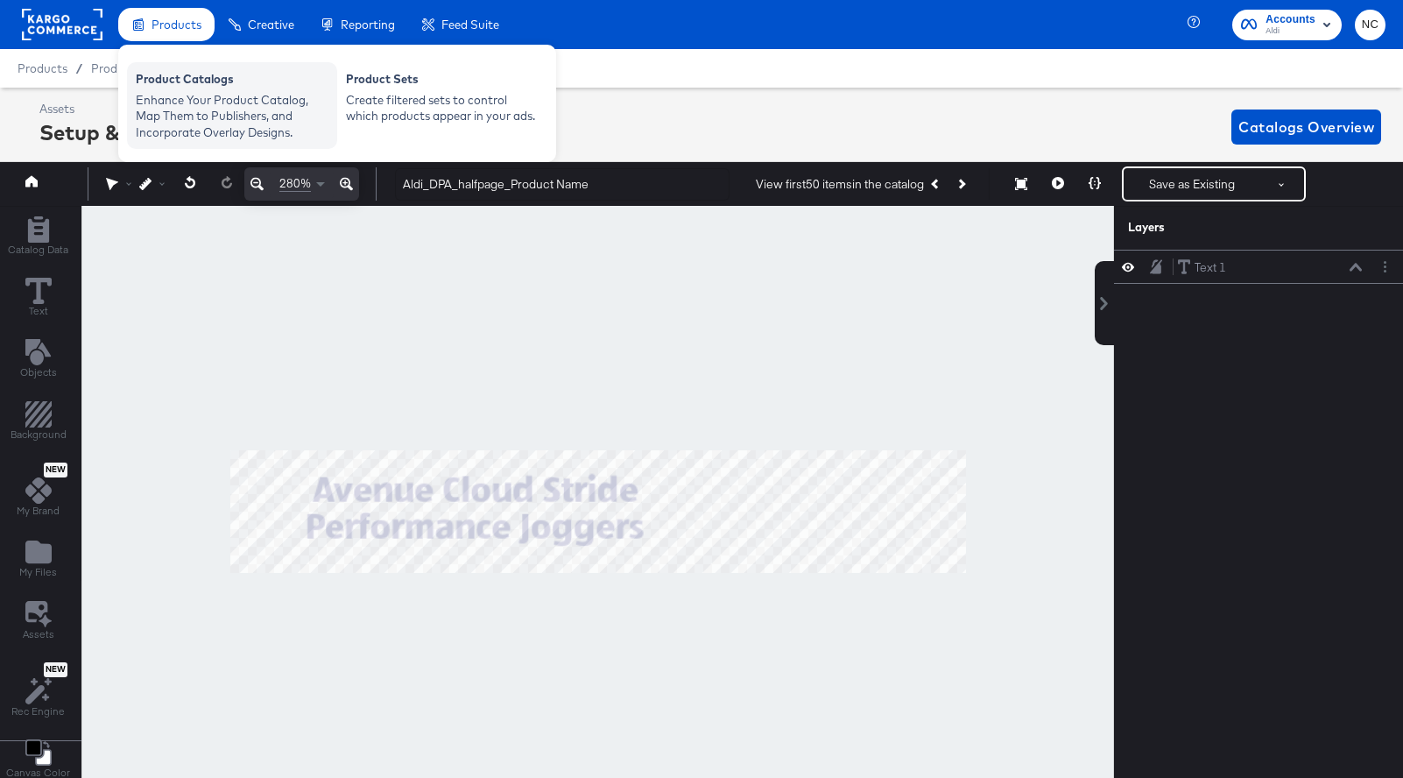
click at [186, 106] on div "Enhance Your Product Catalog, Map Them to Publishers, and Incorporate Overlay D…" at bounding box center [232, 116] width 193 height 49
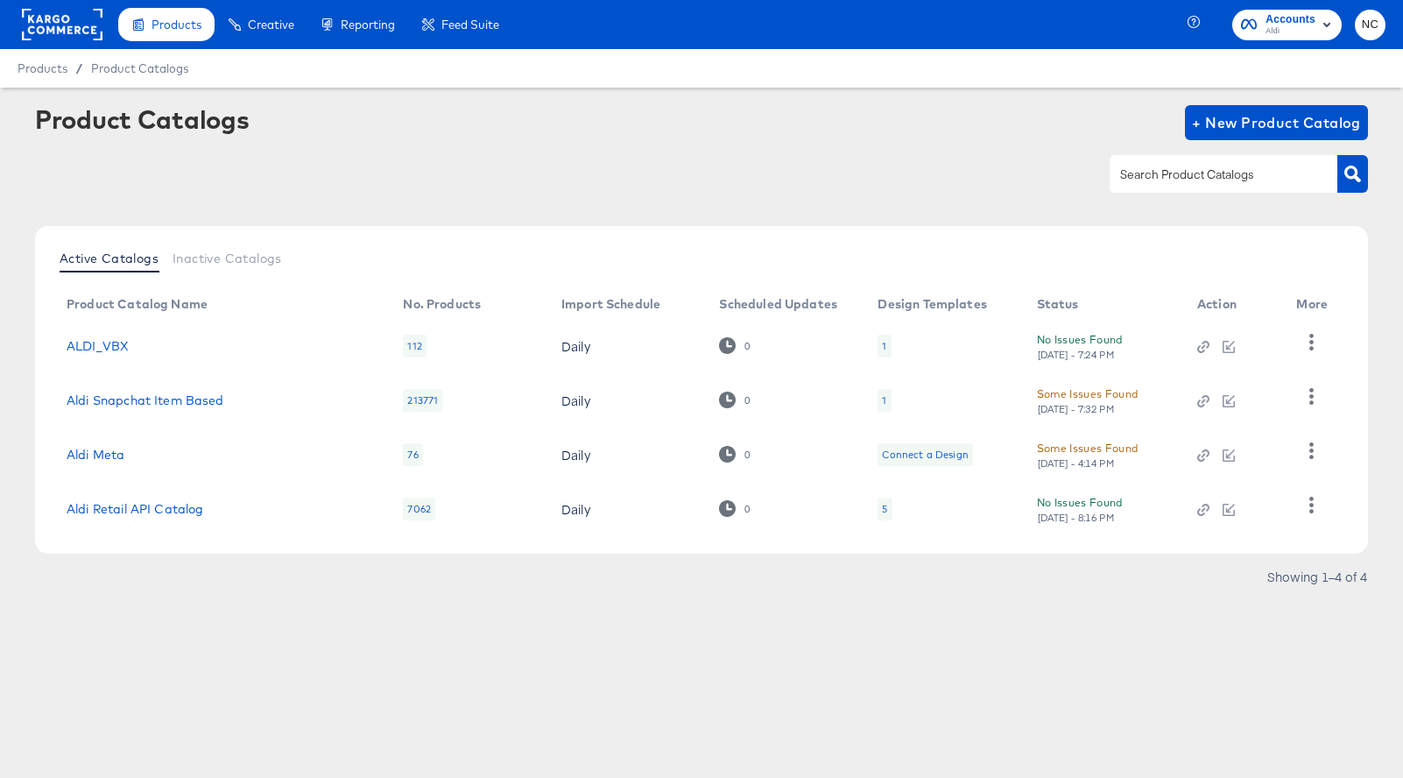
click at [888, 506] on div "5" at bounding box center [885, 509] width 14 height 23
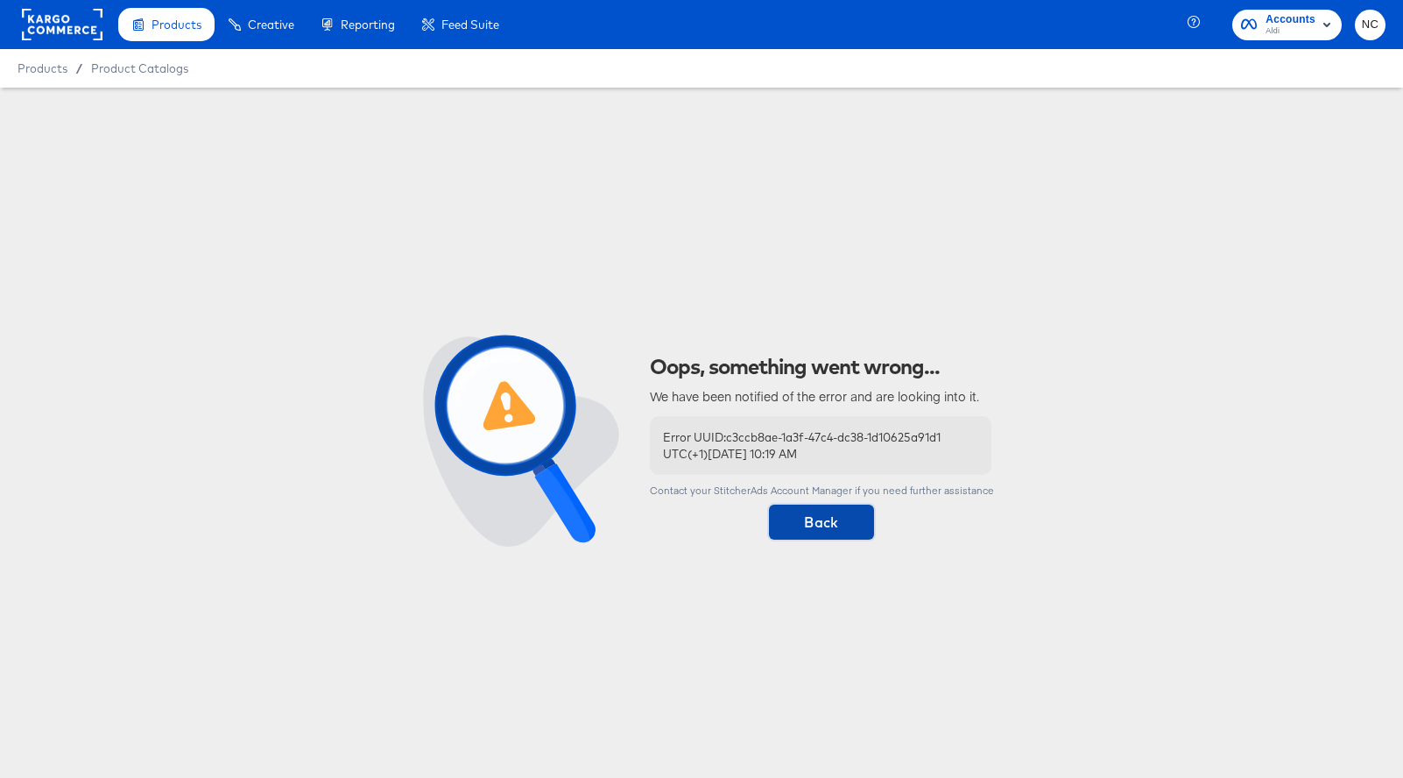
click at [844, 528] on span "Back" at bounding box center [821, 522] width 91 height 25
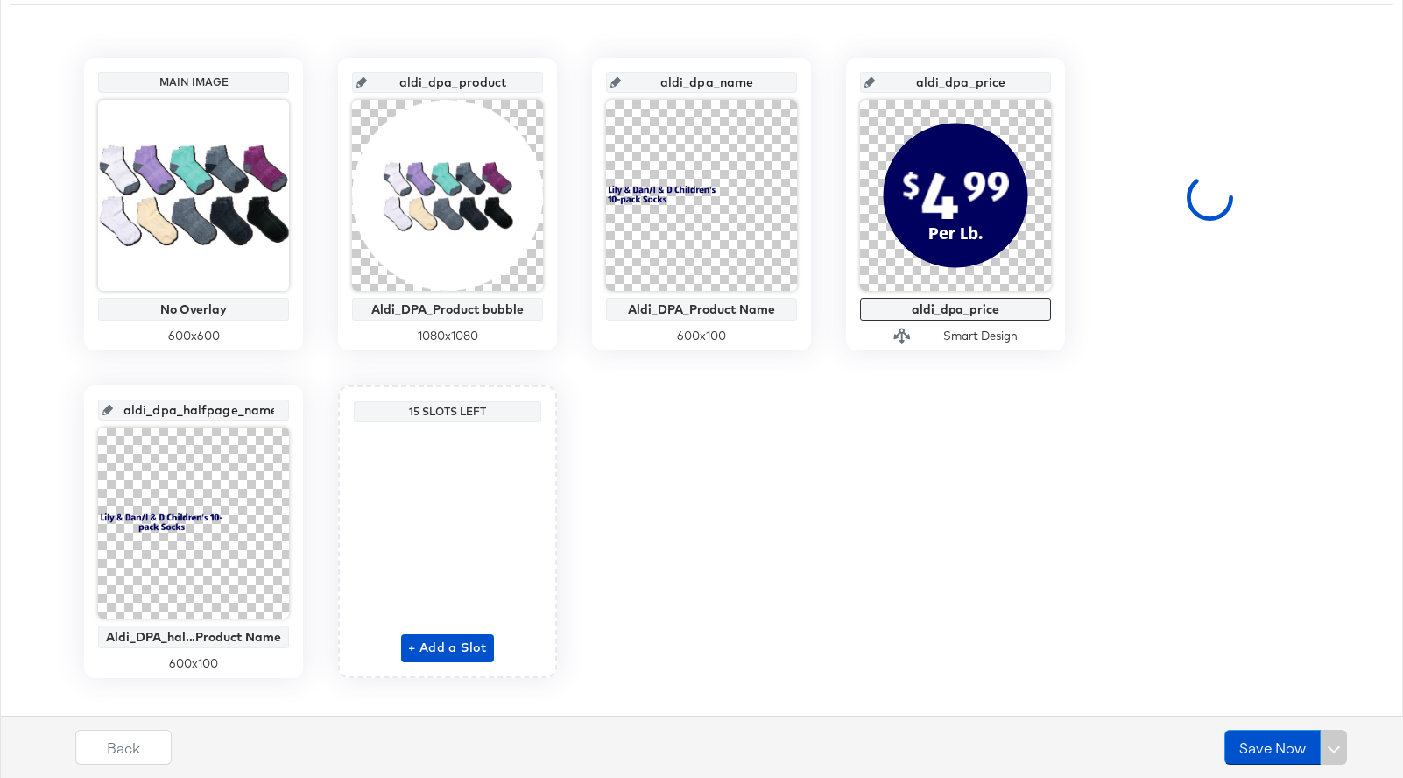
scroll to position [385, 0]
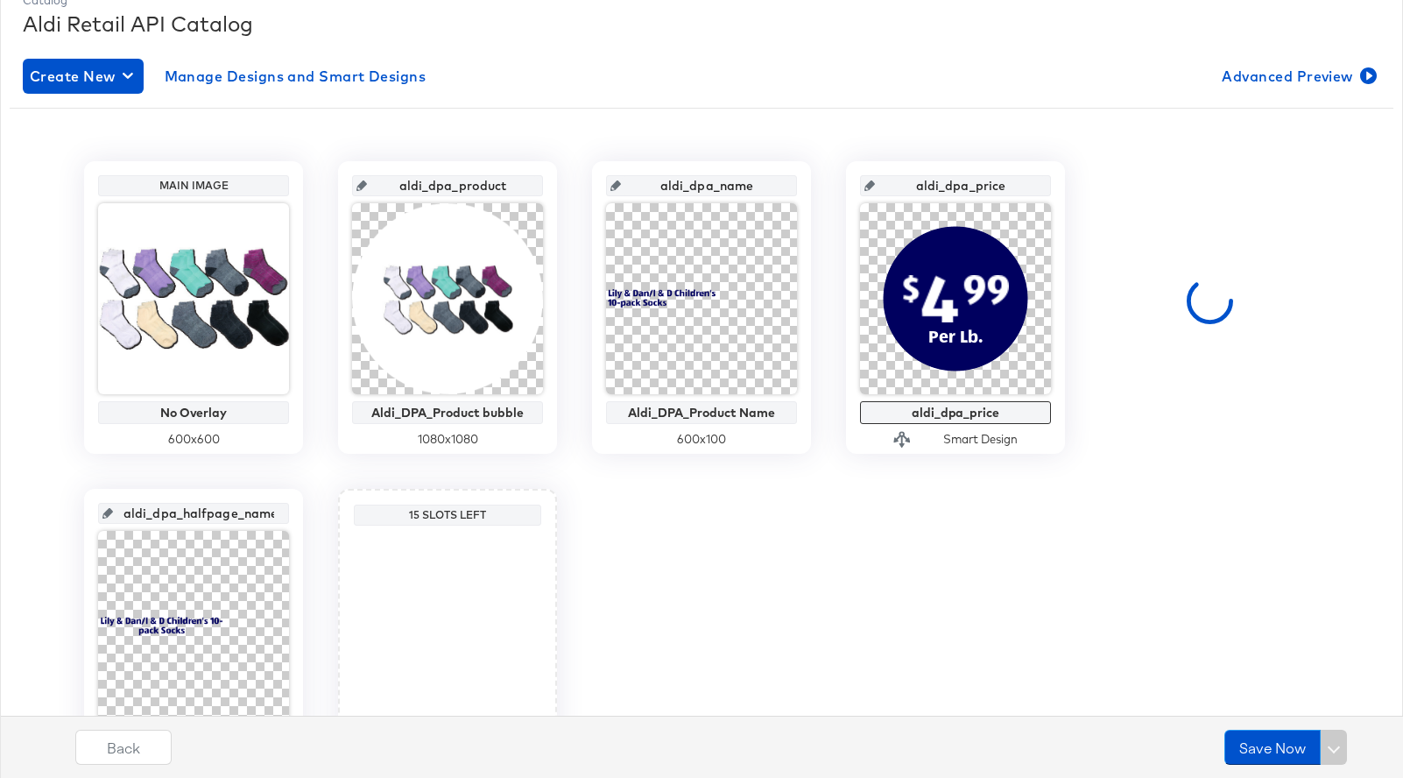
scroll to position [256, 0]
click at [1261, 742] on button "Save Now" at bounding box center [1273, 747] width 96 height 35
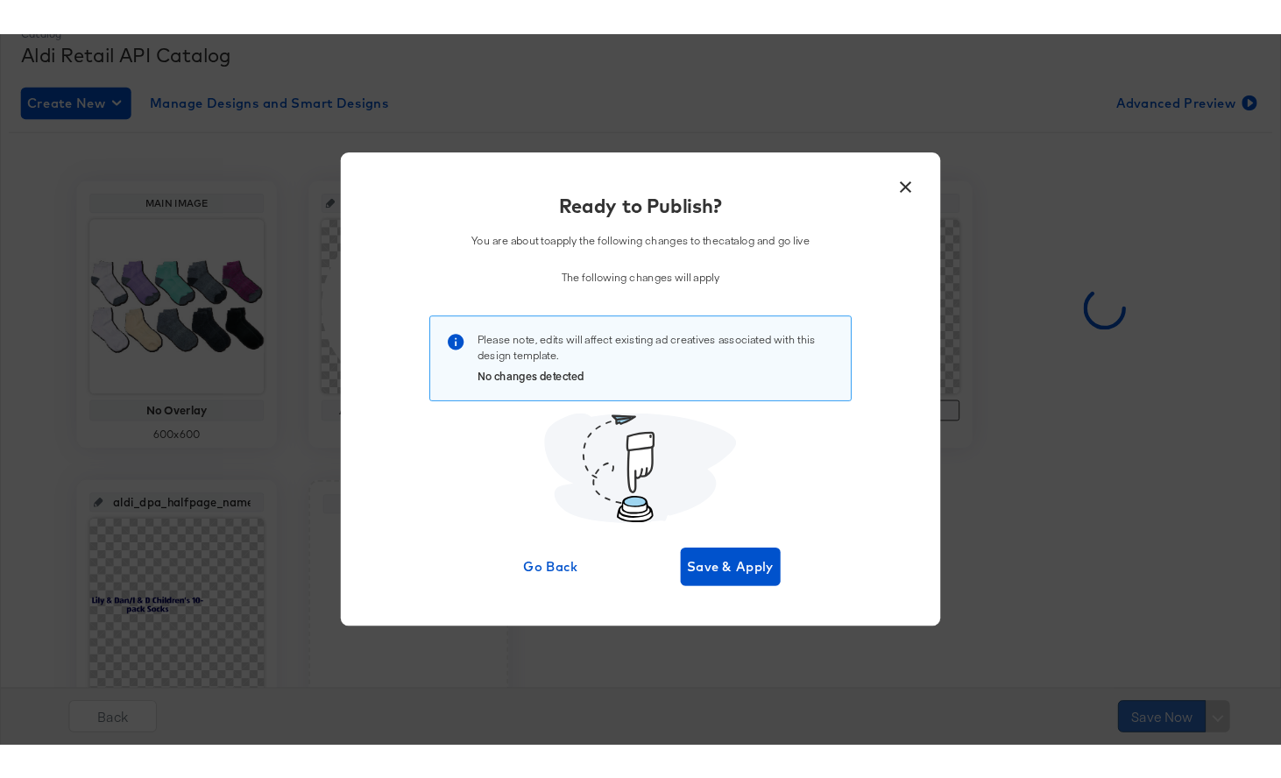
scroll to position [0, 0]
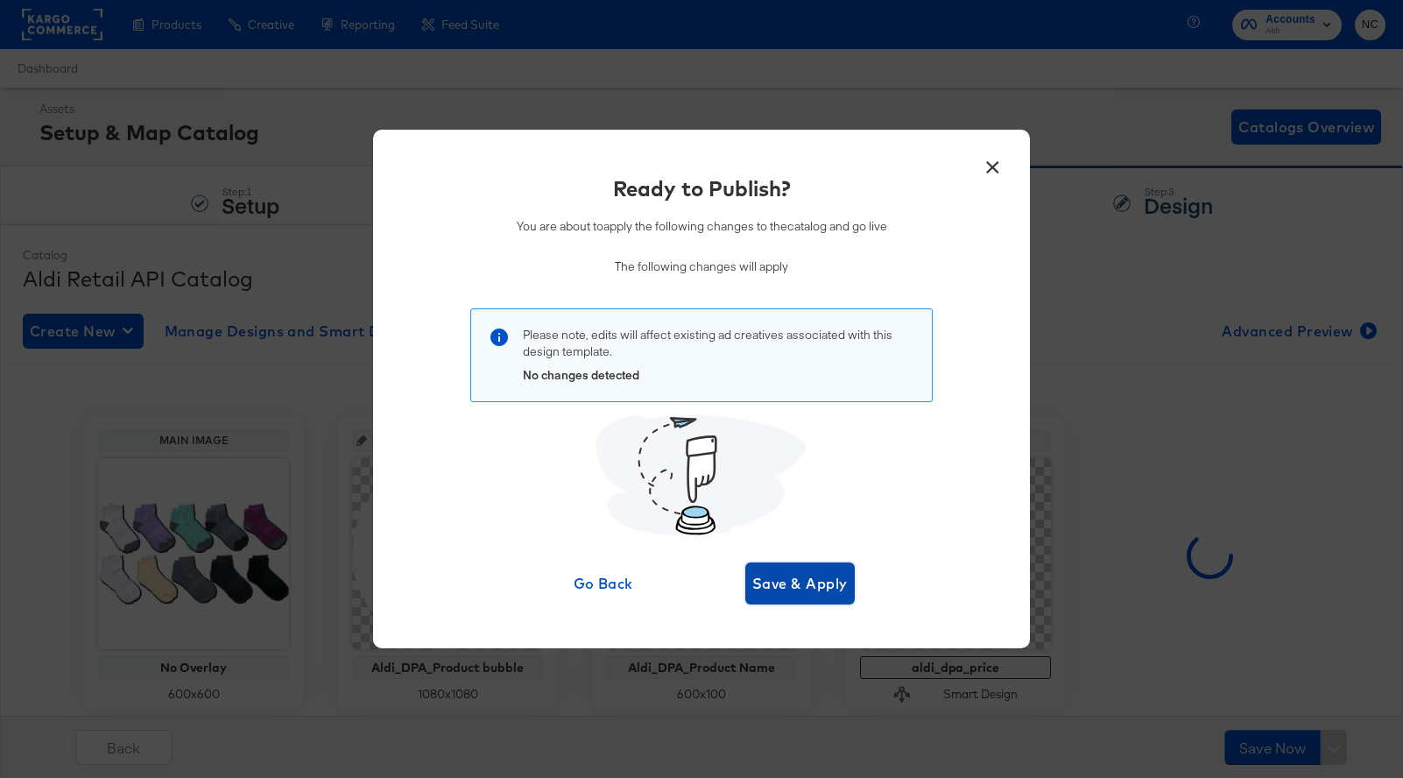
click at [807, 588] on span "Save & Apply" at bounding box center [799, 583] width 95 height 25
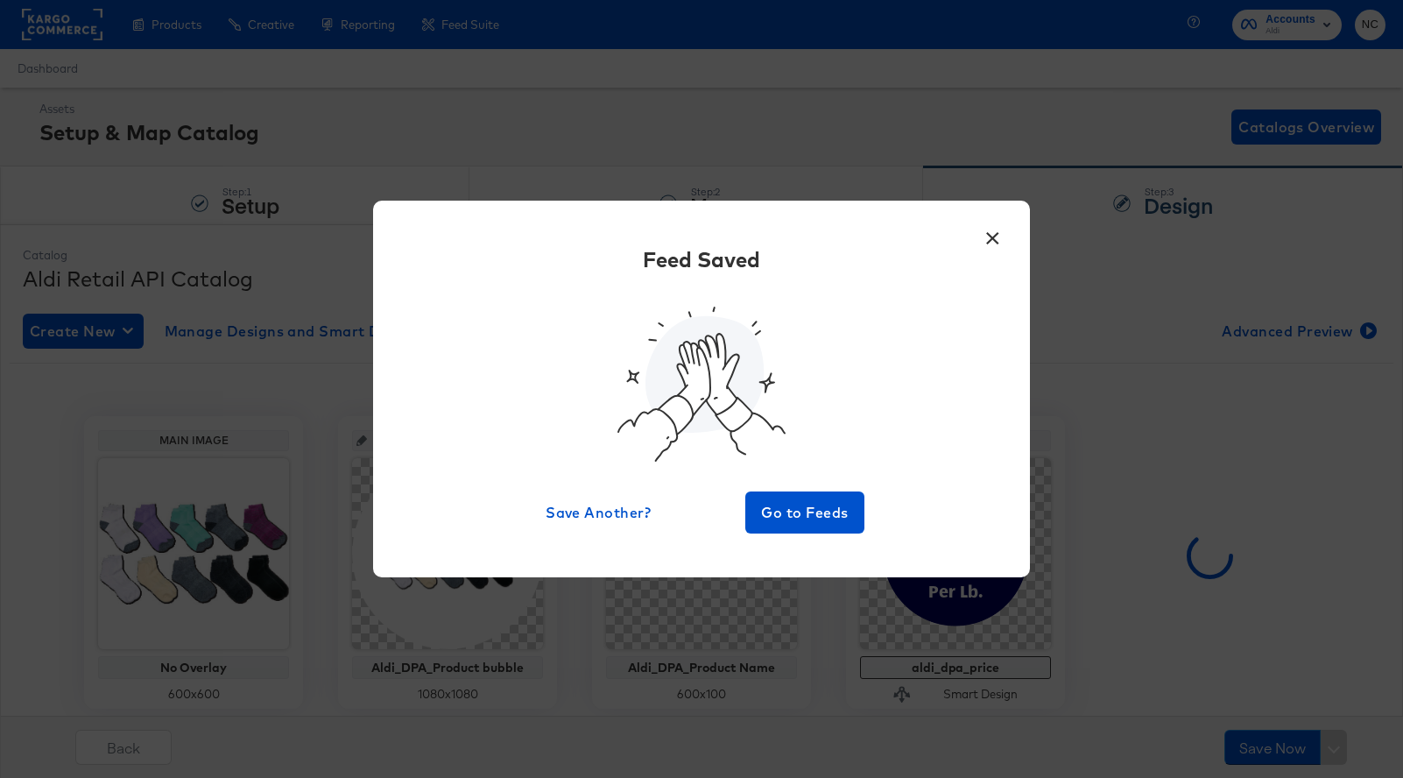
click at [992, 235] on button "×" at bounding box center [993, 234] width 32 height 32
